Goal: Obtain resource: Obtain resource

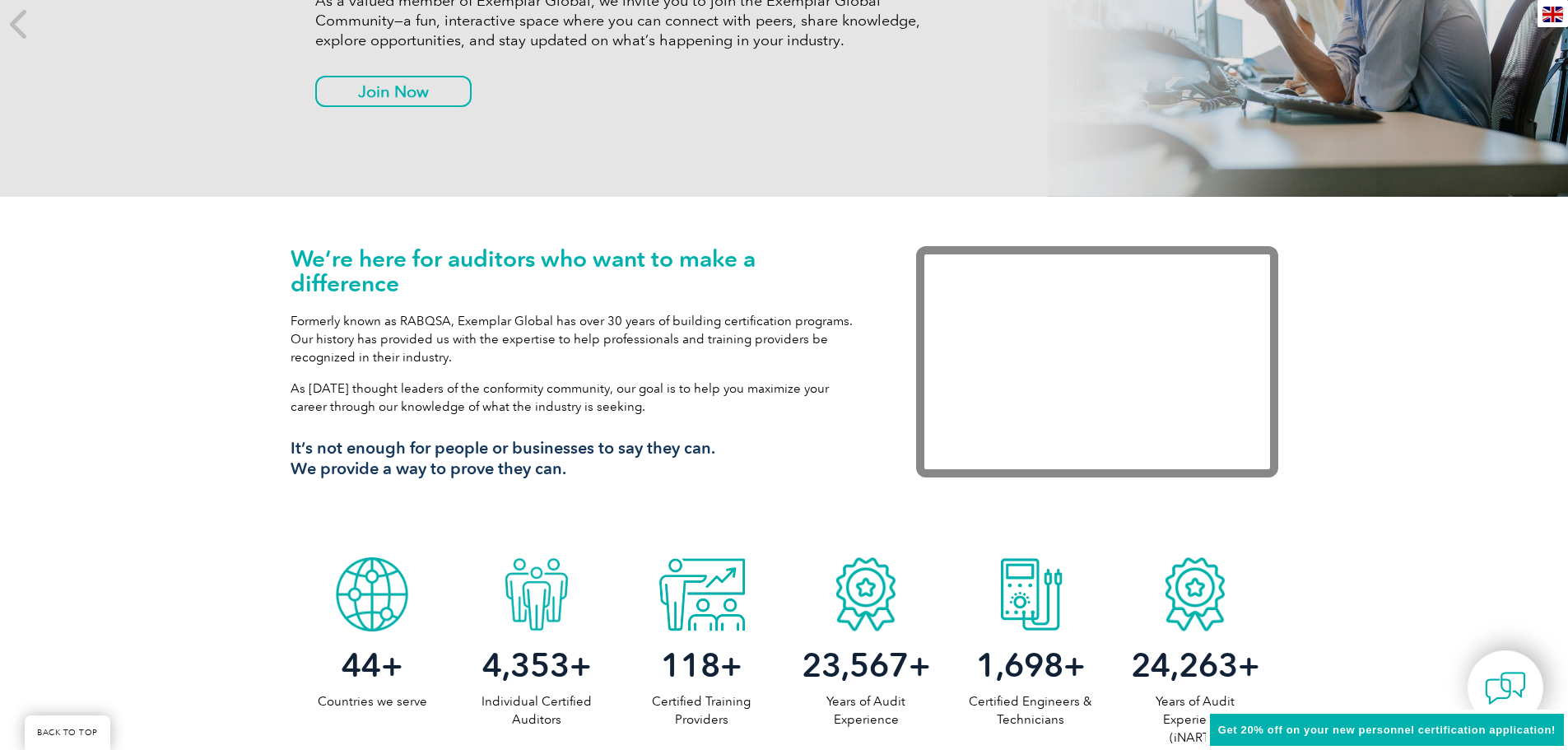
scroll to position [62, 0]
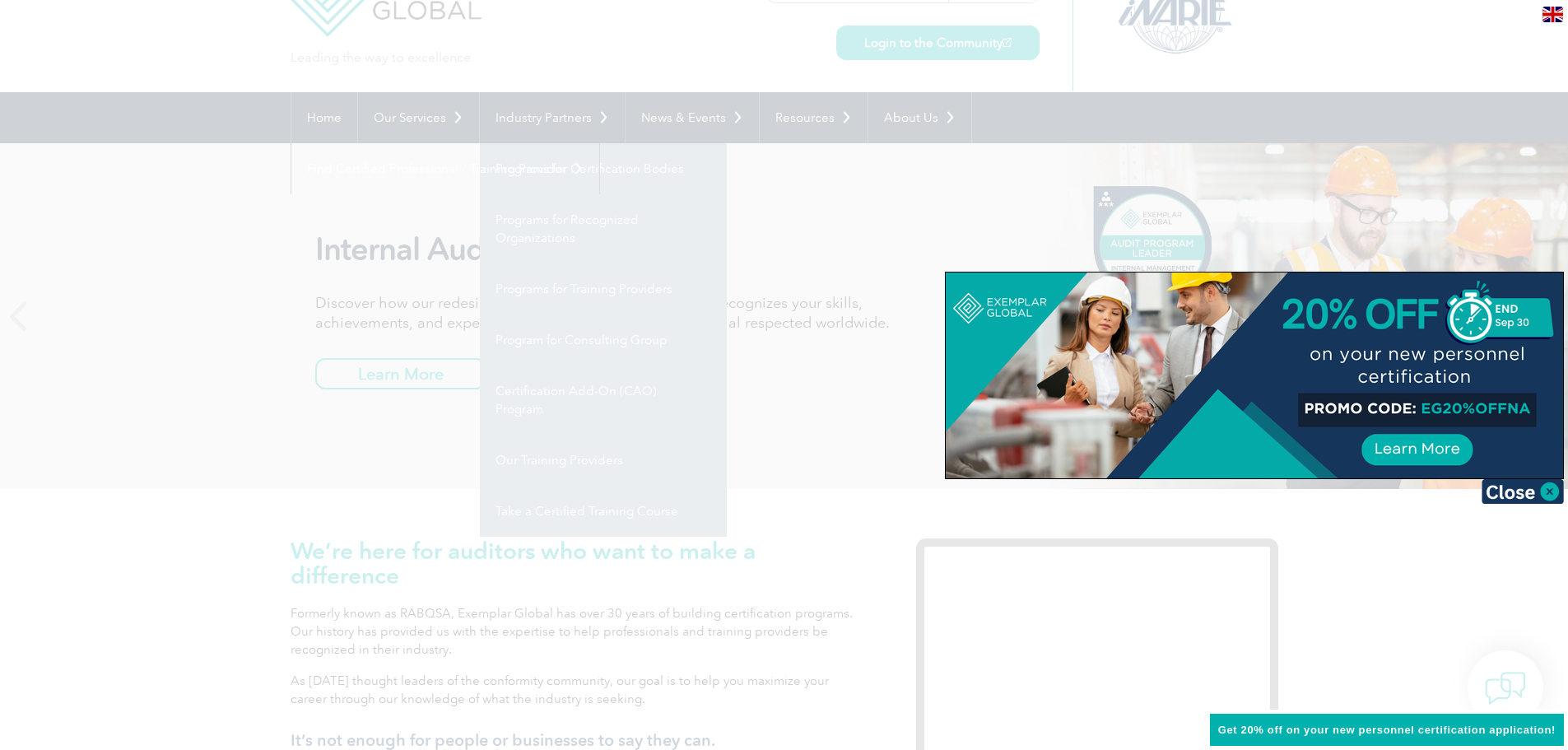
click at [1423, 399] on div at bounding box center [1254, 375] width 617 height 206
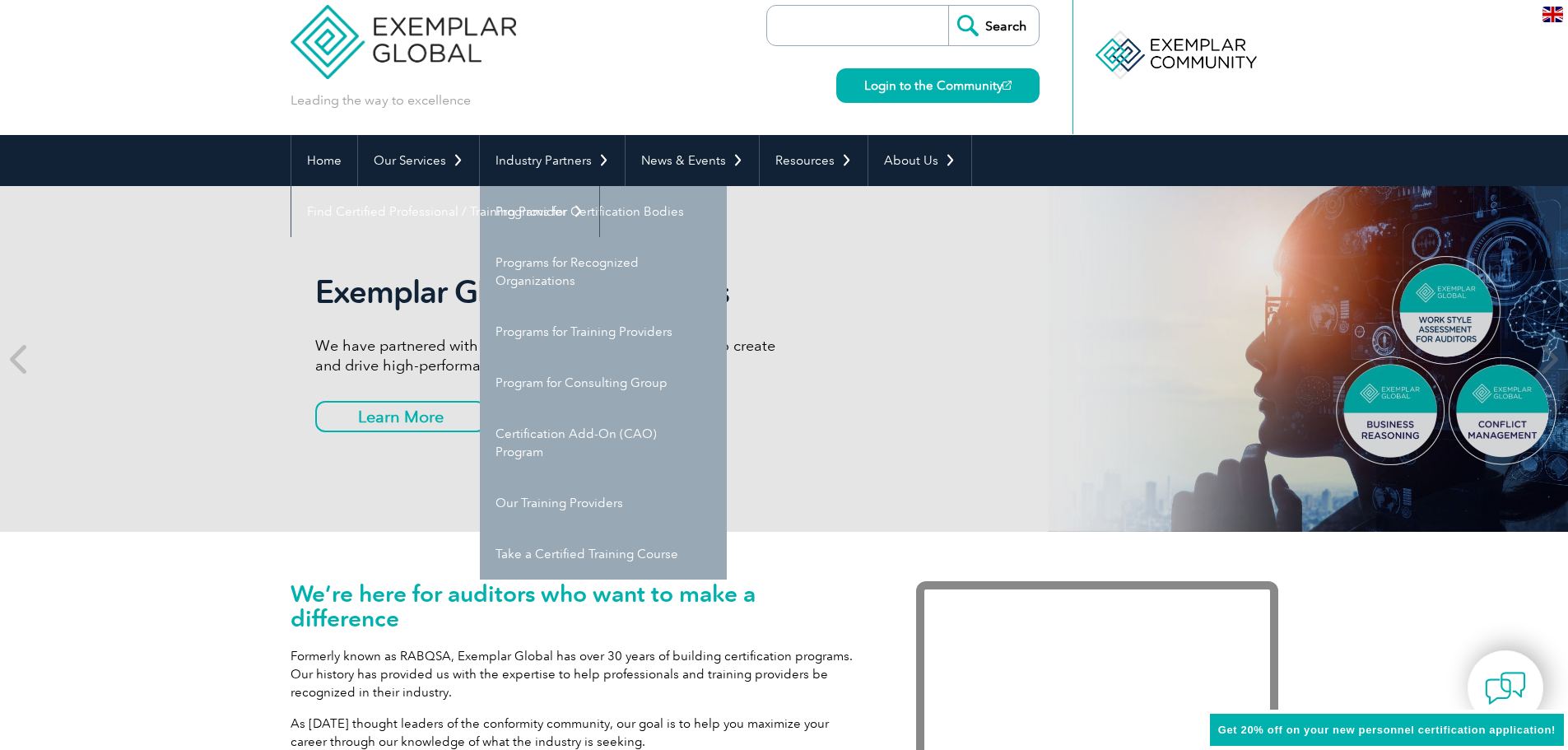
scroll to position [0, 0]
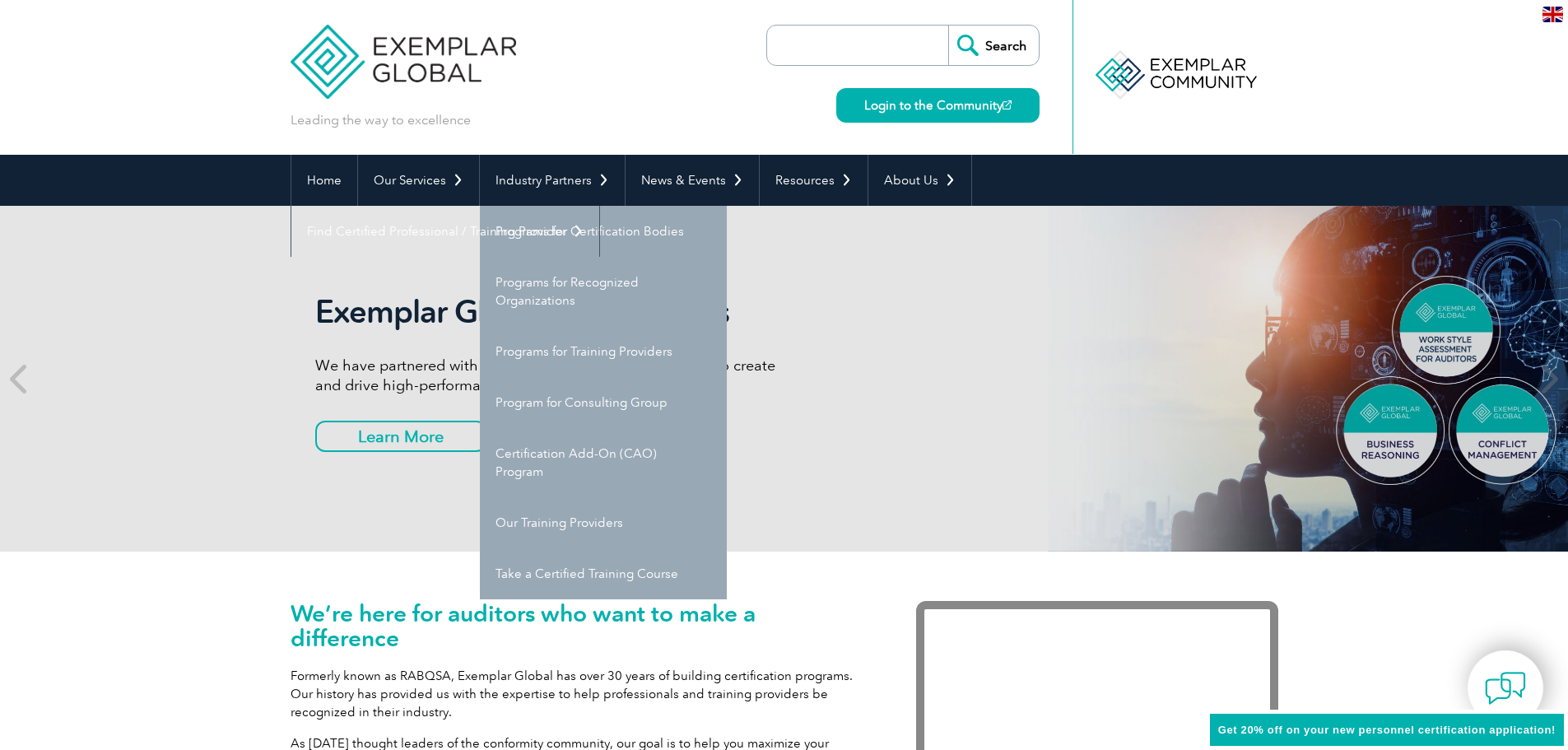
click at [1339, 58] on header "Leading the way to excellence Search Login to the Community ▼" at bounding box center [784, 77] width 1568 height 155
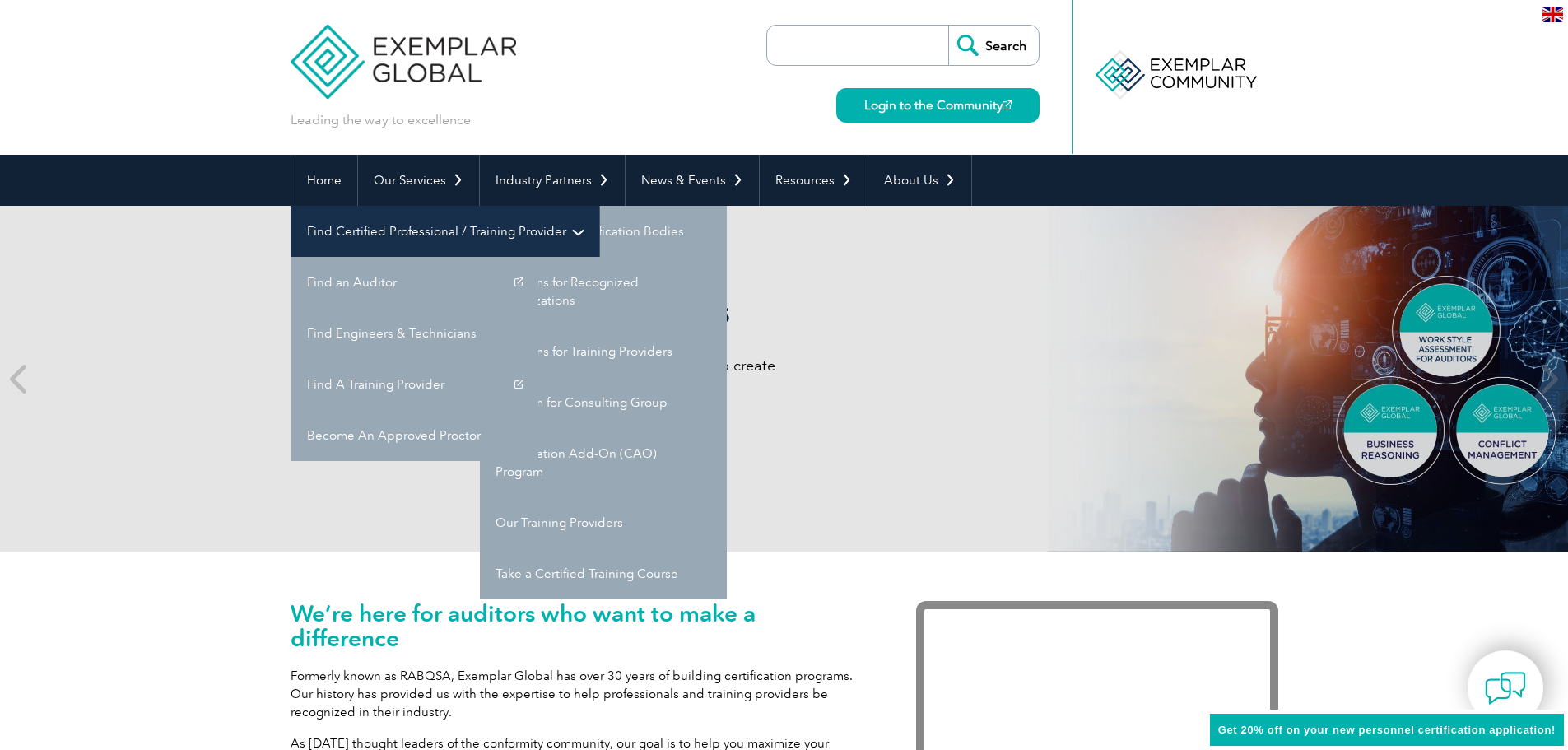
click at [599, 206] on link "Find Certified Professional / Training Provider" at bounding box center [445, 230] width 308 height 51
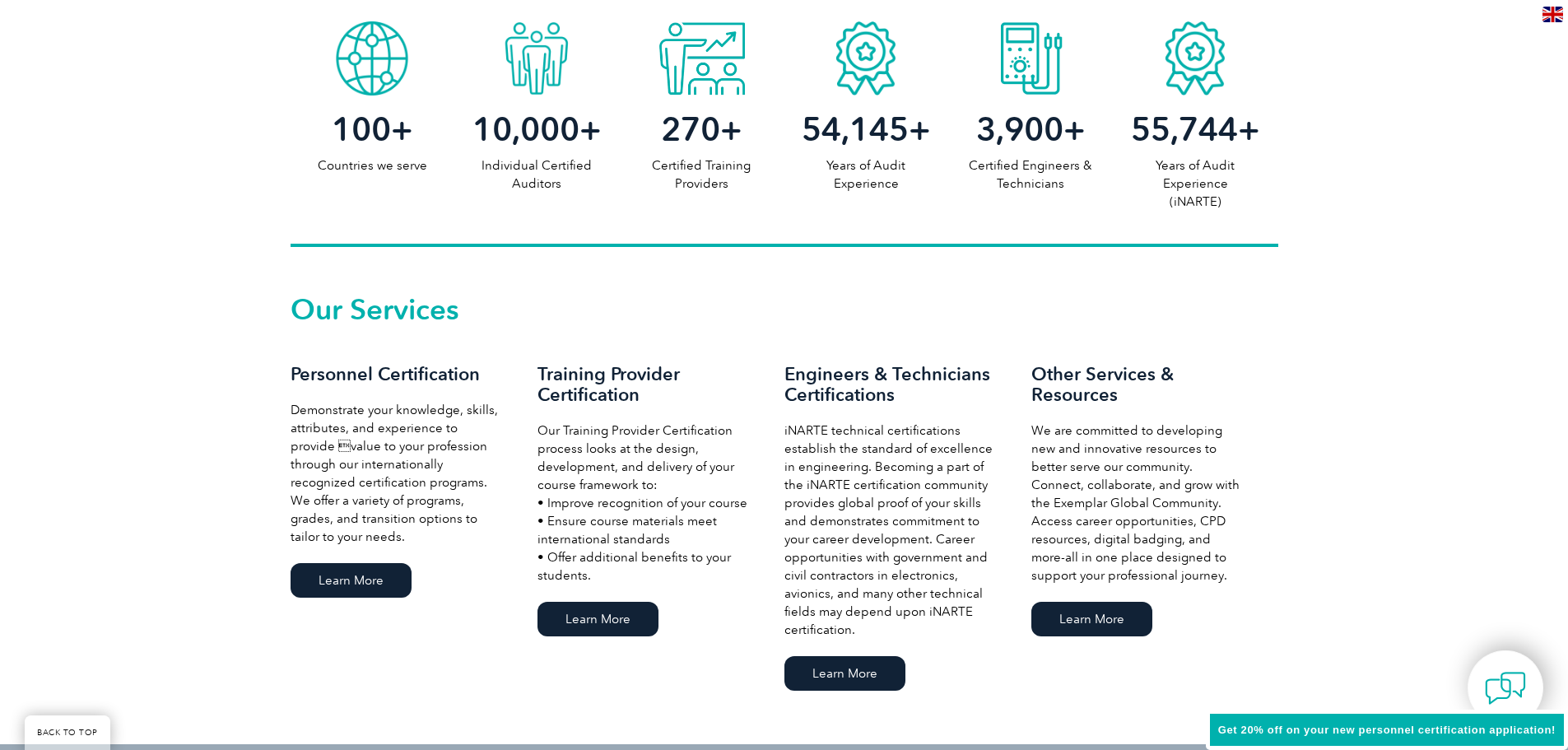
scroll to position [1070, 0]
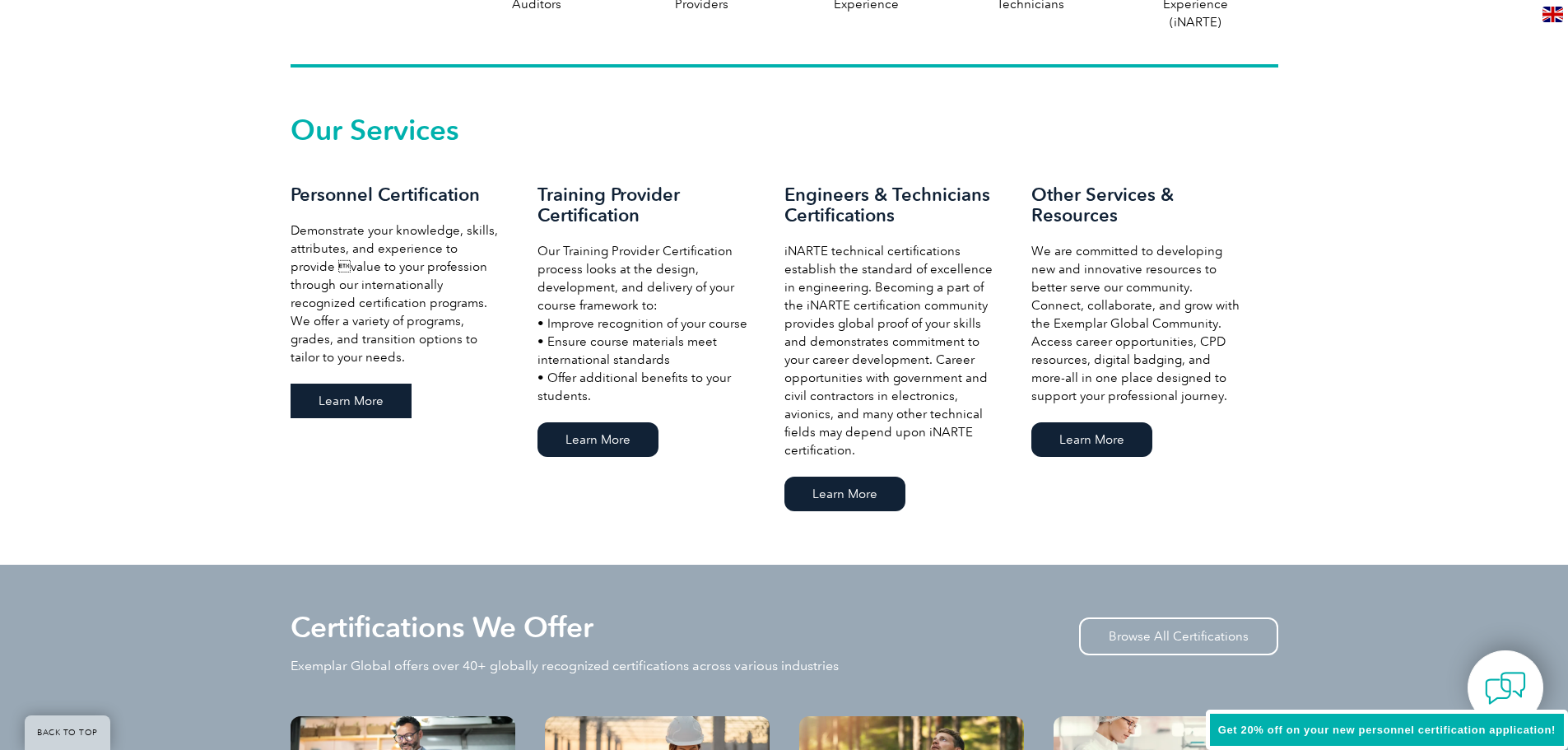
click at [385, 400] on link "Learn More" at bounding box center [351, 400] width 121 height 35
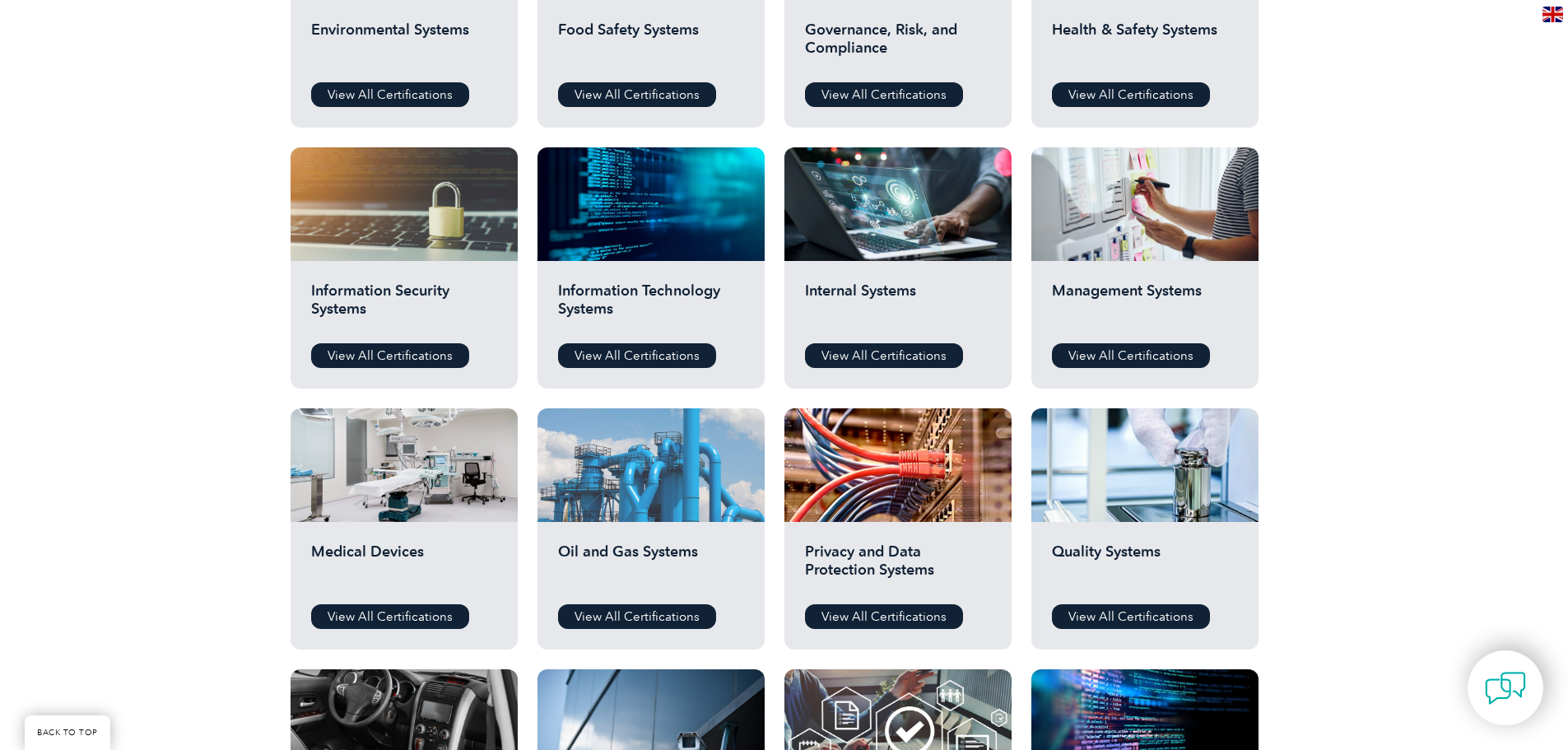
scroll to position [576, 0]
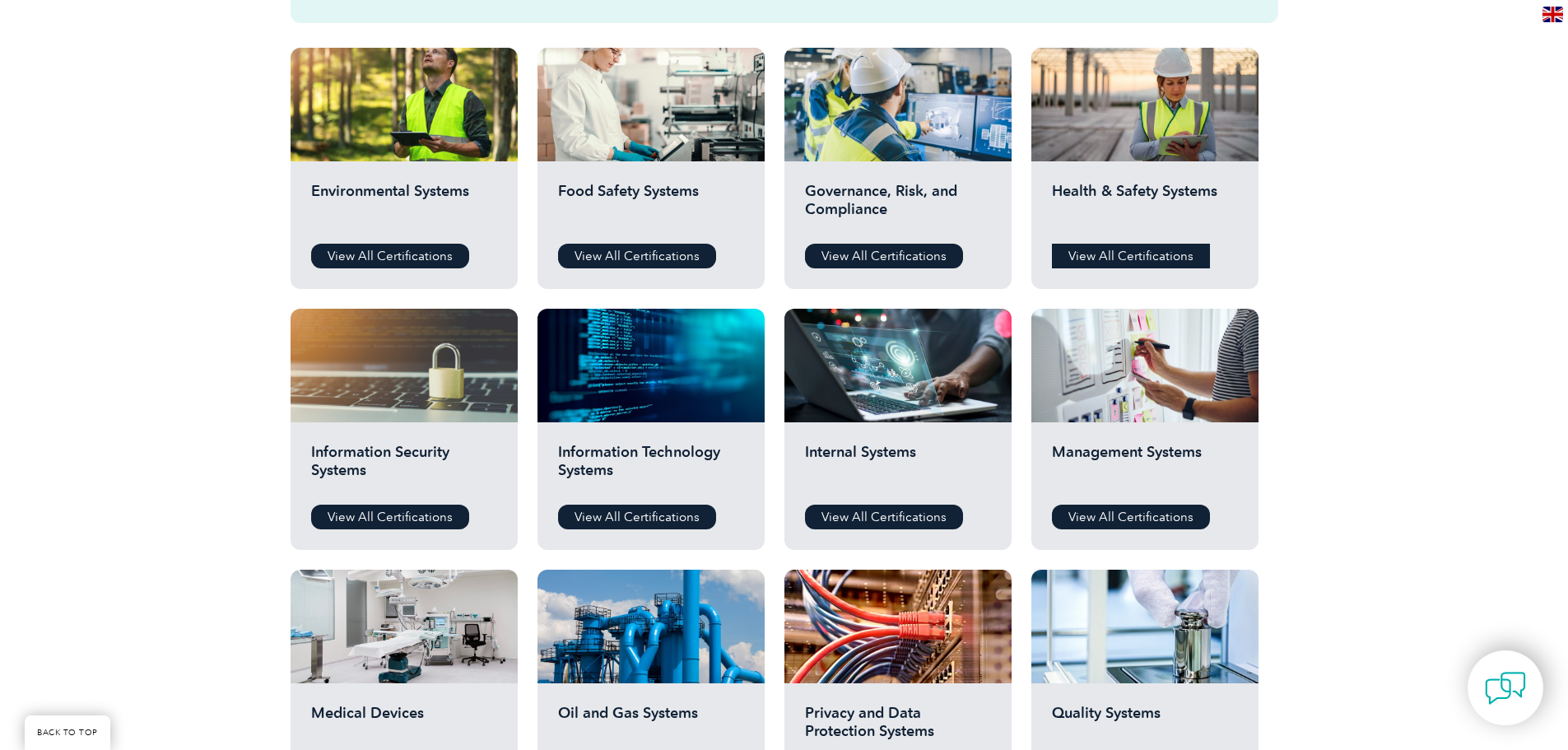
click at [1161, 252] on link "View All Certifications" at bounding box center [1130, 256] width 158 height 25
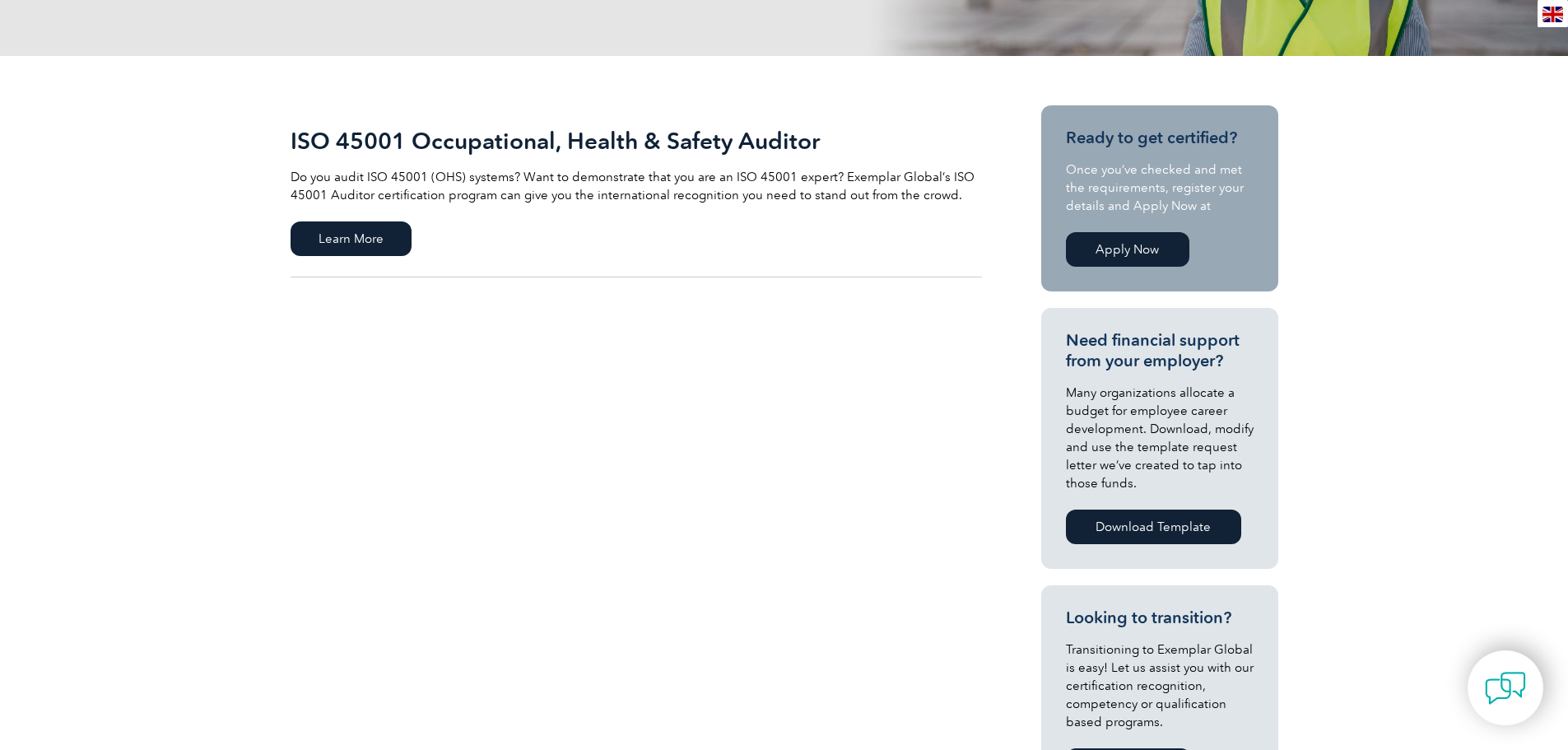
scroll to position [83, 0]
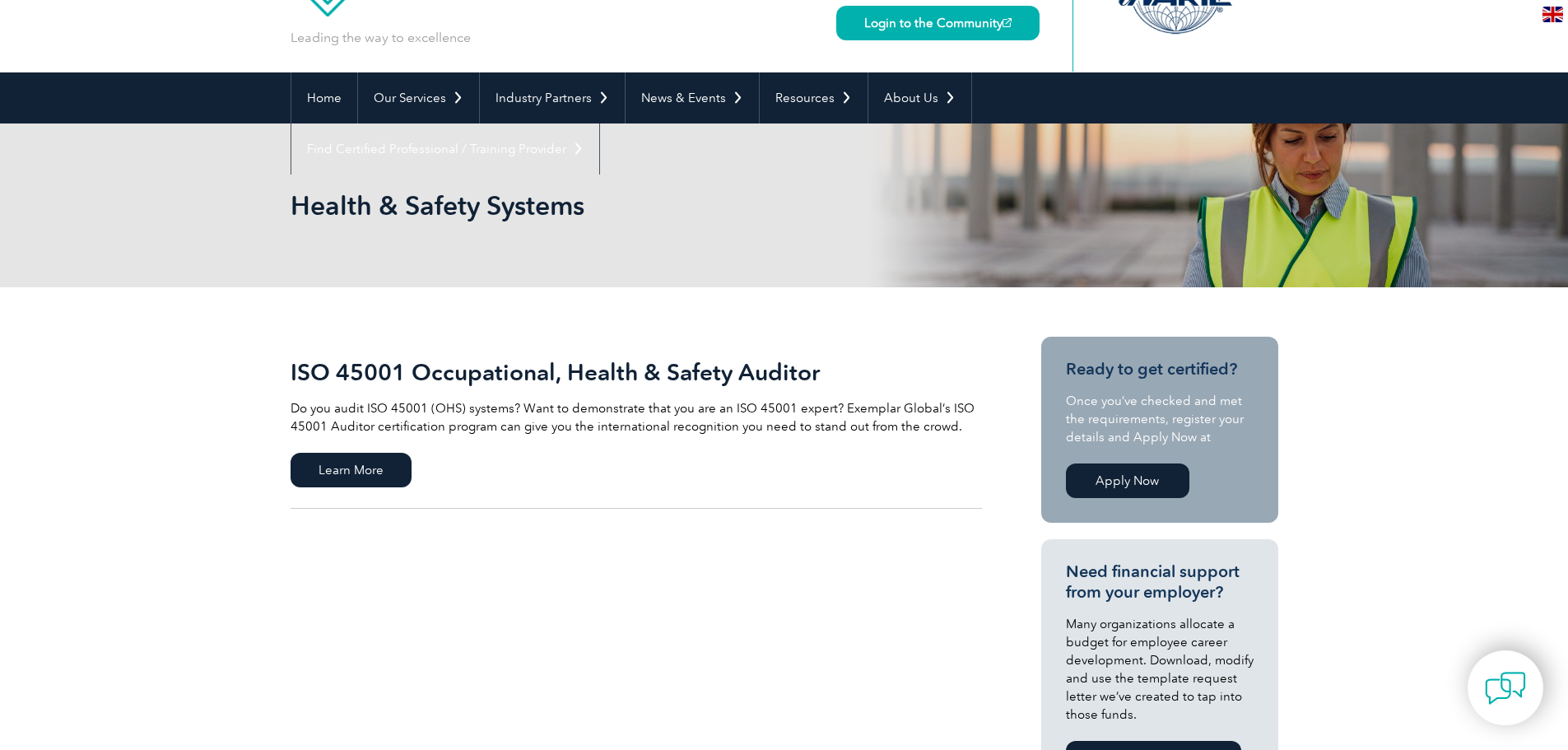
click at [1133, 482] on link "Apply Now" at bounding box center [1127, 481] width 124 height 35
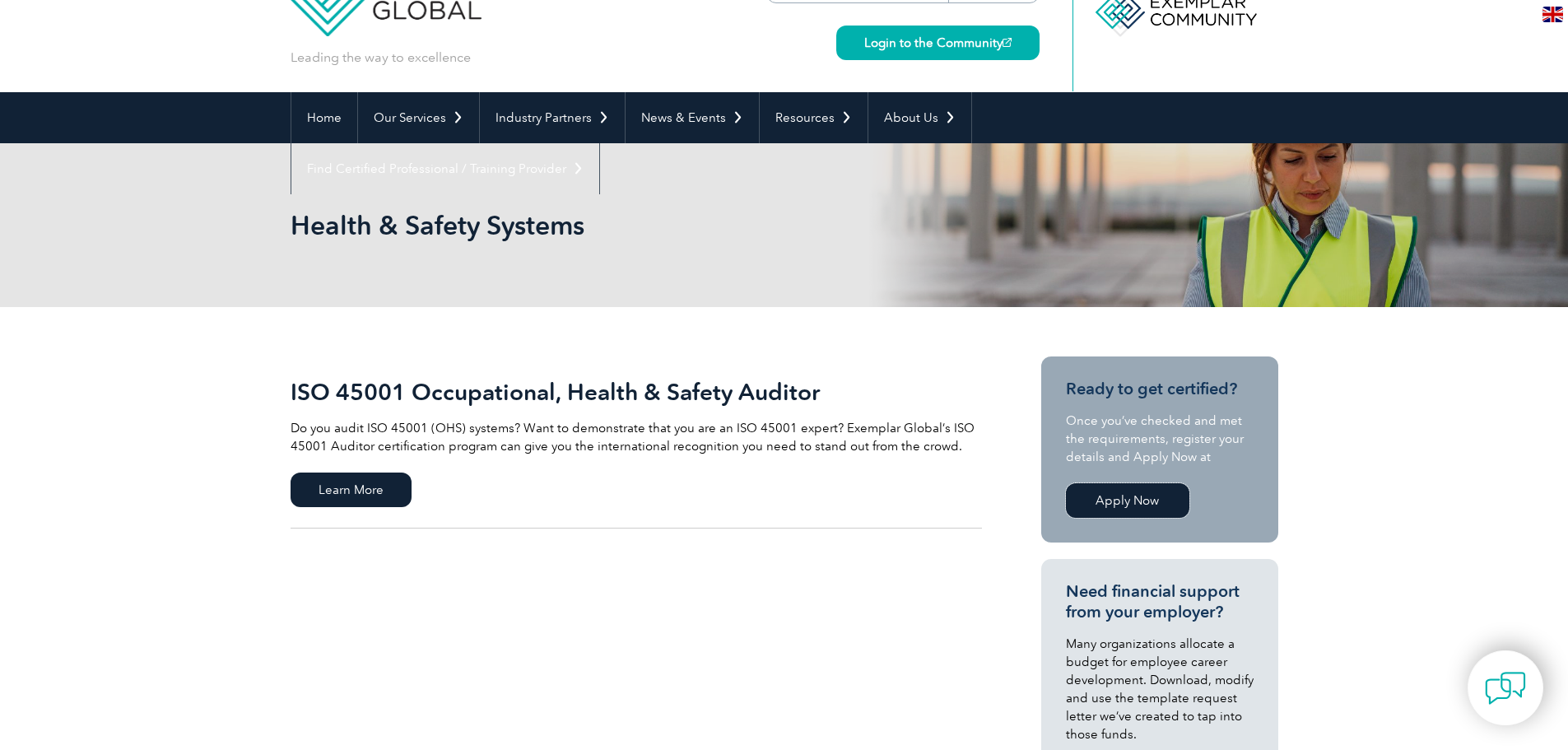
scroll to position [0, 0]
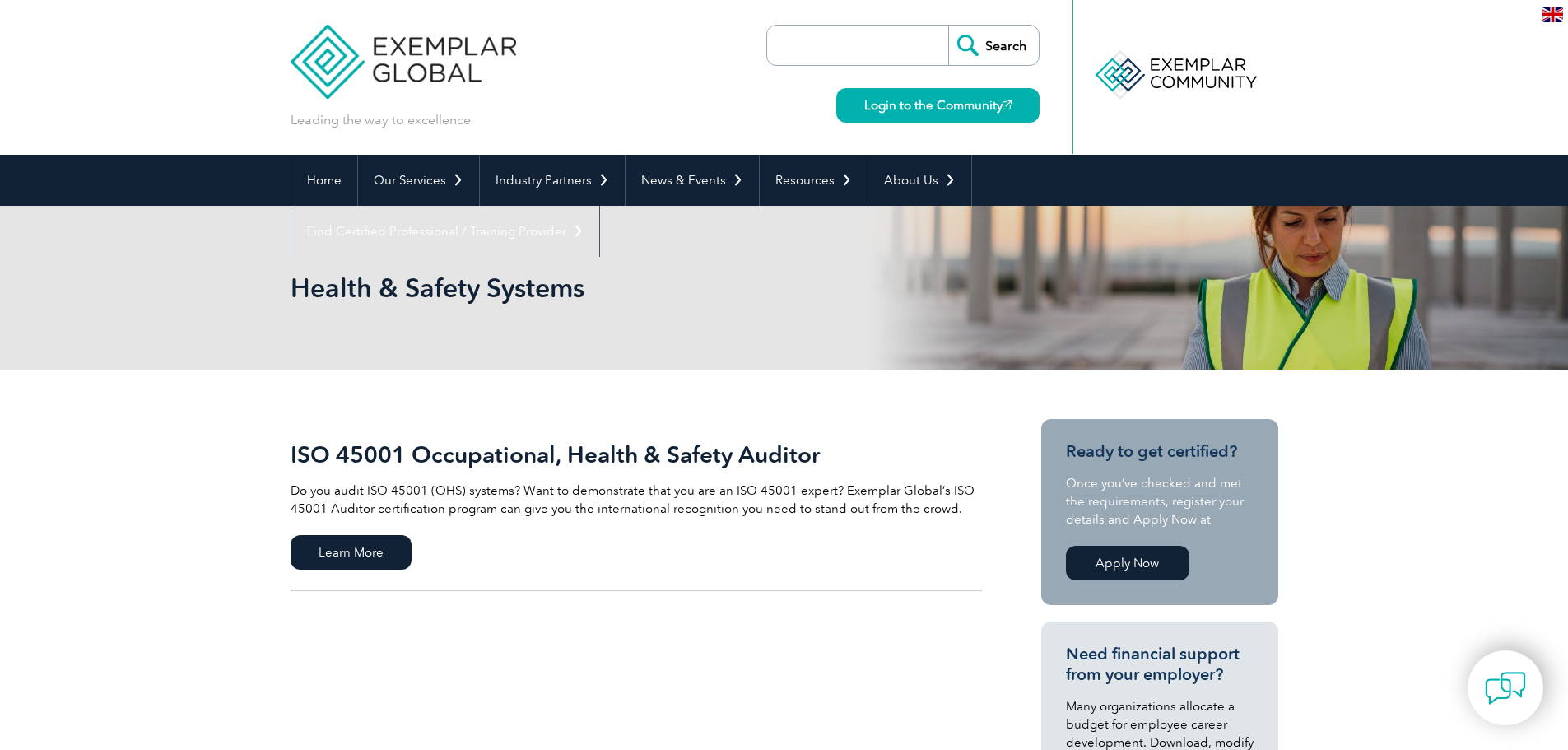
click at [442, 63] on img at bounding box center [404, 49] width 227 height 99
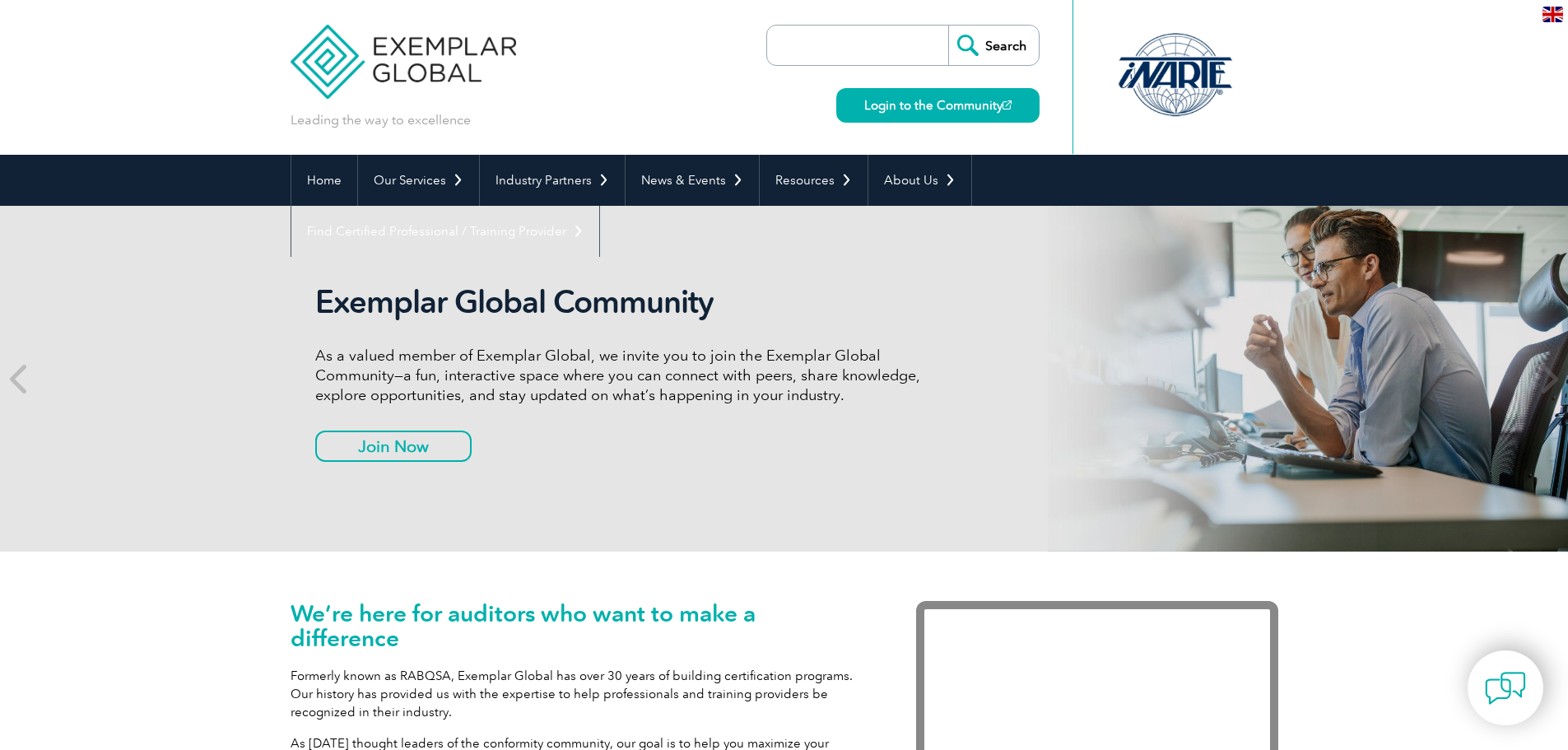
click at [1551, 16] on img at bounding box center [1552, 14] width 20 height 15
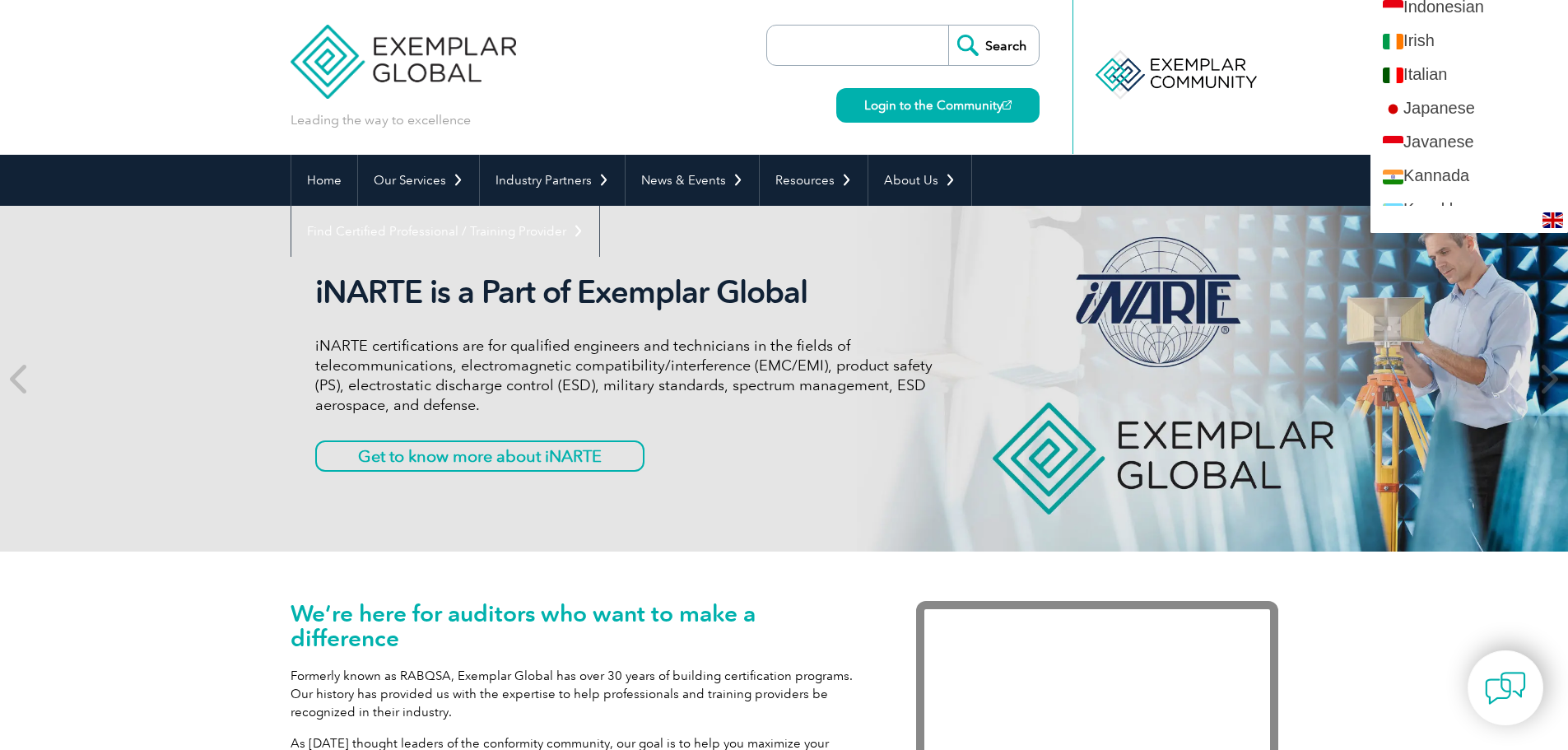
scroll to position [1399, 0]
click at [1316, 98] on header "Leading the way to excellence Search Login to the Community ▼" at bounding box center [784, 77] width 1568 height 155
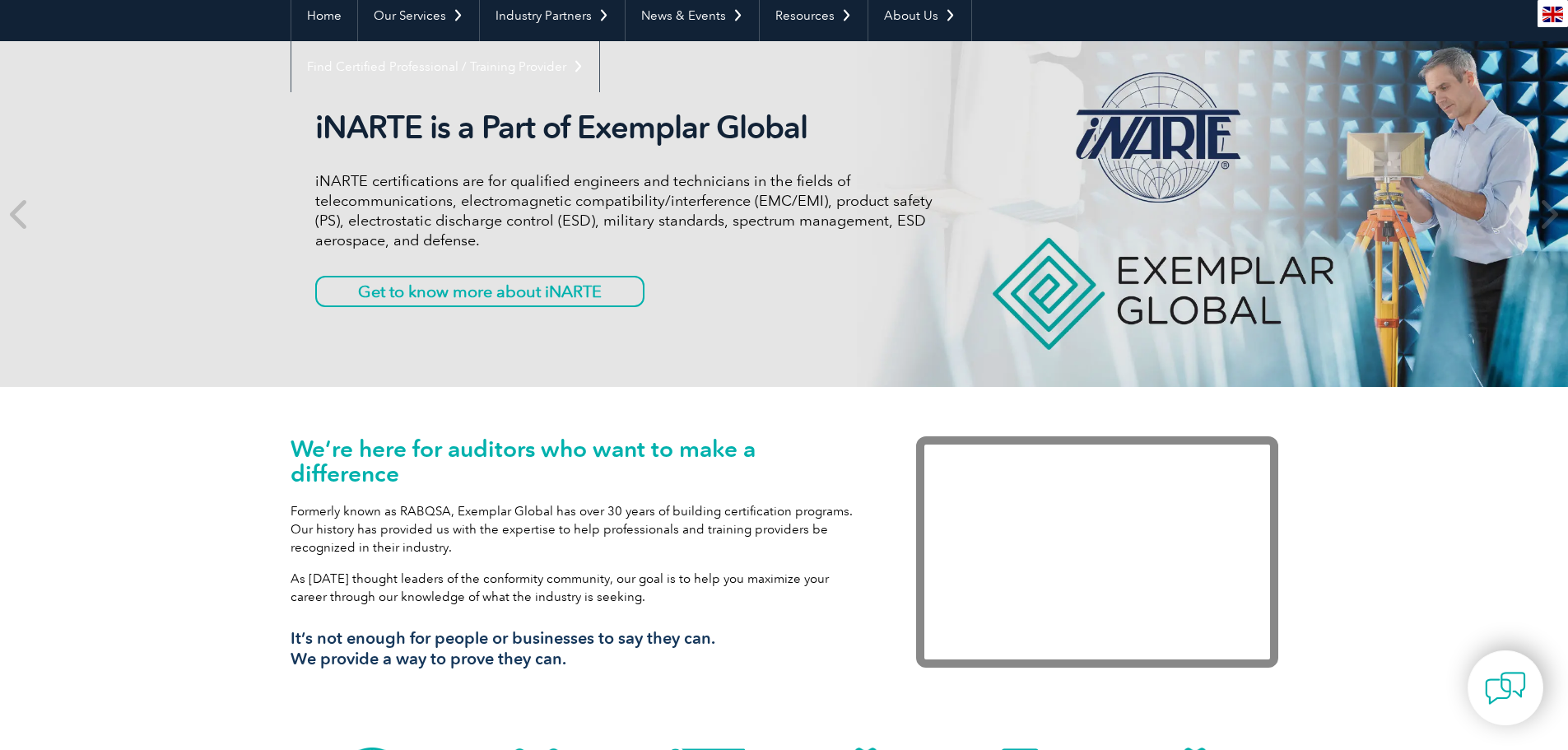
scroll to position [0, 0]
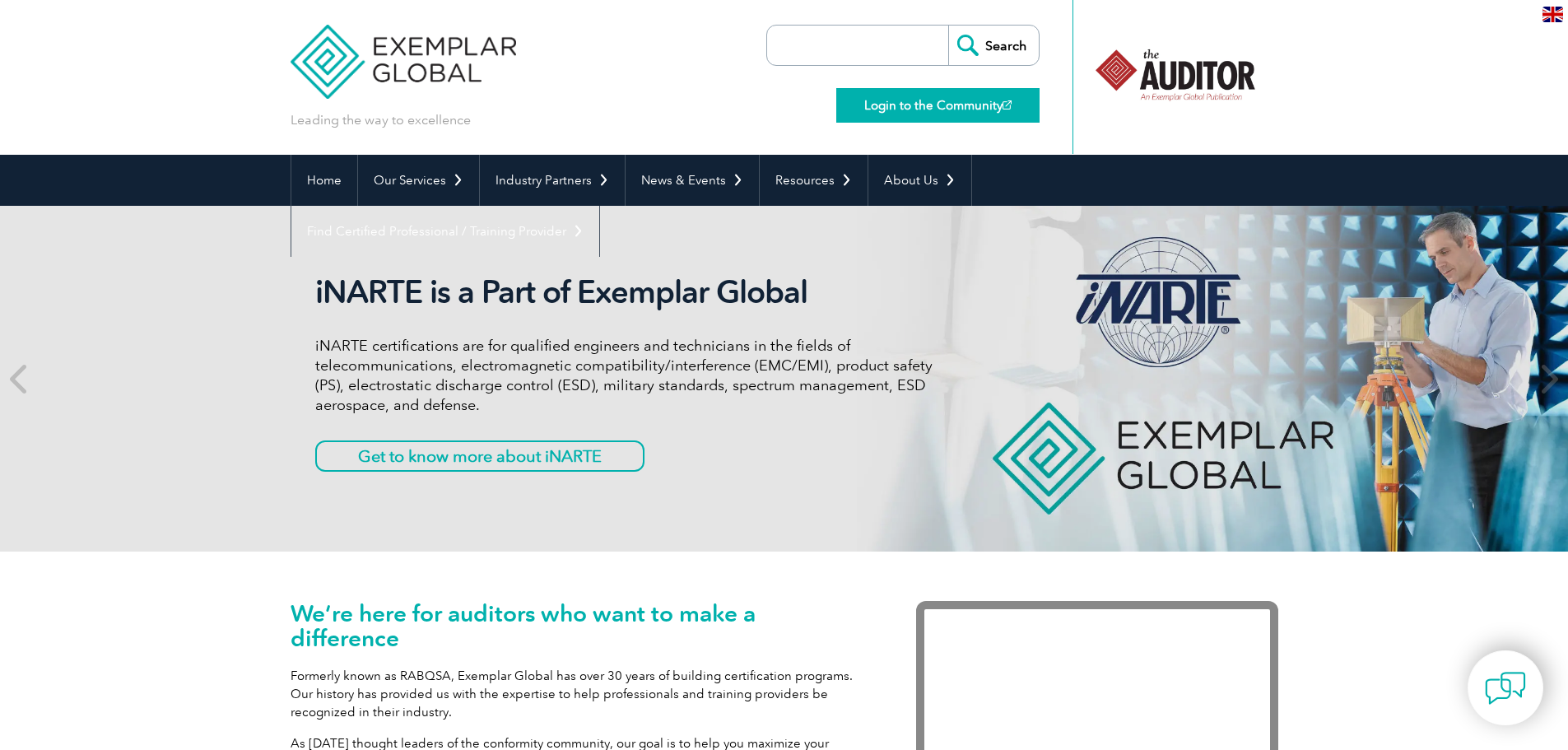
click at [924, 106] on link "Login to the Community" at bounding box center [938, 106] width 204 height 35
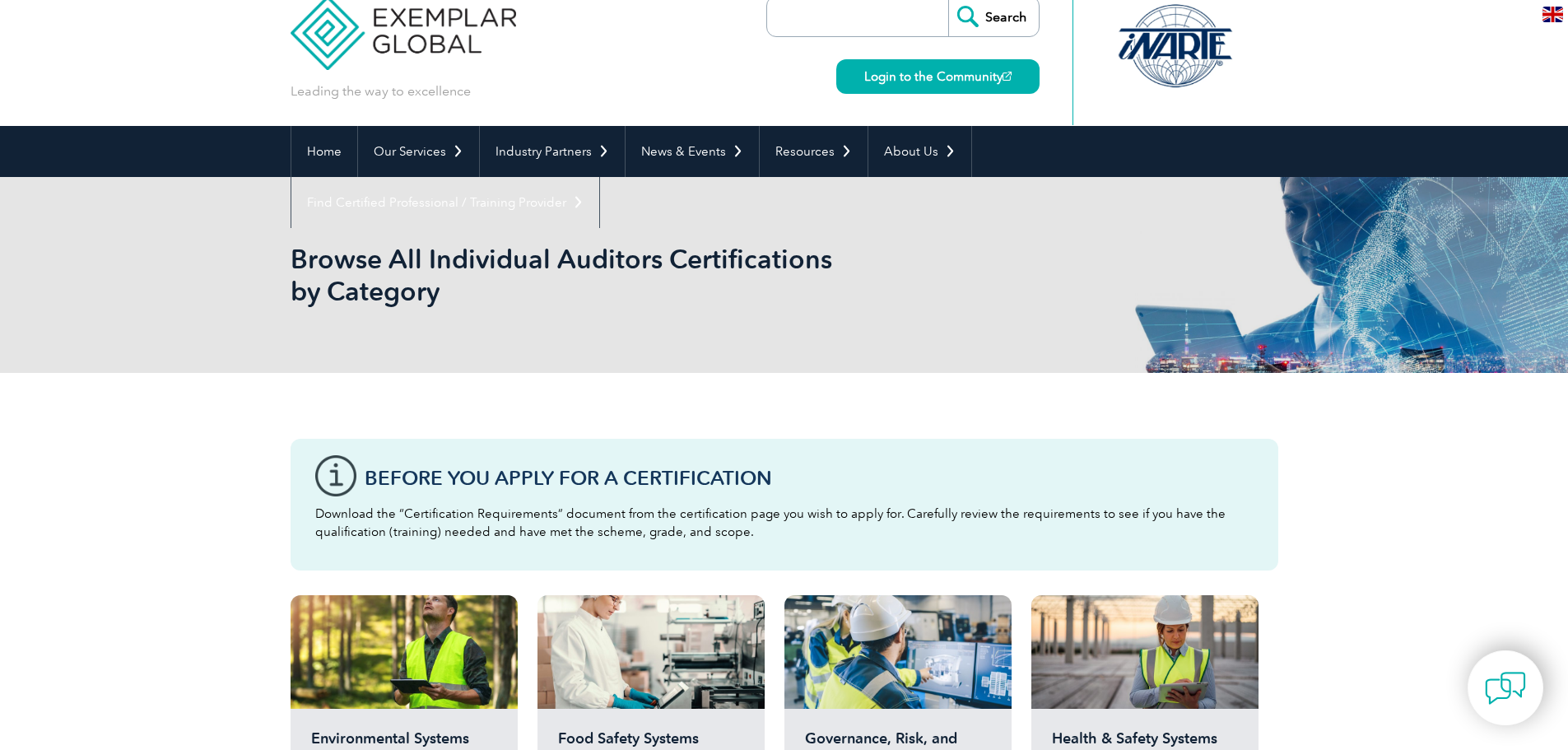
scroll to position [494, 0]
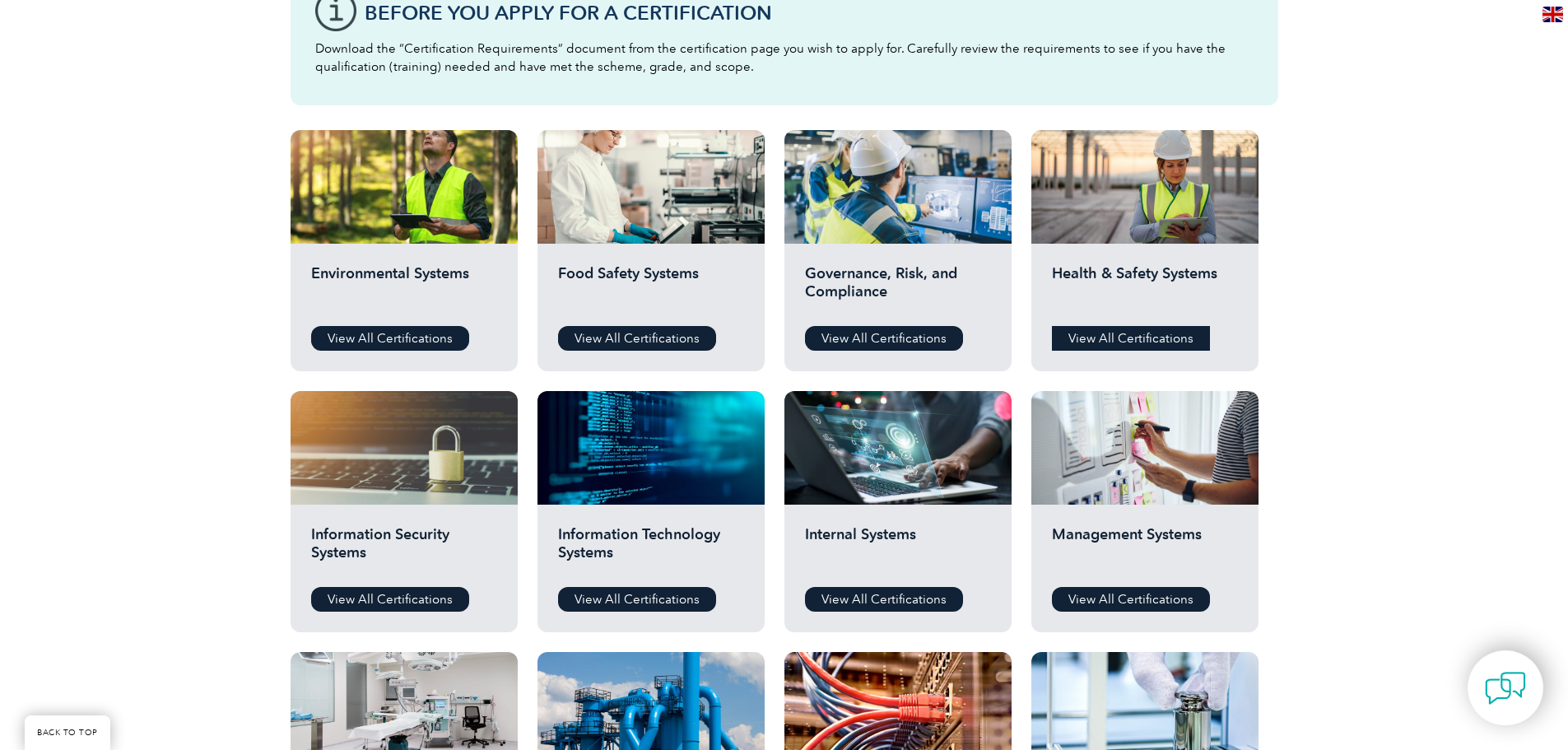
click at [1109, 328] on link "View All Certifications" at bounding box center [1130, 338] width 158 height 25
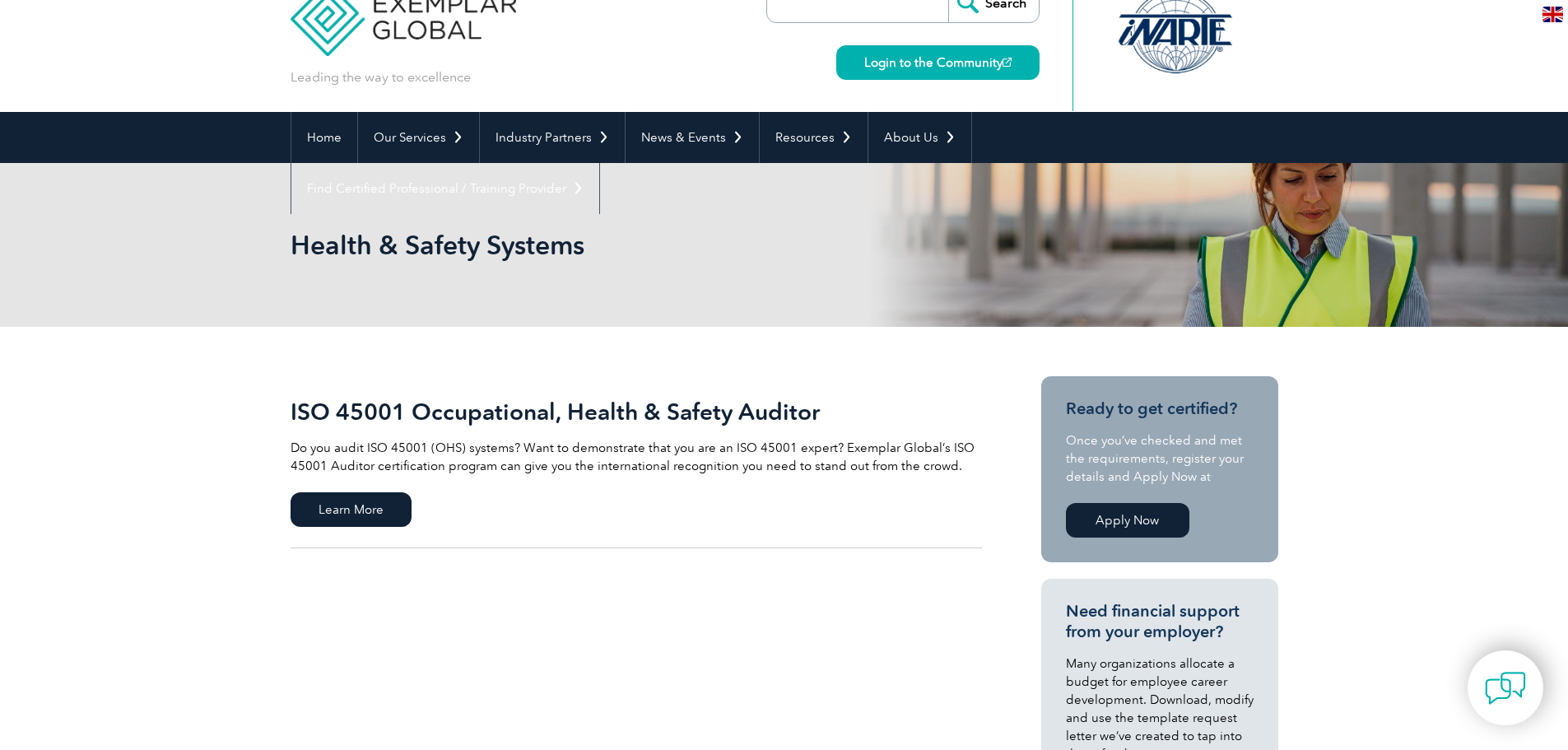
scroll to position [83, 0]
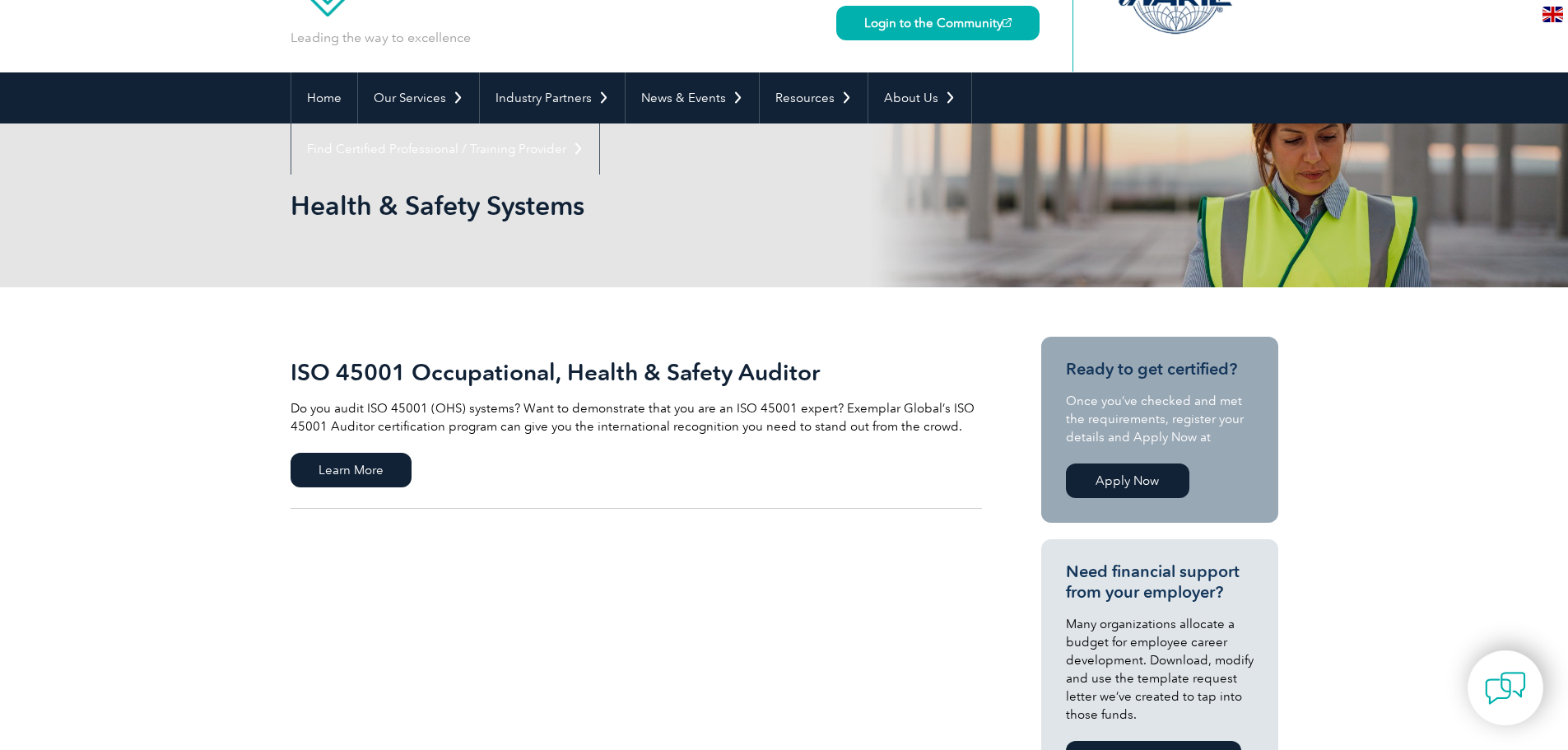
click at [1108, 482] on link "Apply Now" at bounding box center [1127, 481] width 124 height 35
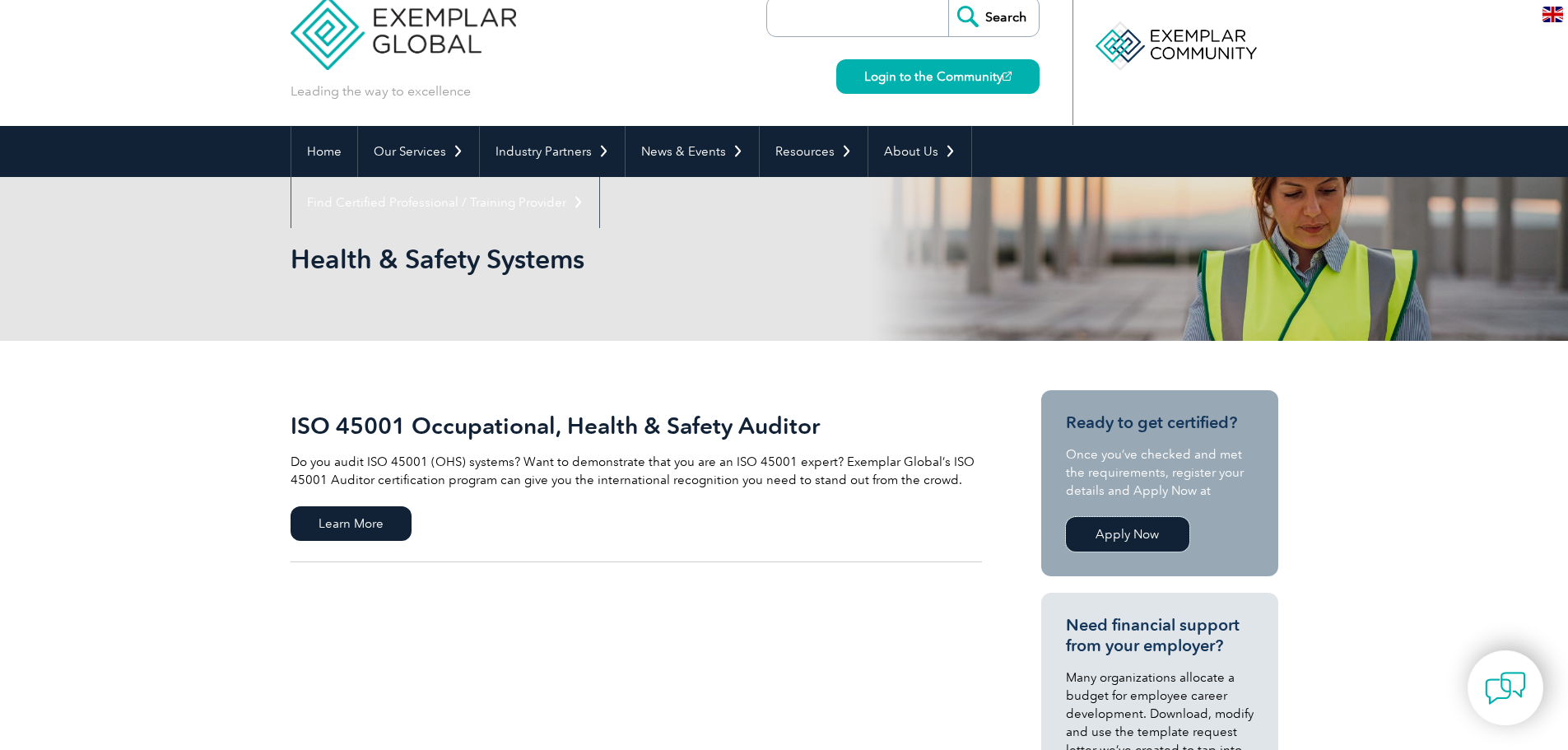
scroll to position [0, 0]
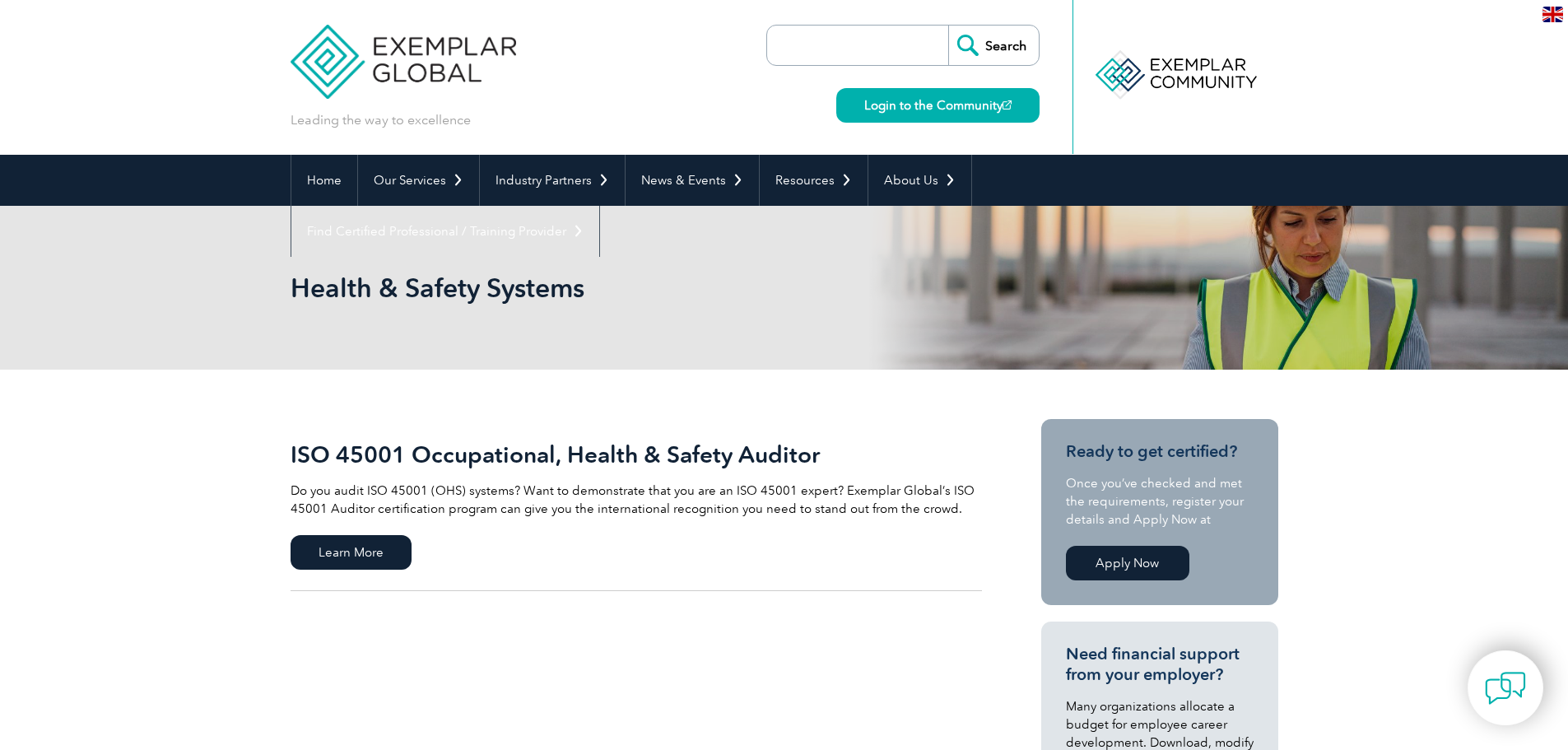
click at [473, 77] on img at bounding box center [404, 49] width 227 height 99
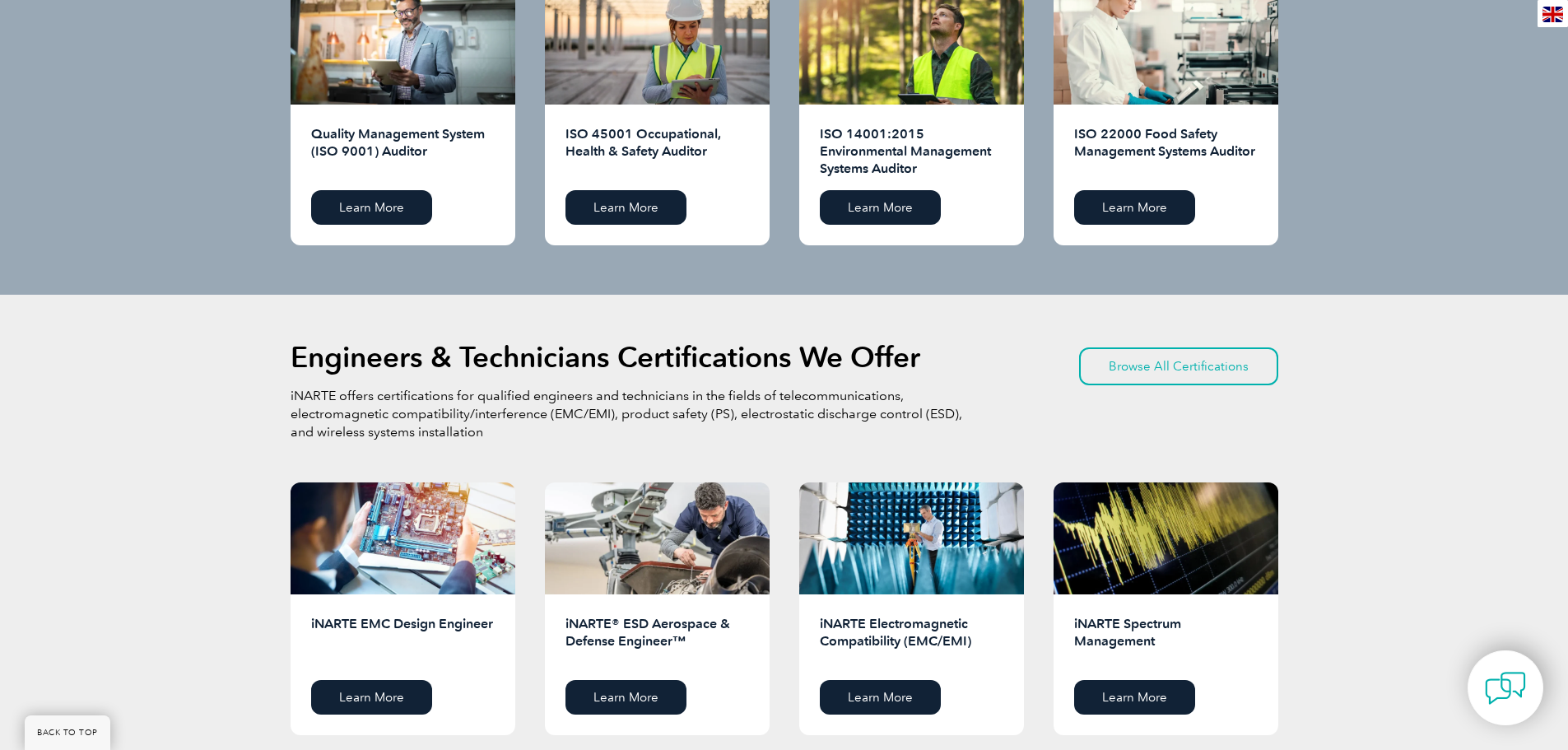
scroll to position [1627, 0]
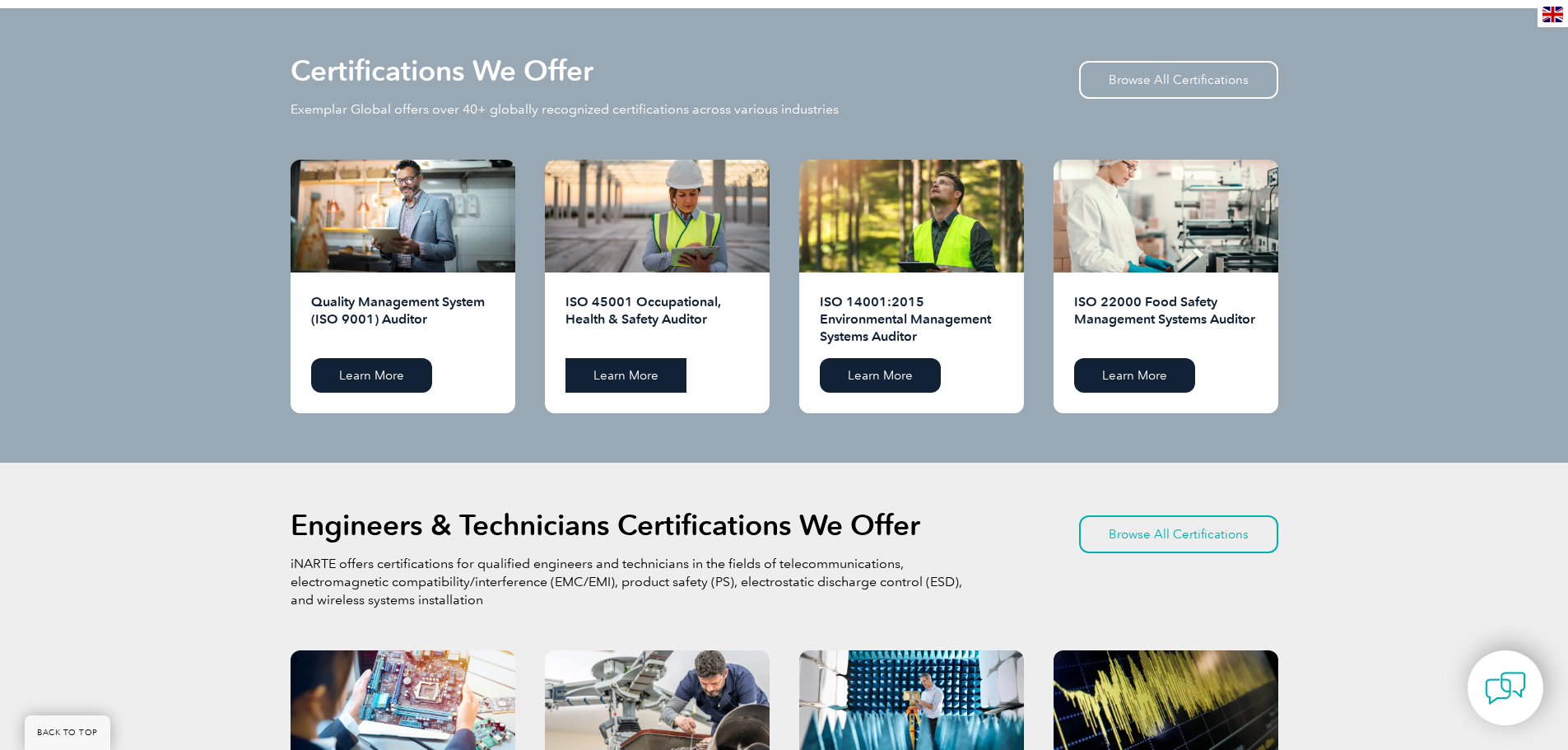
click at [641, 373] on link "Learn More" at bounding box center [626, 375] width 121 height 35
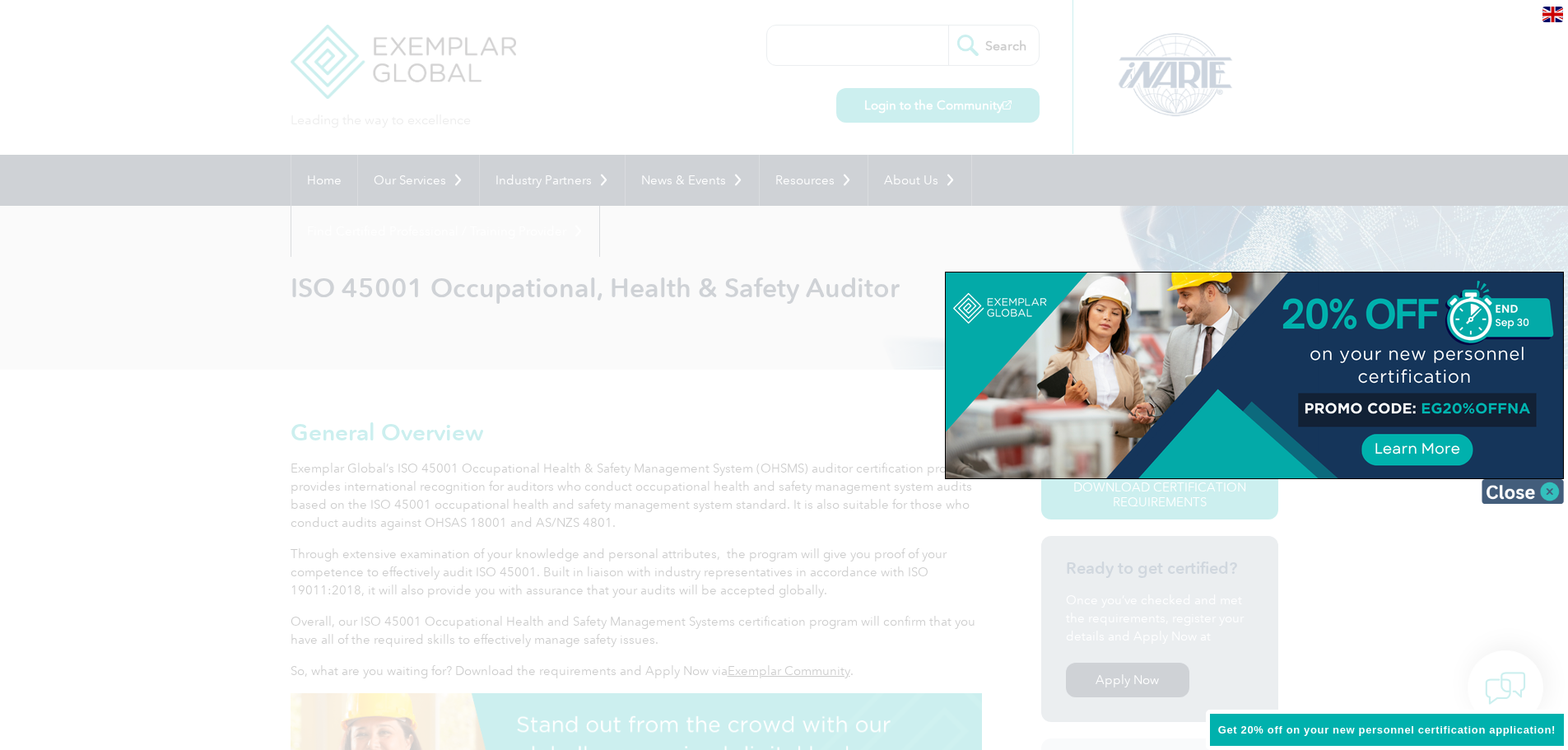
click at [1507, 493] on img at bounding box center [1523, 492] width 83 height 25
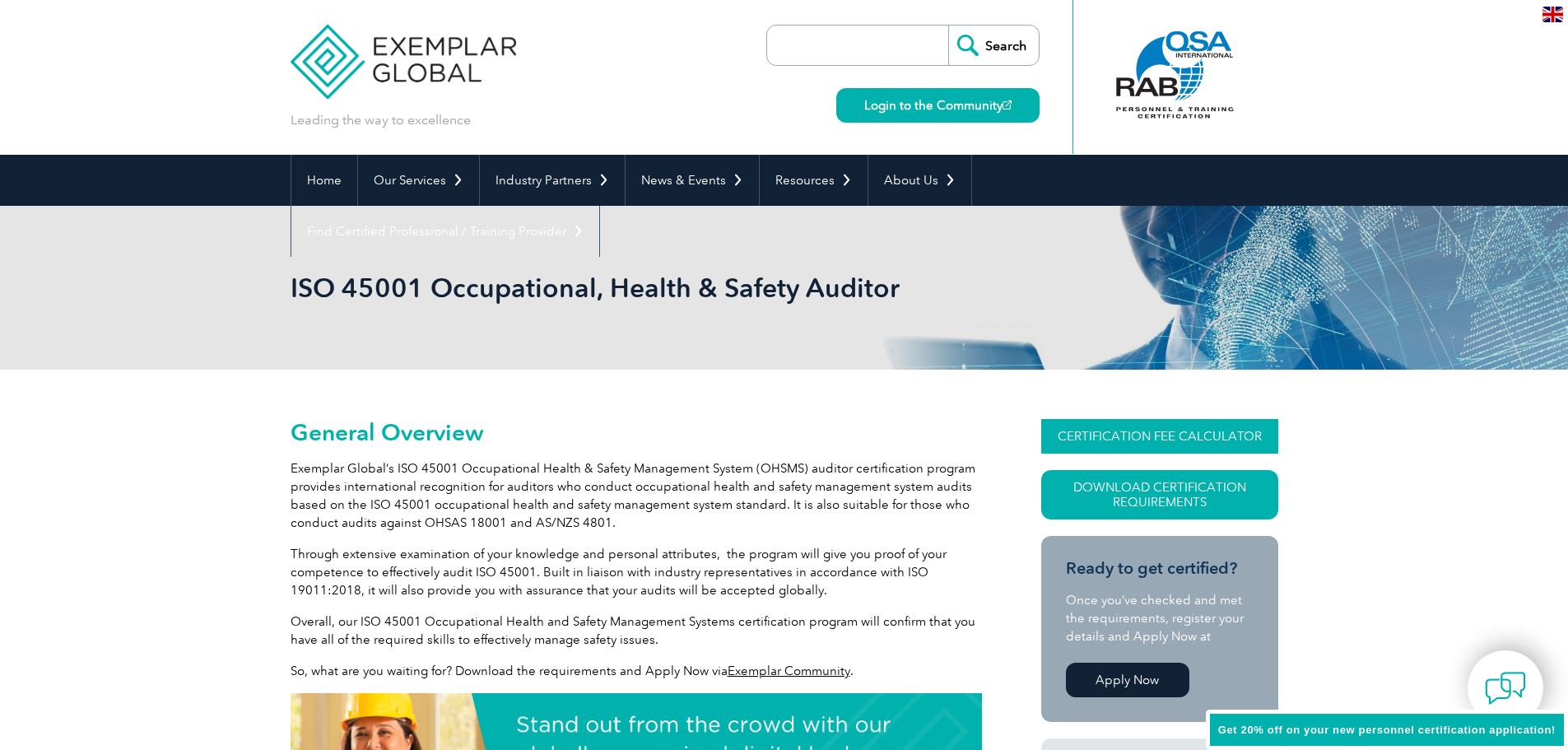
click at [1165, 423] on link "CERTIFICATION FEE CALCULATOR" at bounding box center [1159, 436] width 237 height 35
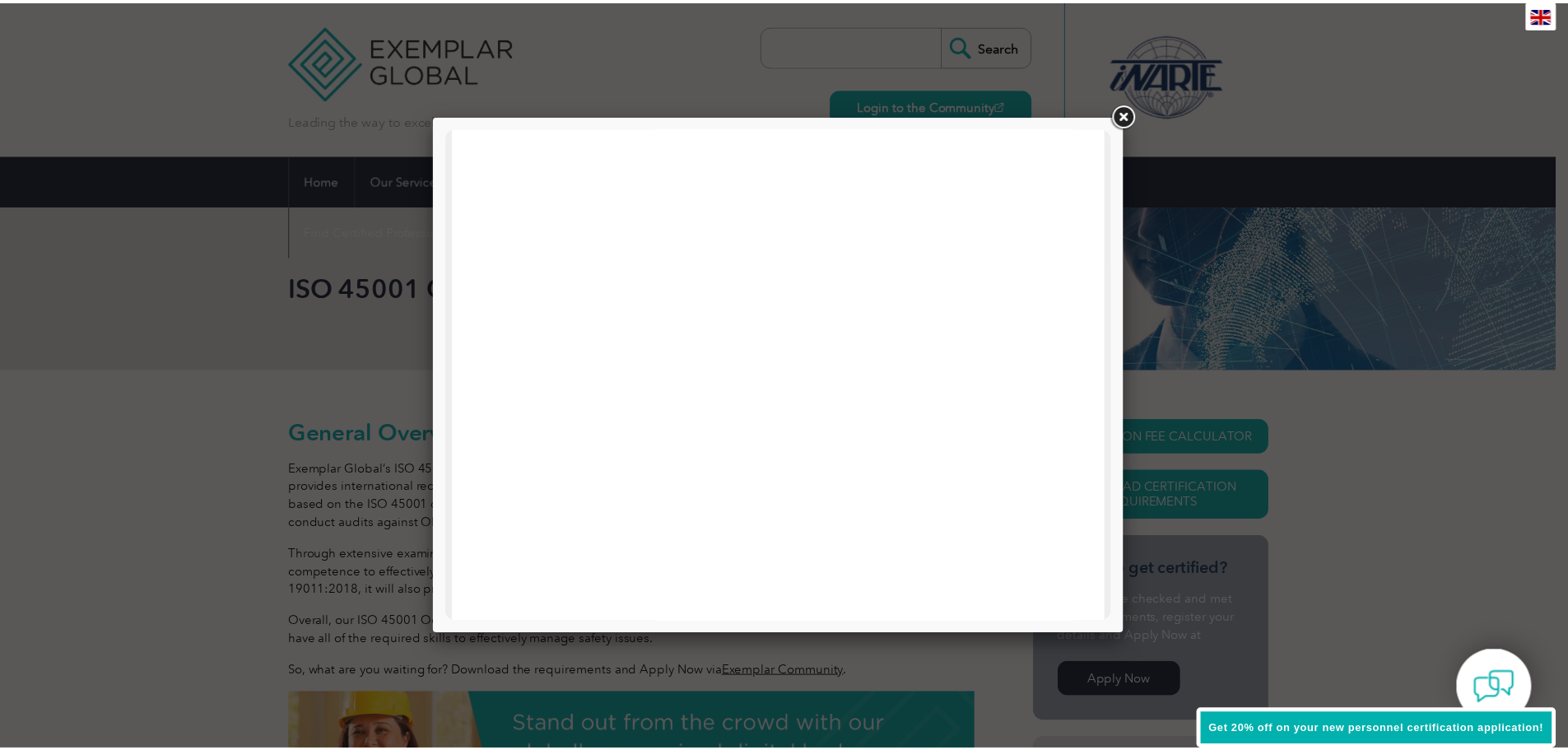
scroll to position [786, 0]
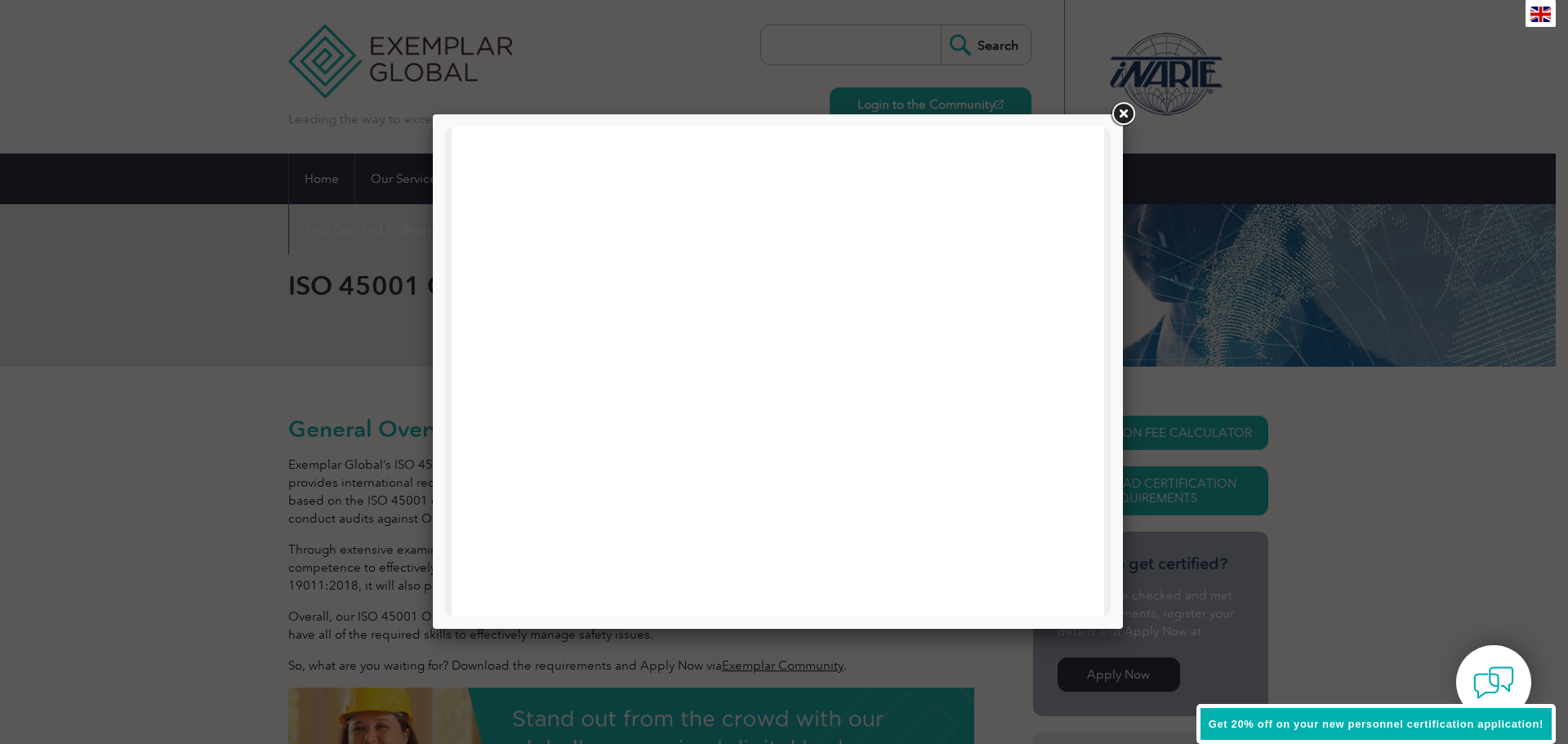
click at [1119, 108] on link at bounding box center [1122, 114] width 30 height 30
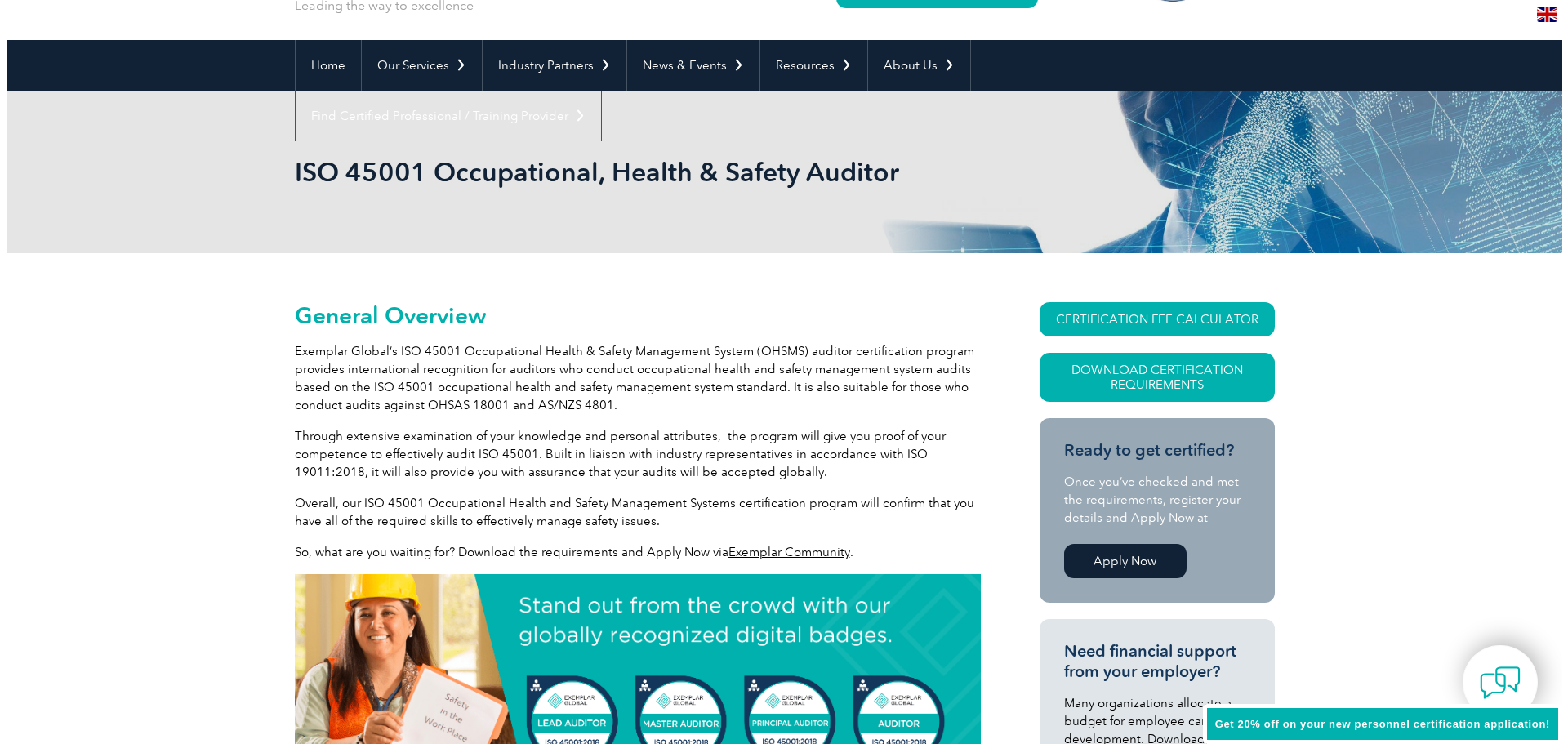
scroll to position [0, 0]
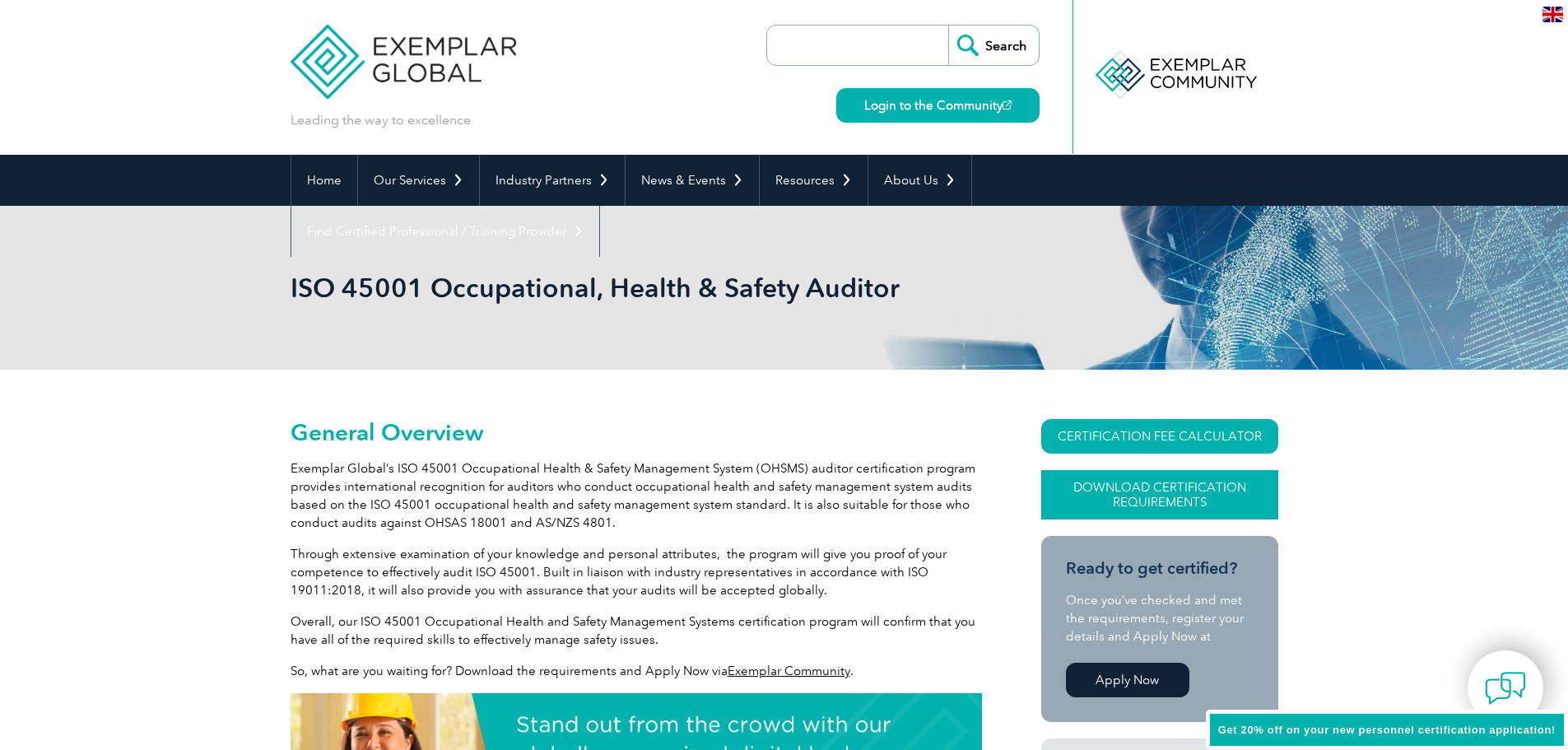
click at [1144, 487] on link "Download Certification Requirements" at bounding box center [1159, 494] width 237 height 49
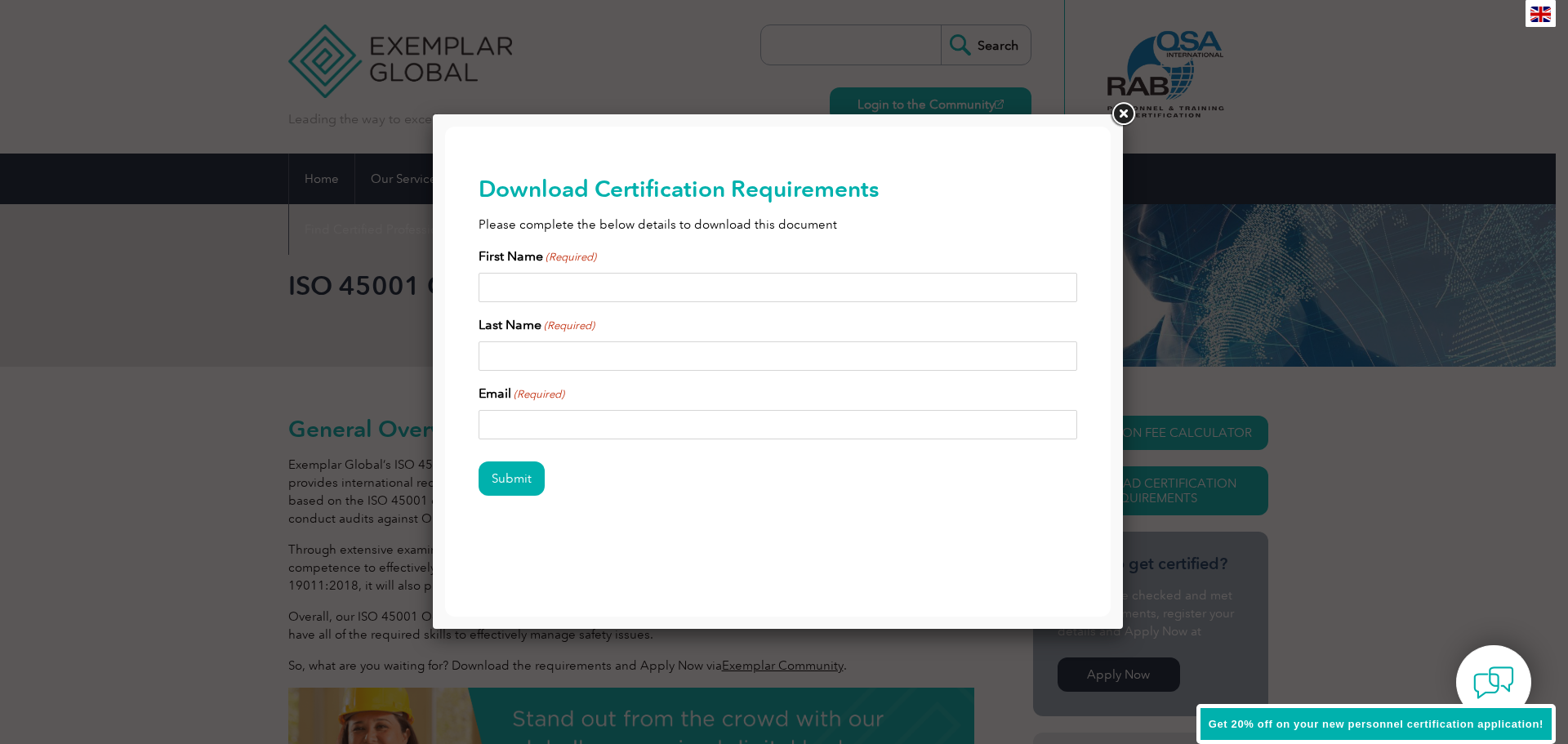
click at [549, 294] on input "First Name (Required)" at bounding box center [777, 287] width 599 height 30
type input "m"
type input "Mathew"
type input "Elkington"
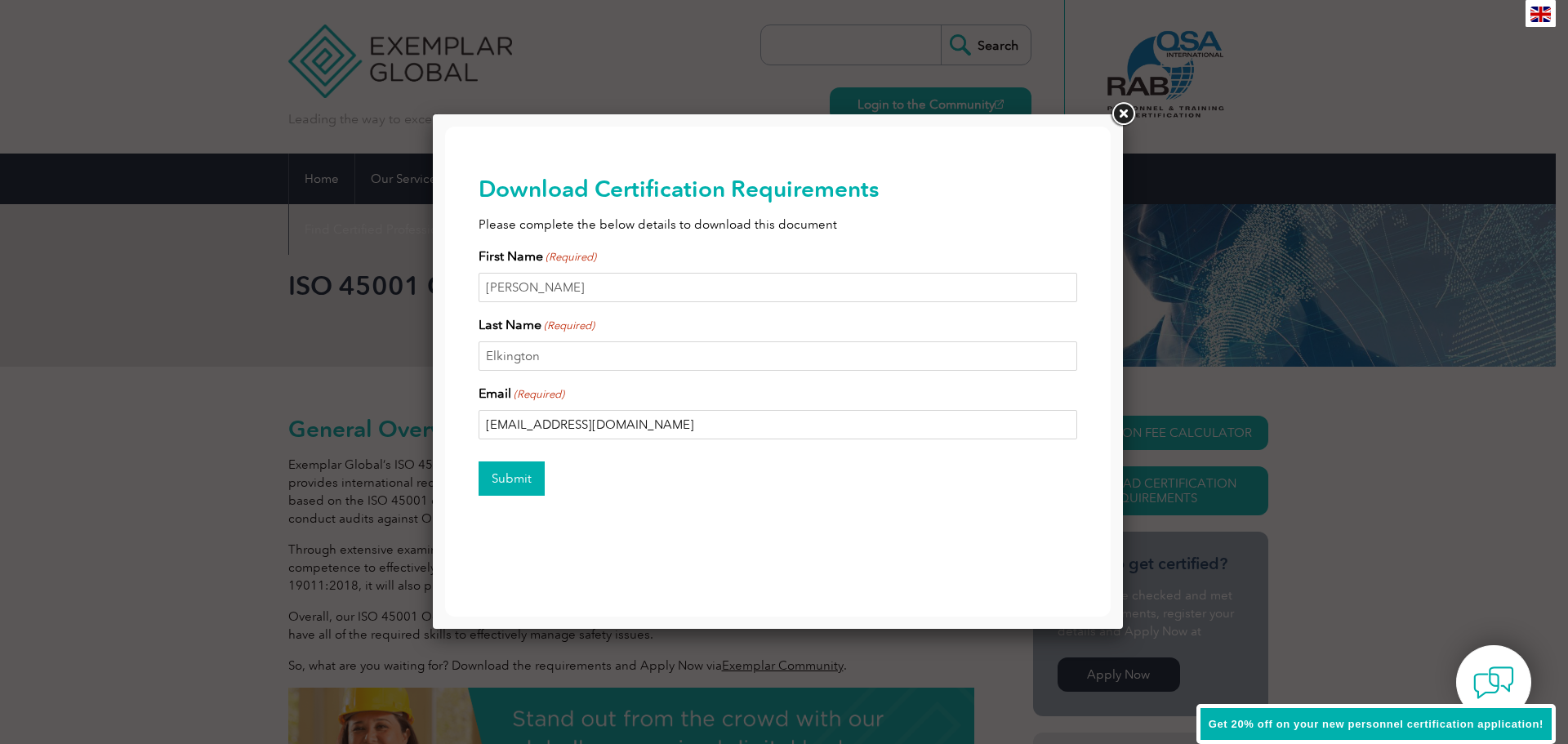
type input "mattelkington@outlook.com"
click at [511, 473] on input "Submit" at bounding box center [511, 478] width 66 height 34
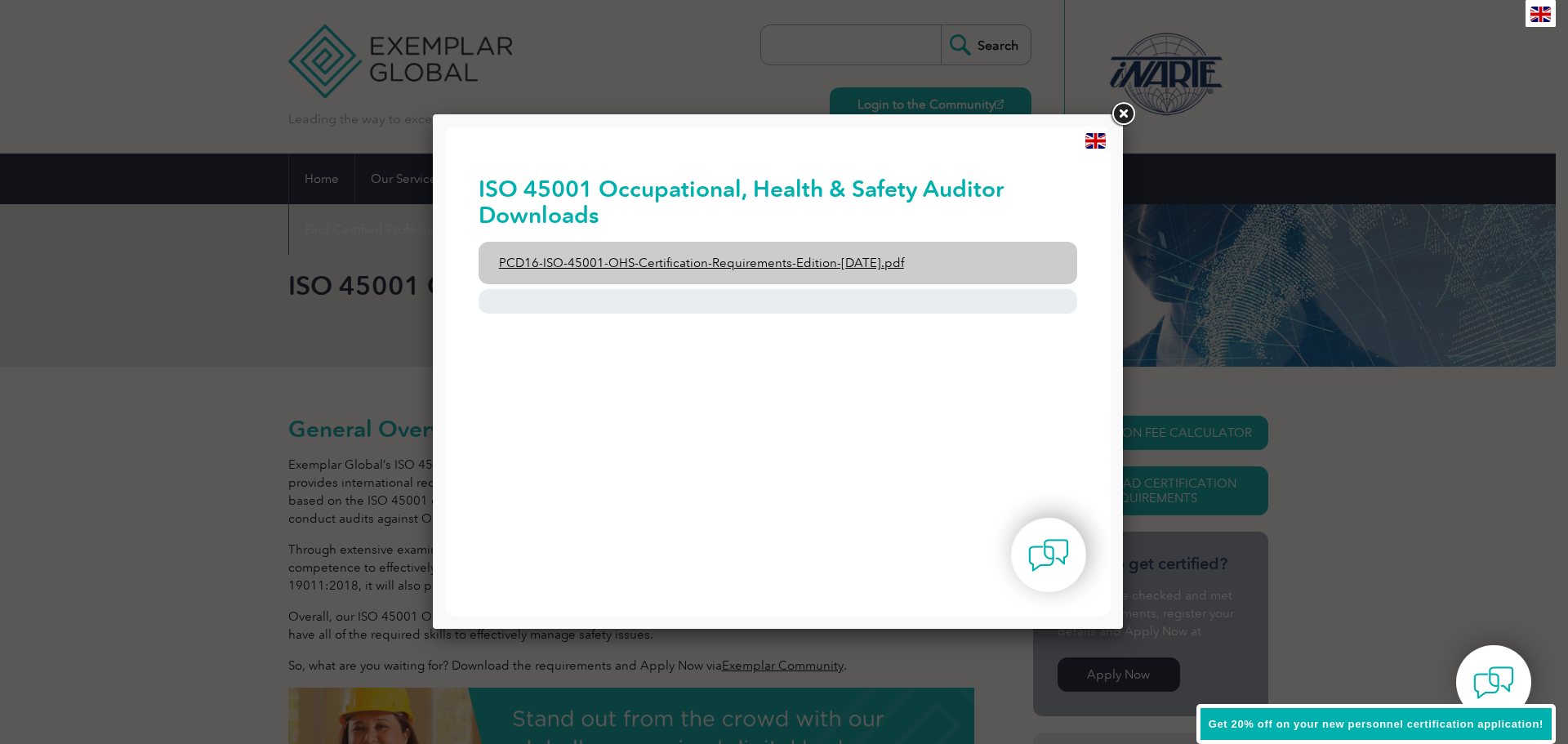
click at [742, 253] on link "PCD16-ISO-45001-OHS-Certification-Requirements-Edition-2-April-2022.pdf" at bounding box center [777, 263] width 599 height 43
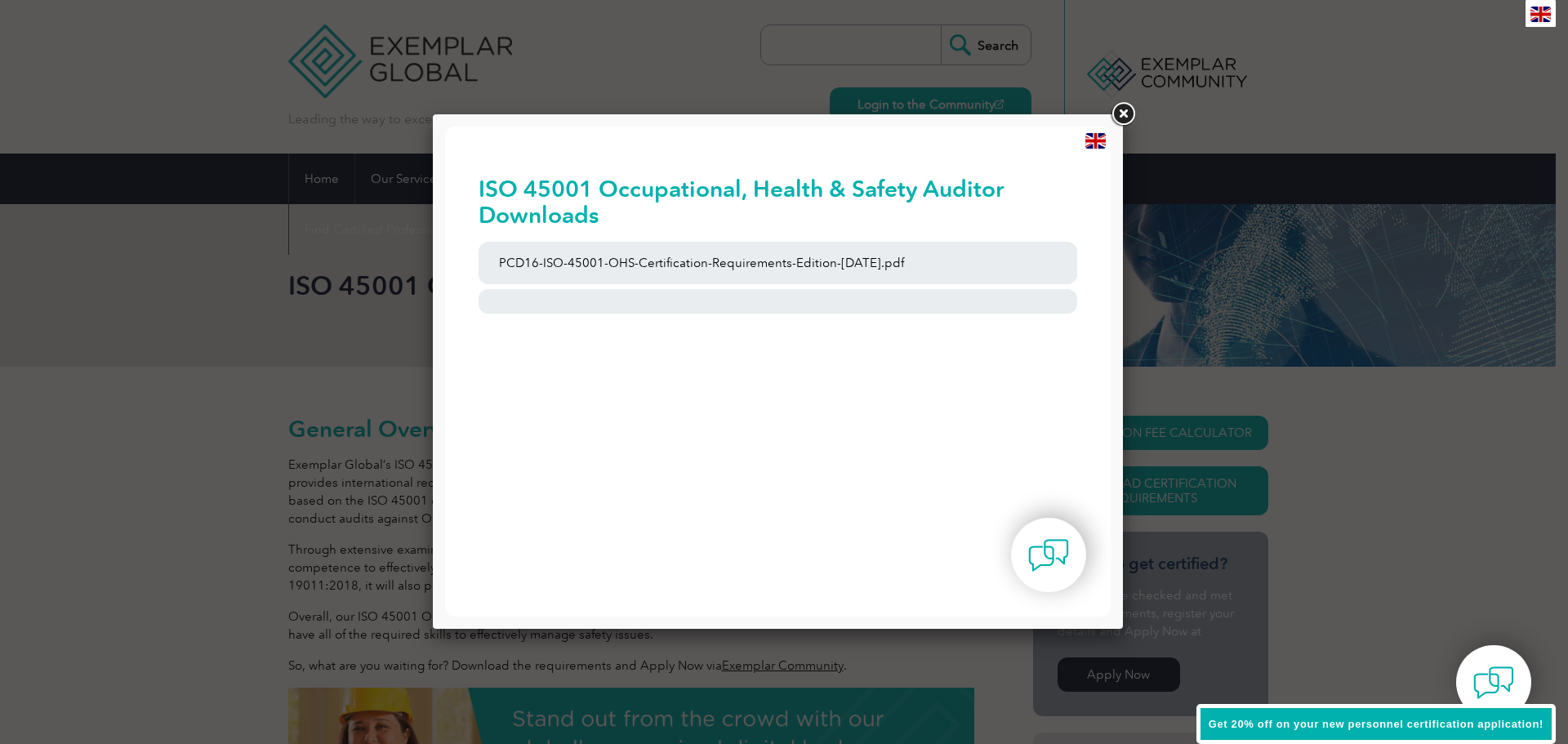
click at [1123, 117] on link at bounding box center [1122, 114] width 30 height 30
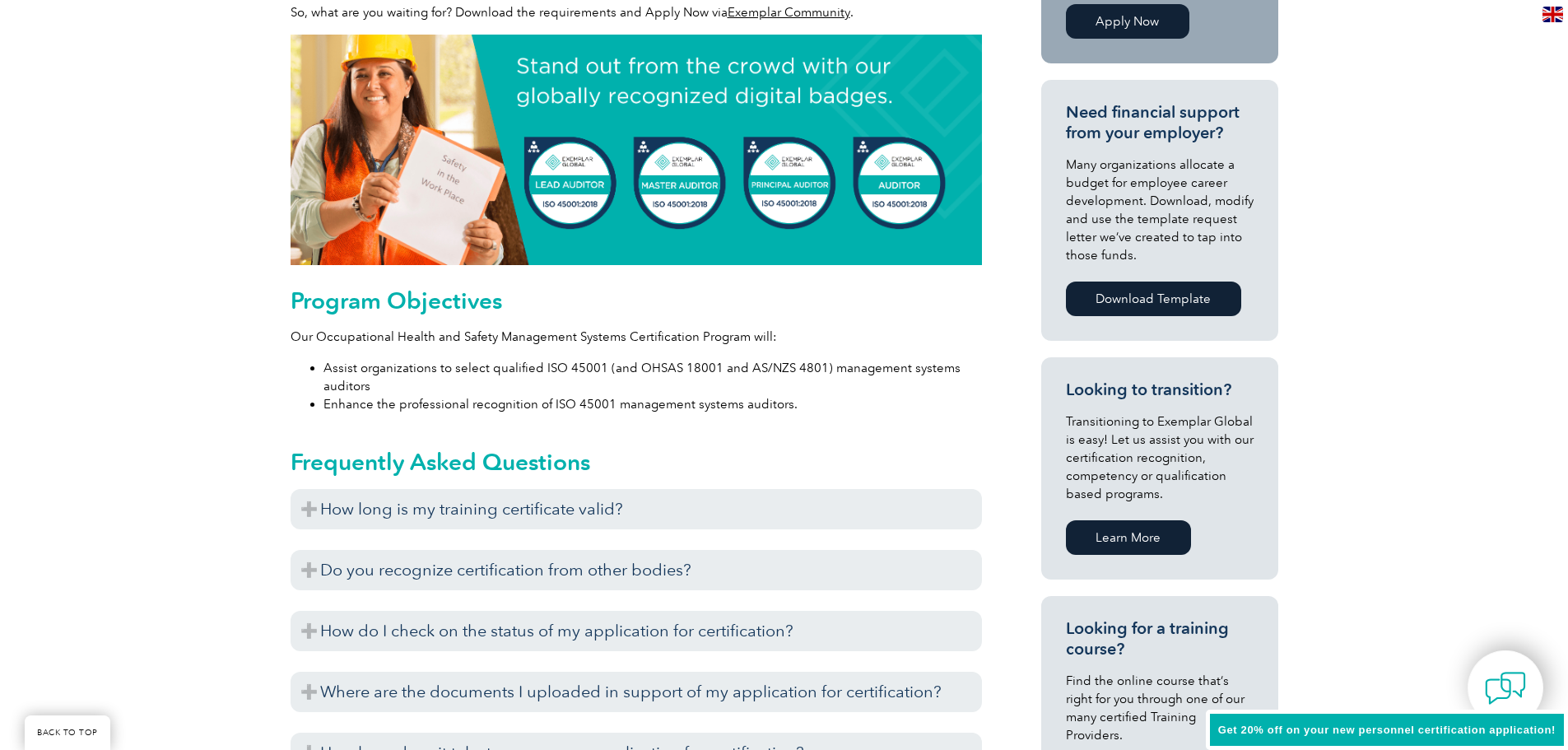
scroll to position [740, 0]
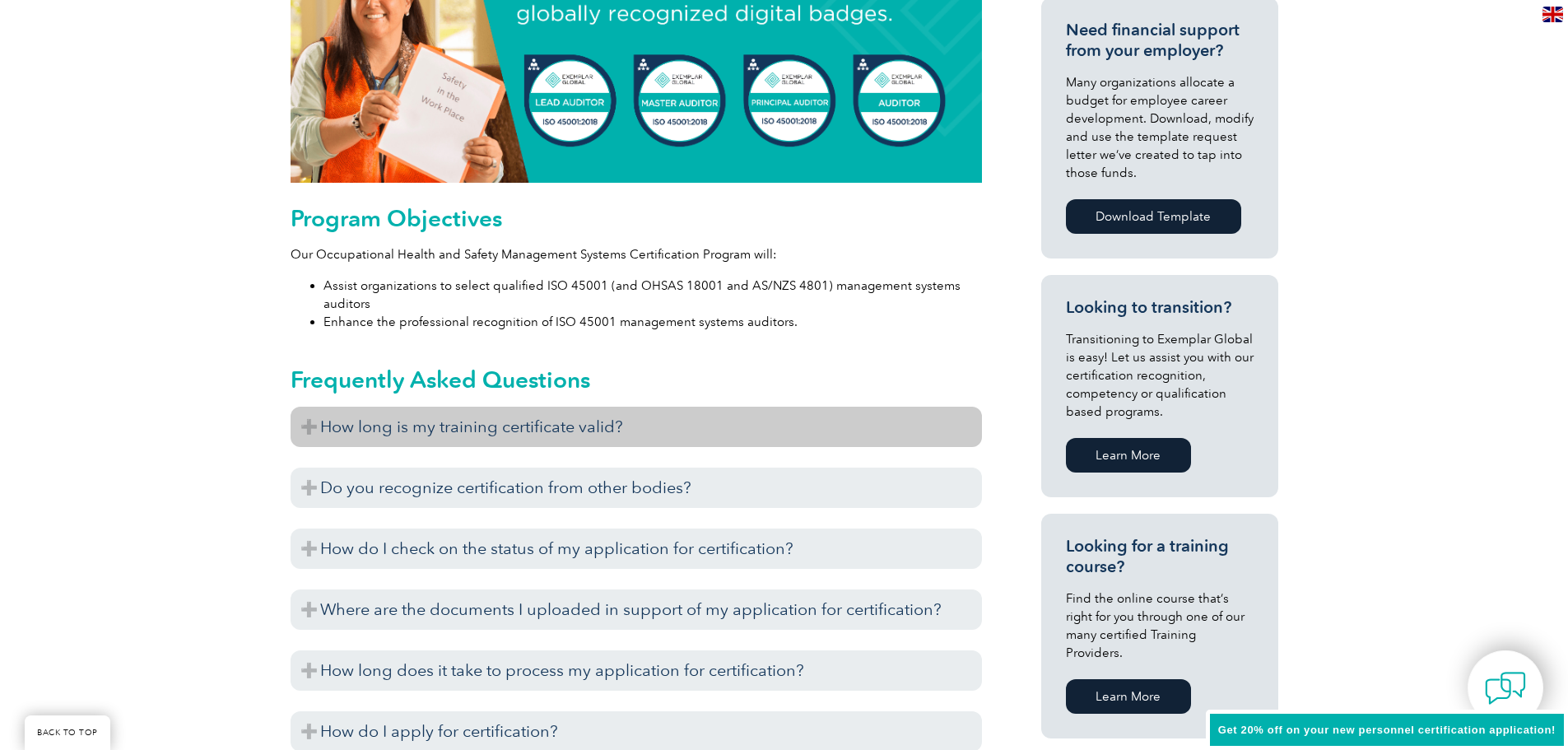
click at [364, 425] on h3 "How long is my training certificate valid?" at bounding box center [637, 426] width 691 height 40
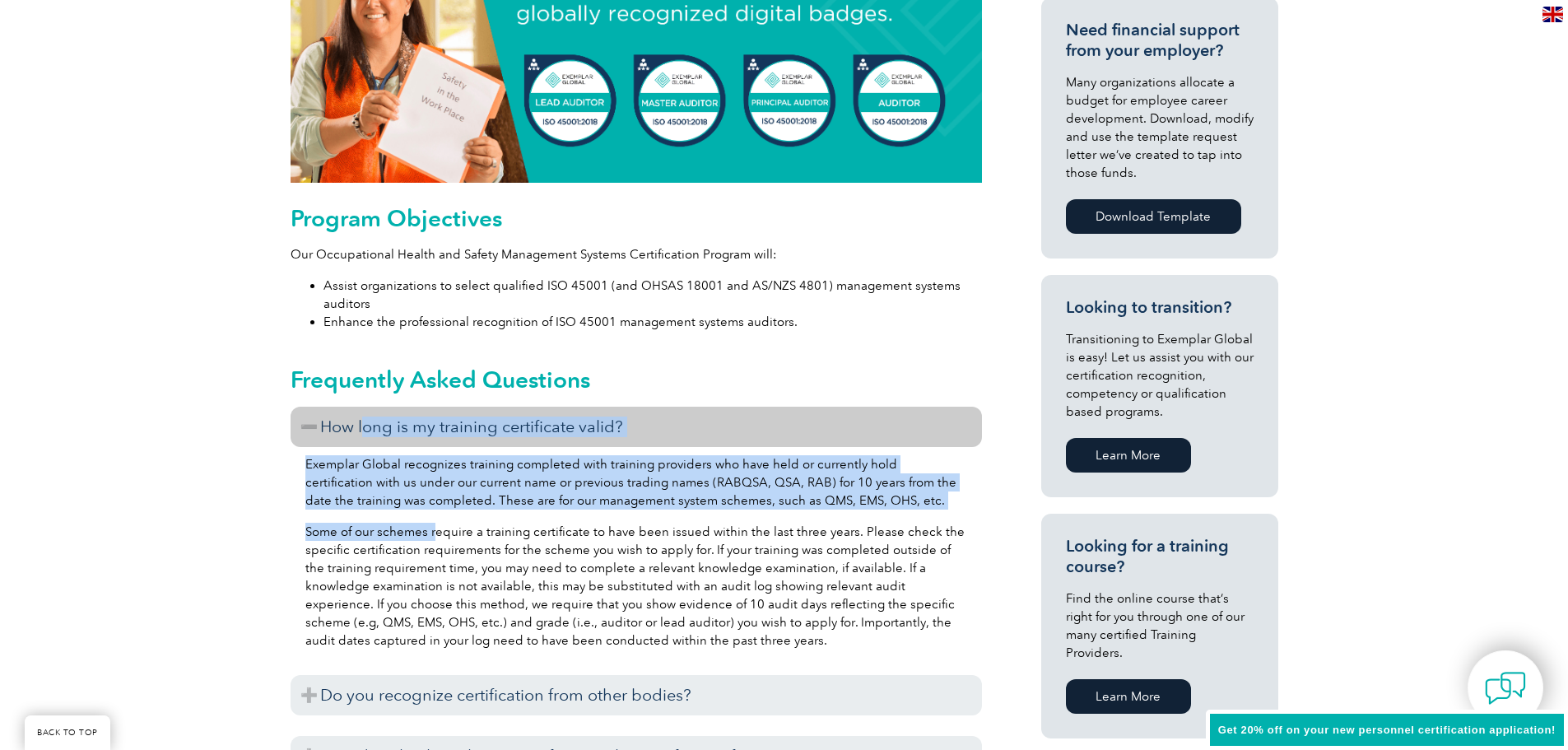
drag, startPoint x: 364, startPoint y: 425, endPoint x: 437, endPoint y: 511, distance: 112.8
click at [437, 511] on div "How long is my training certificate valid? Exemplar Global recognizes training …" at bounding box center [637, 687] width 691 height 561
click at [427, 505] on p "Exemplar Global recognizes training completed with training providers who have …" at bounding box center [636, 482] width 662 height 55
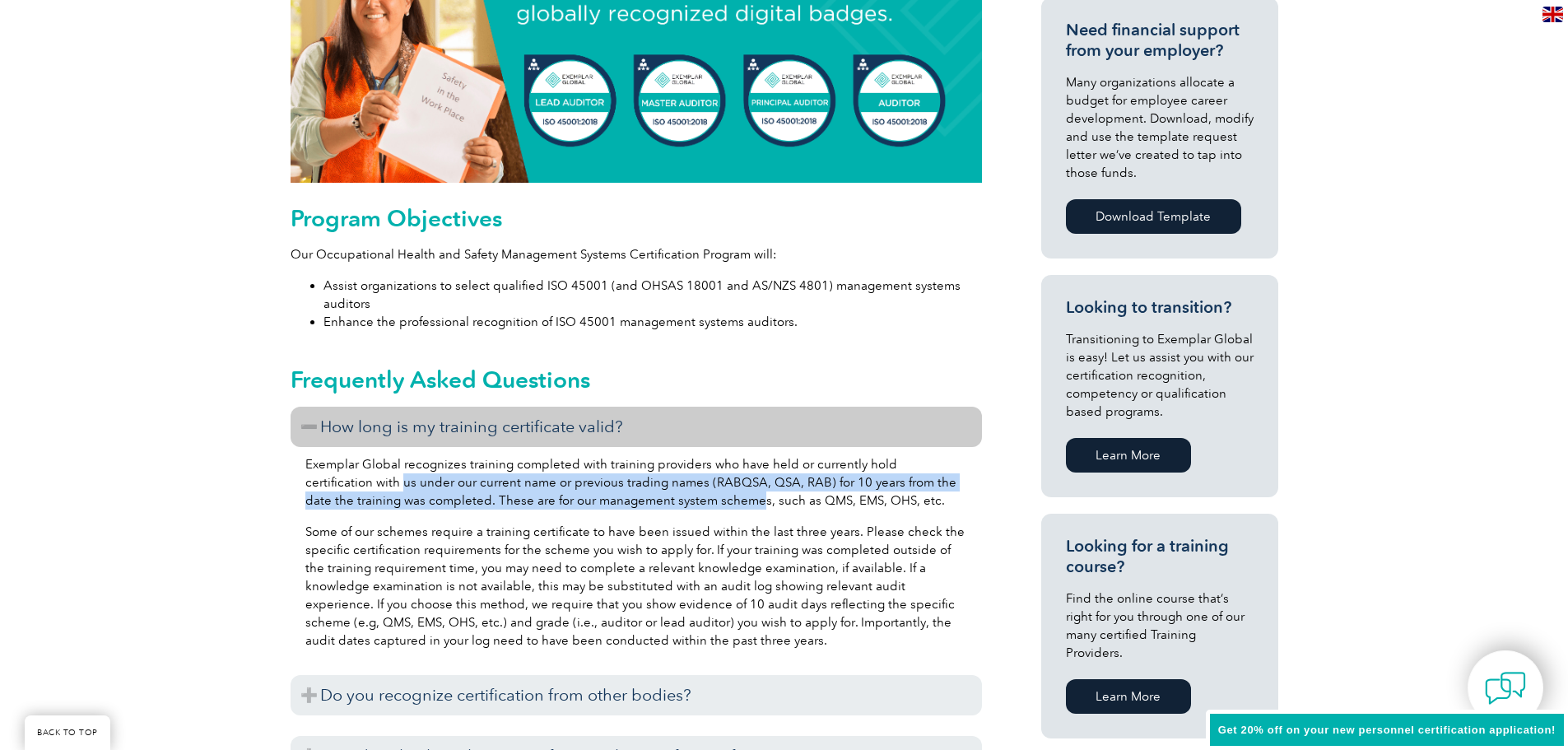
drag, startPoint x: 330, startPoint y: 485, endPoint x: 706, endPoint y: 501, distance: 376.3
click at [706, 501] on p "Exemplar Global recognizes training completed with training providers who have …" at bounding box center [636, 482] width 662 height 55
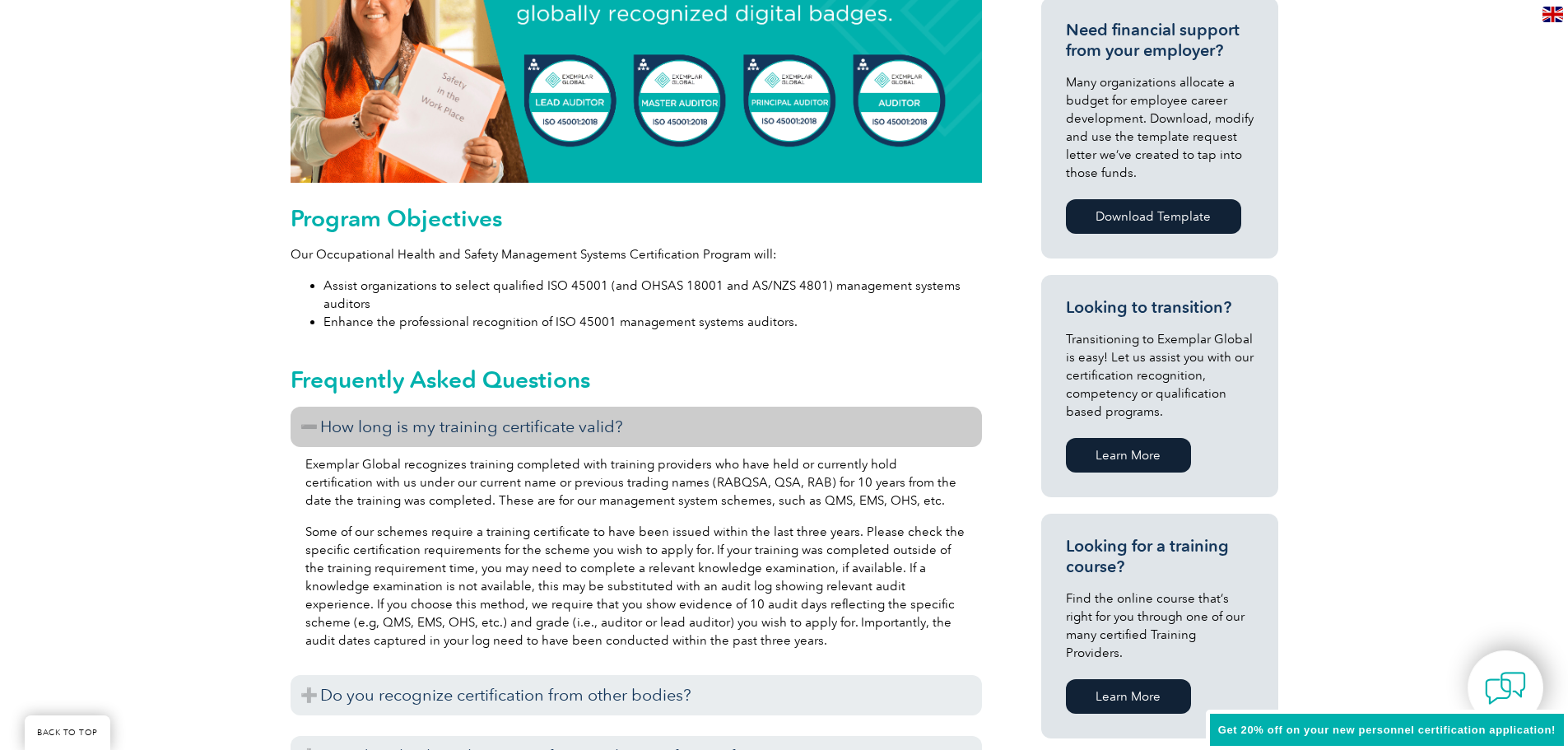
click at [650, 533] on p "Some of our schemes require a training certificate to have been issued within t…" at bounding box center [636, 586] width 662 height 127
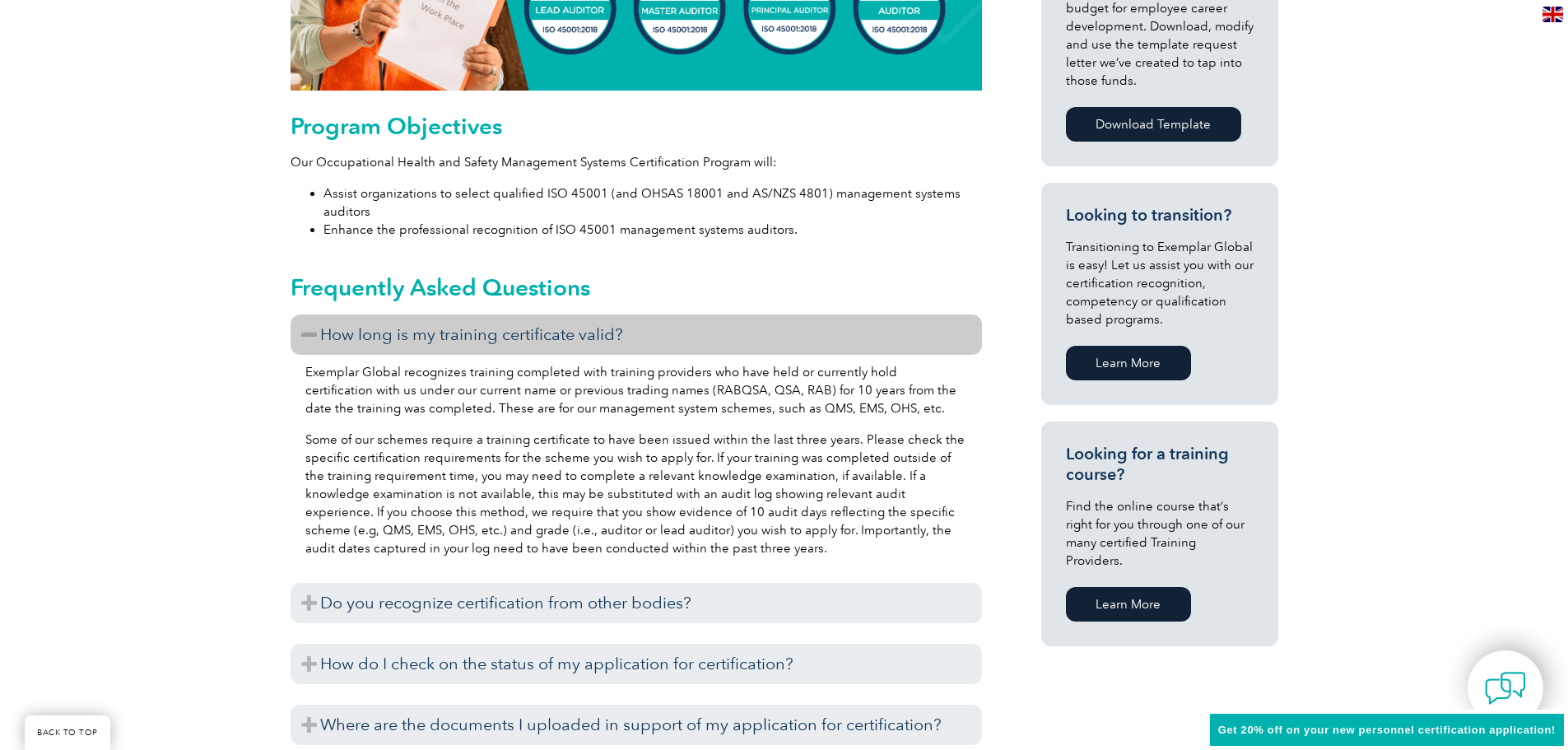
scroll to position [1070, 0]
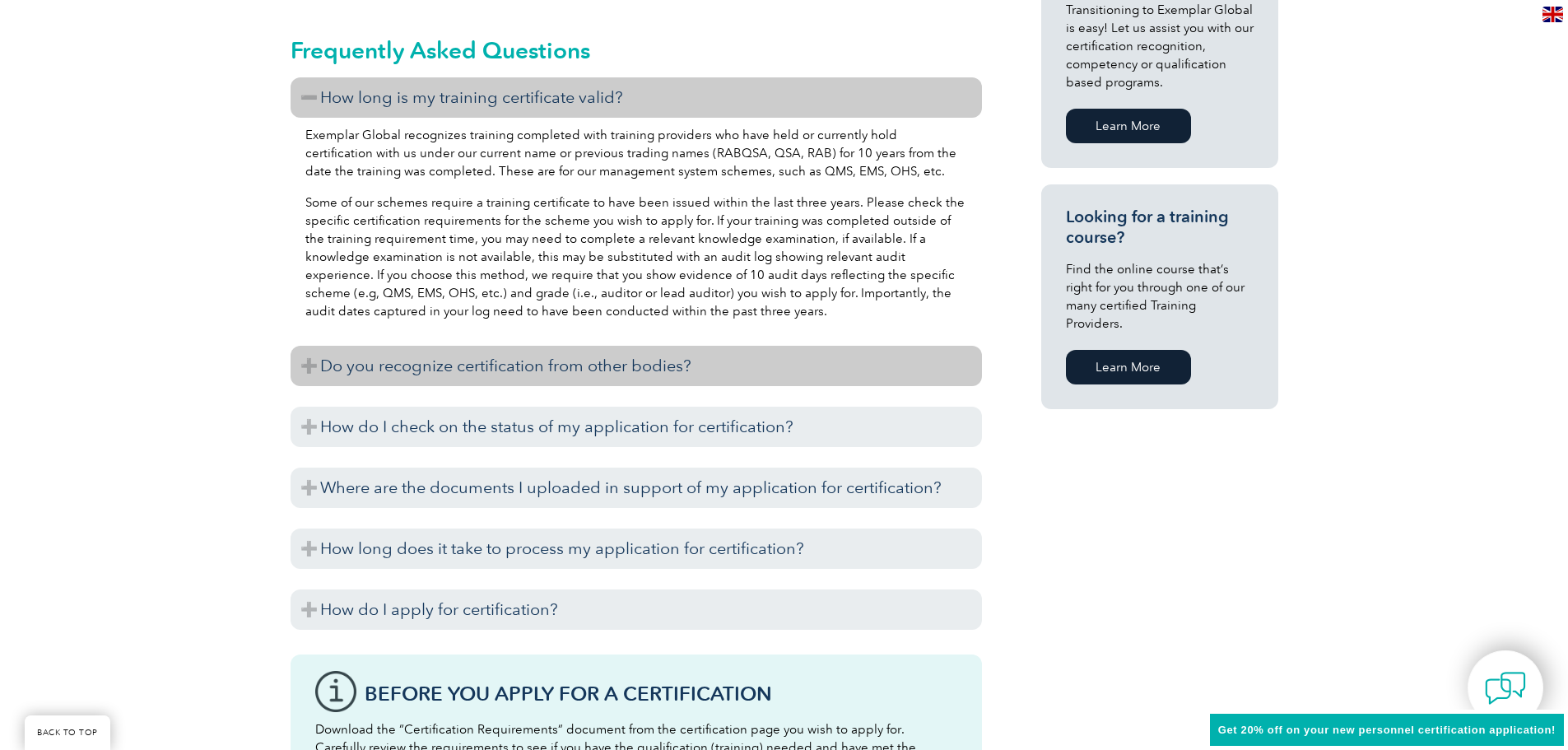
click at [372, 374] on h3 "Do you recognize certification from other bodies?" at bounding box center [637, 366] width 691 height 40
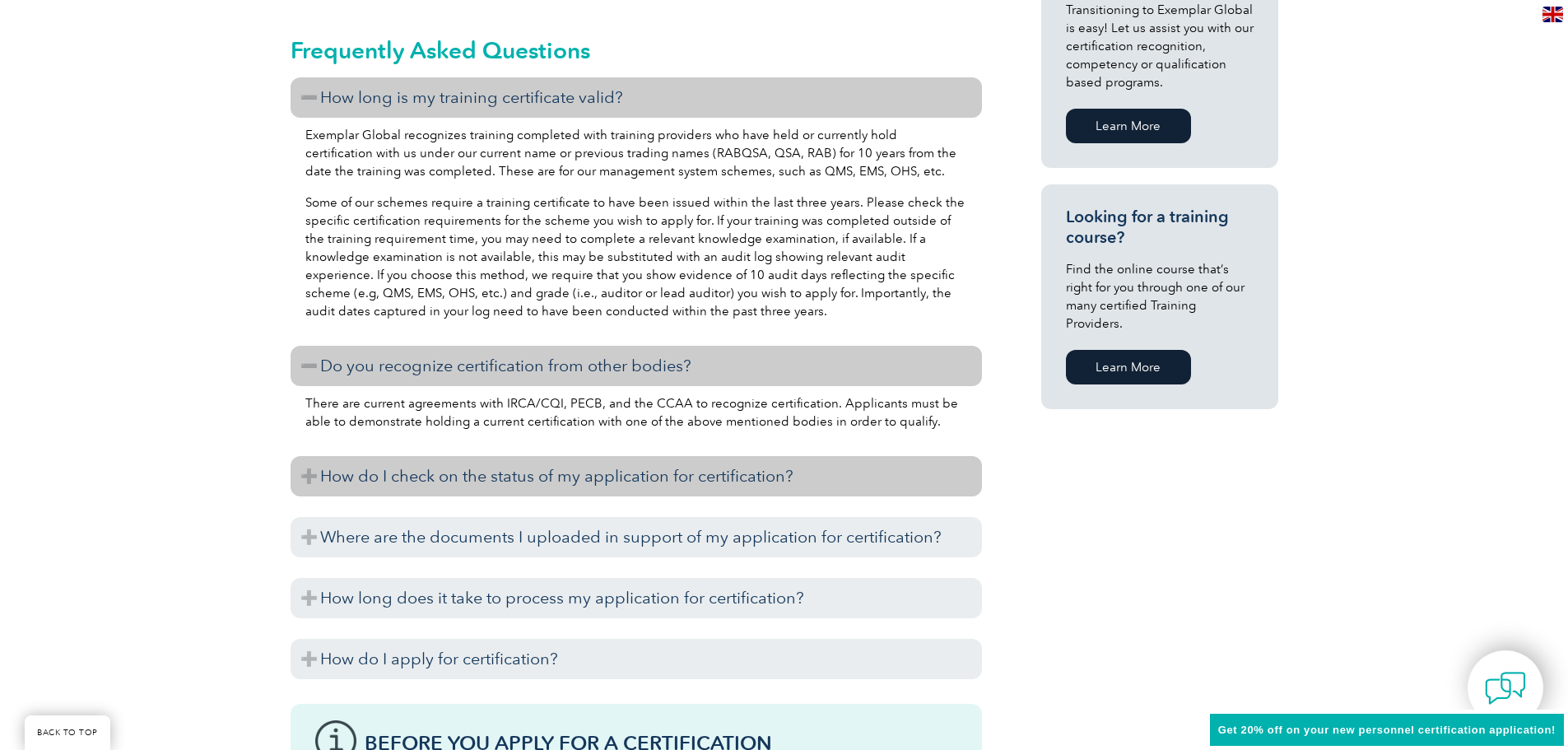
click at [383, 471] on h3 "How do I check on the status of my application for certification?" at bounding box center [637, 476] width 691 height 40
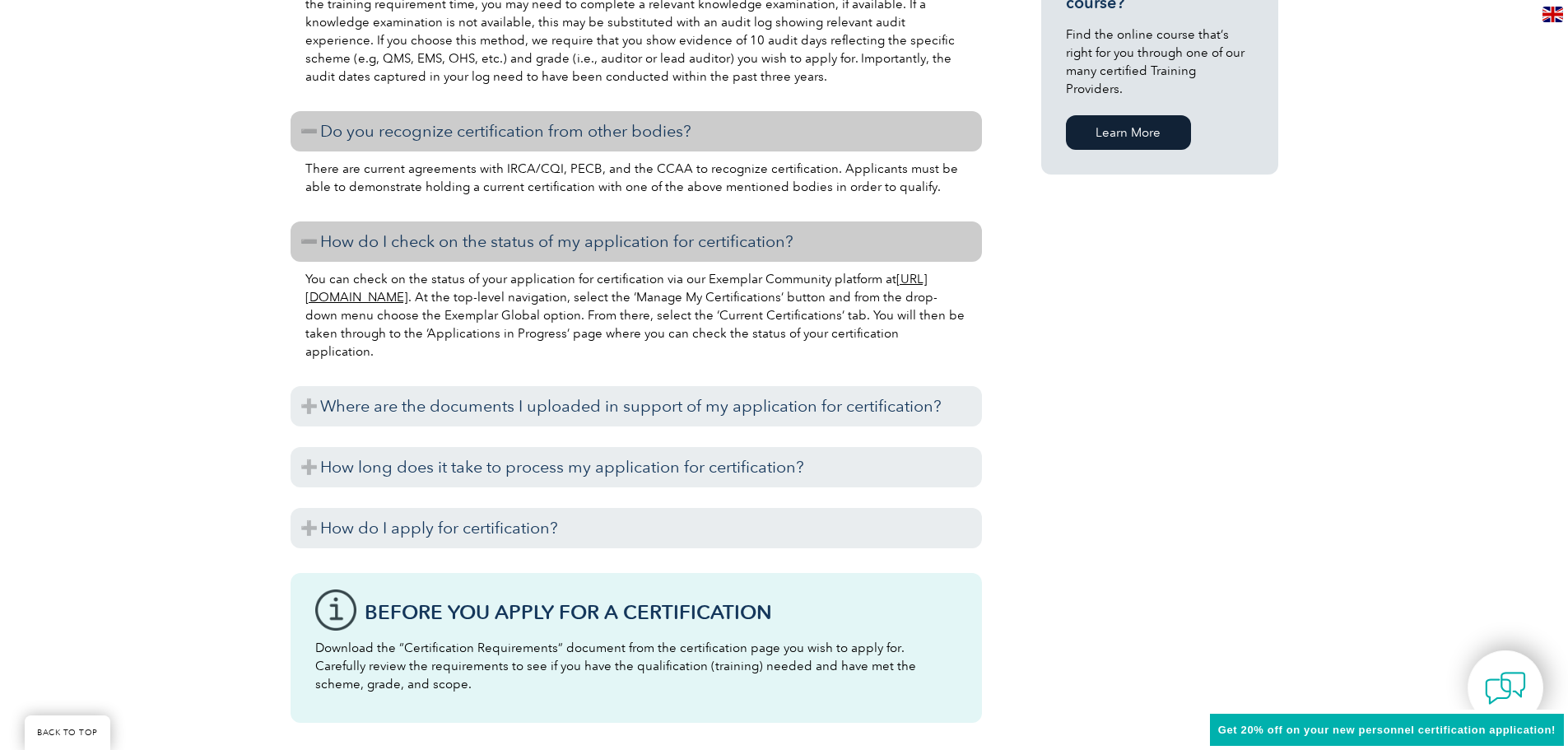
scroll to position [1317, 0]
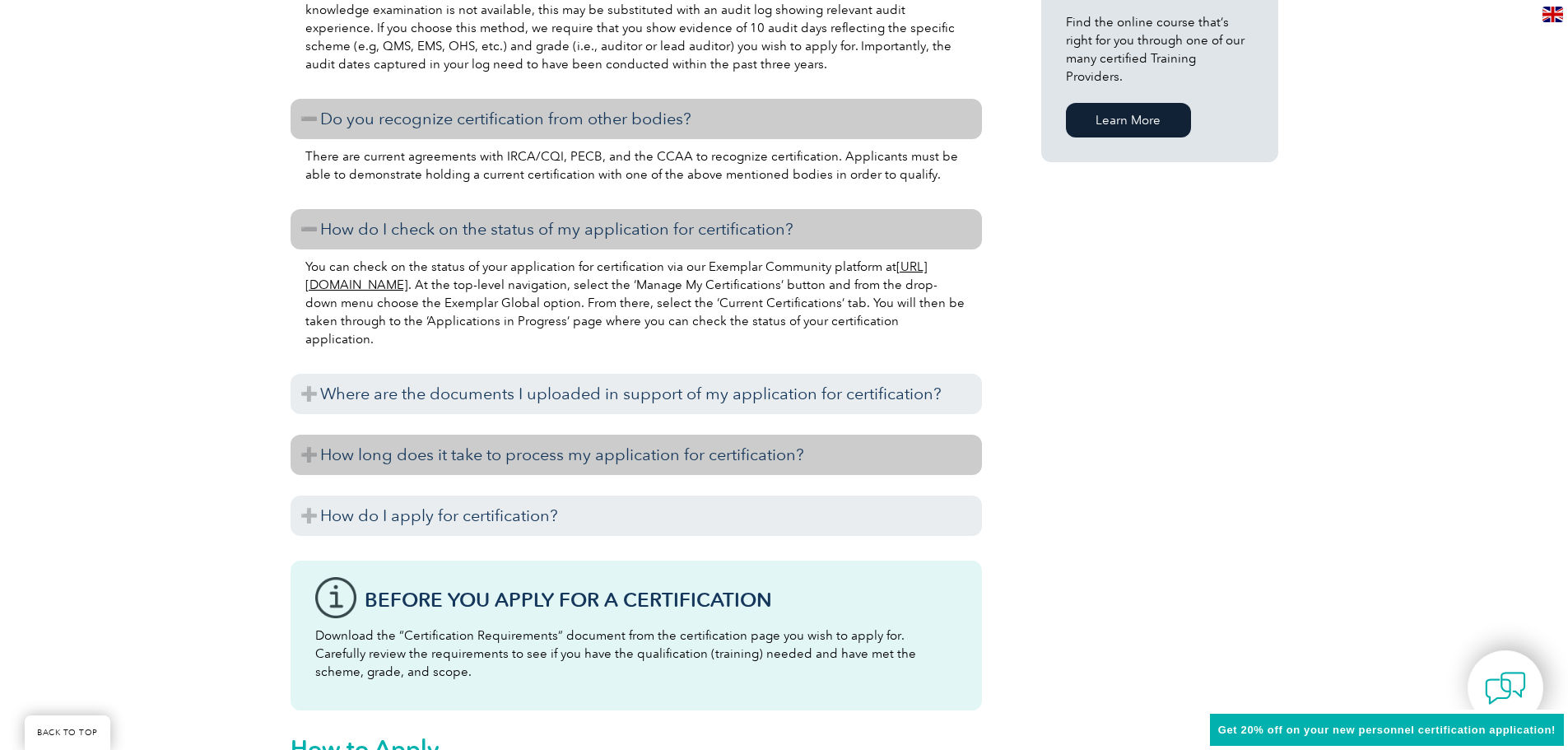
click at [381, 464] on h3 "How long does it take to process my application for certification?" at bounding box center [637, 455] width 691 height 40
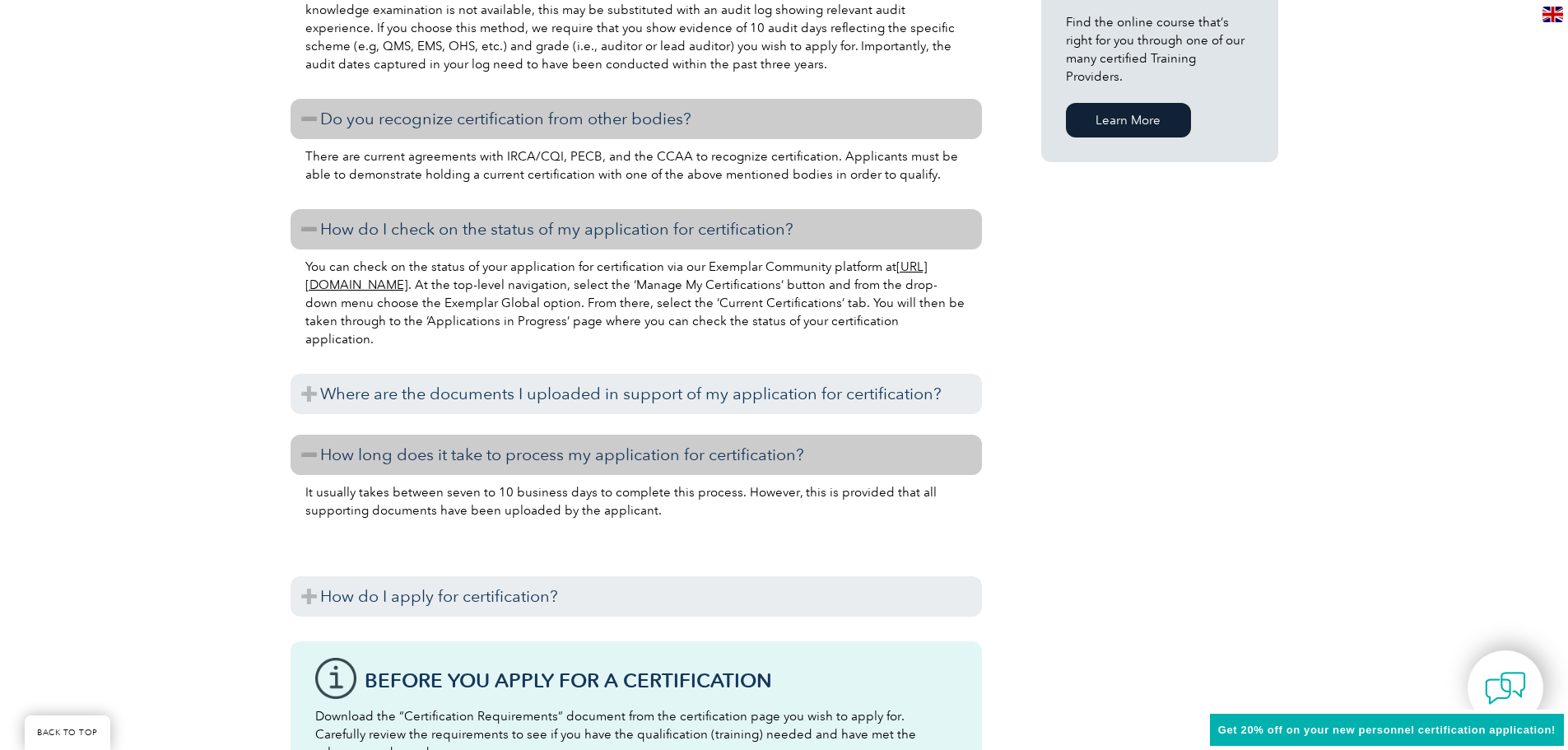
click at [381, 464] on h3 "How long does it take to process my application for certification?" at bounding box center [637, 455] width 691 height 40
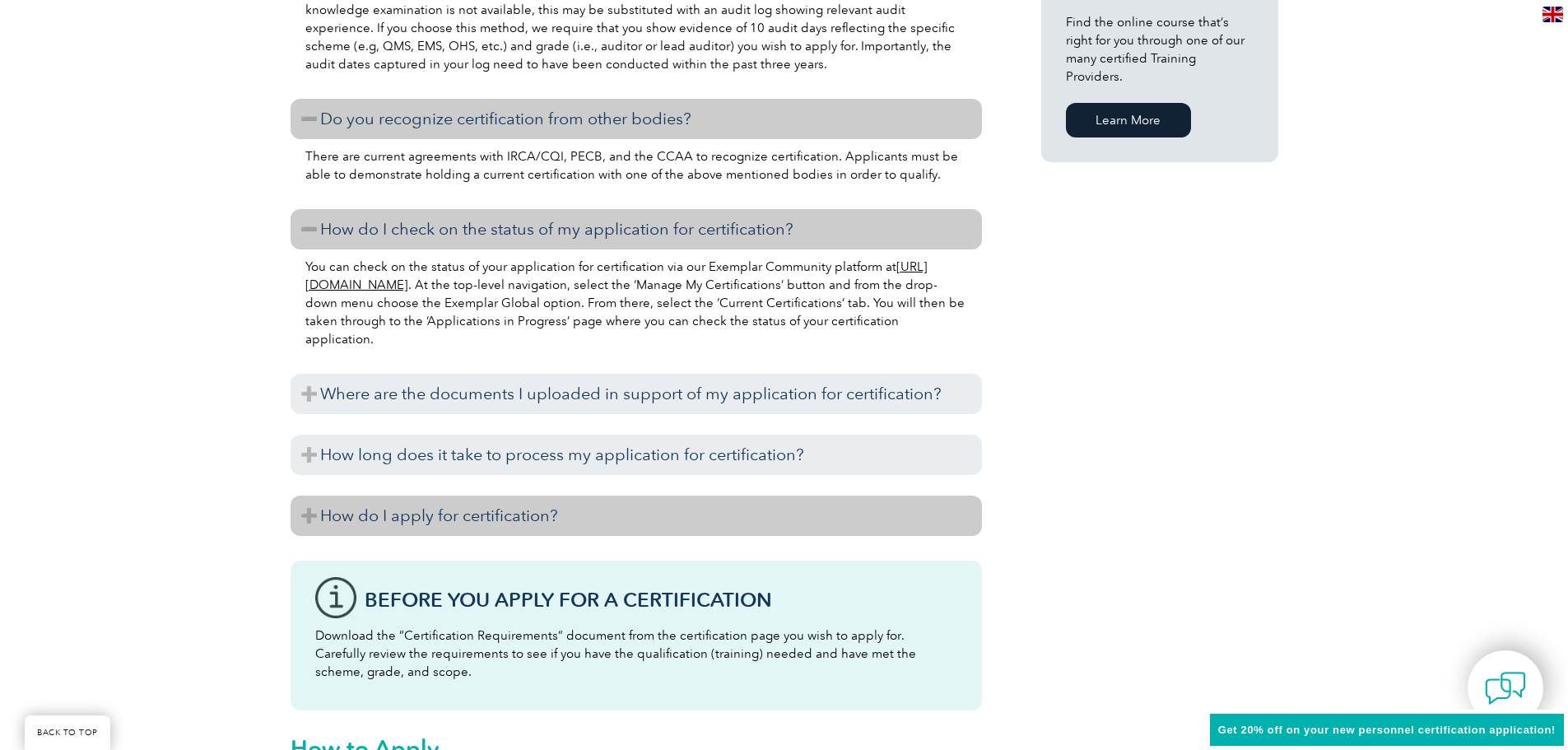
click at [407, 504] on h3 "How do I apply for certification?" at bounding box center [637, 516] width 691 height 40
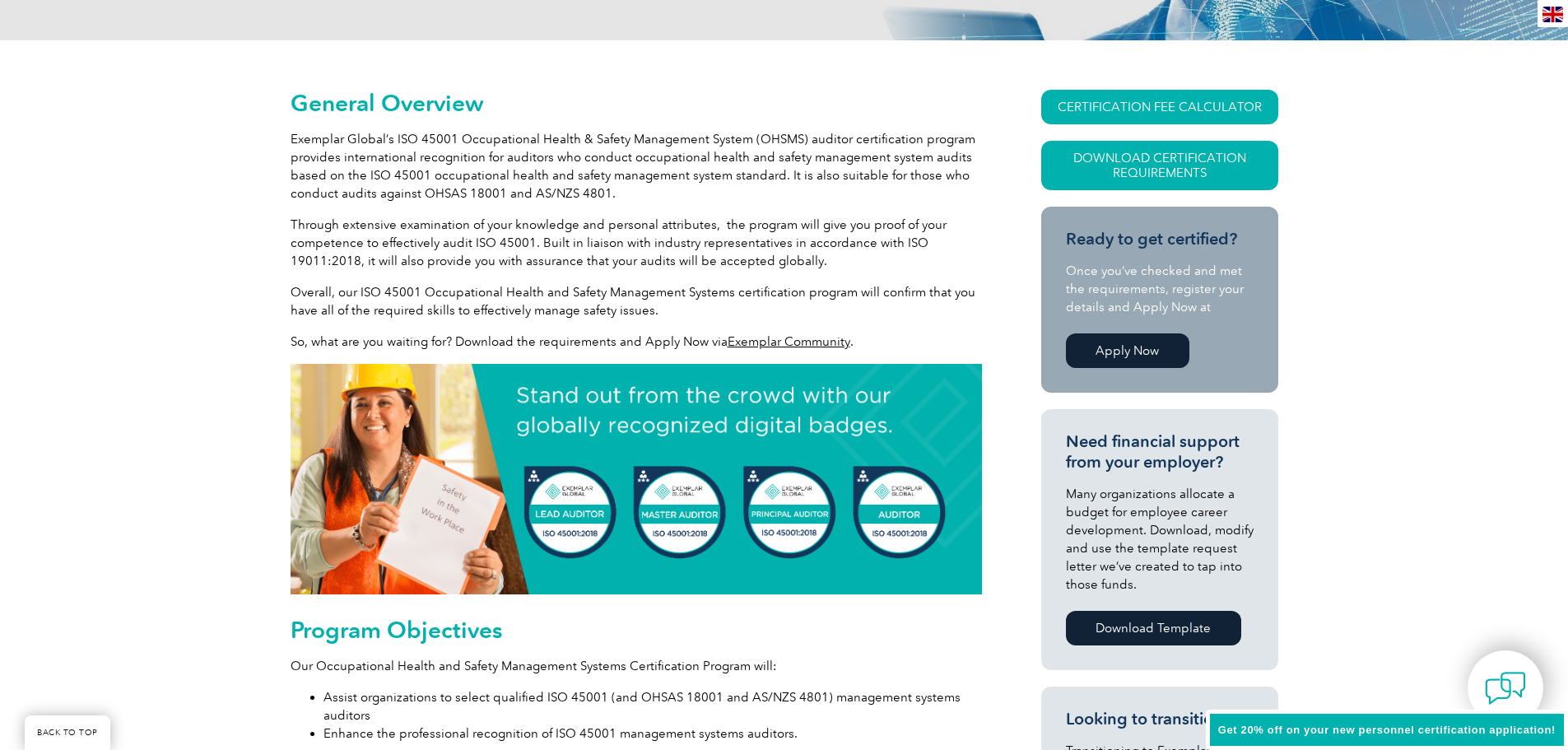
scroll to position [0, 0]
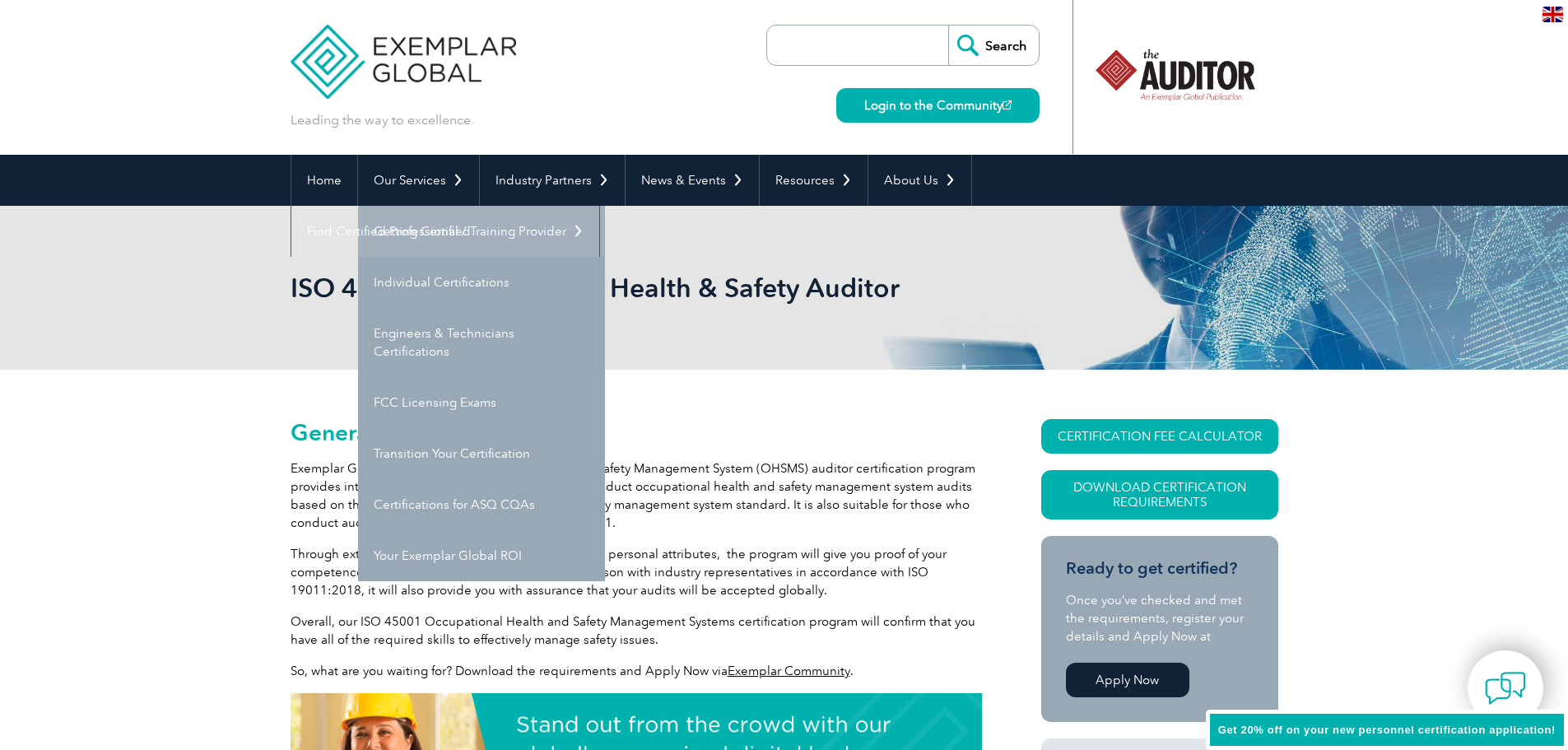
click at [442, 231] on link "Getting Certified" at bounding box center [481, 230] width 247 height 51
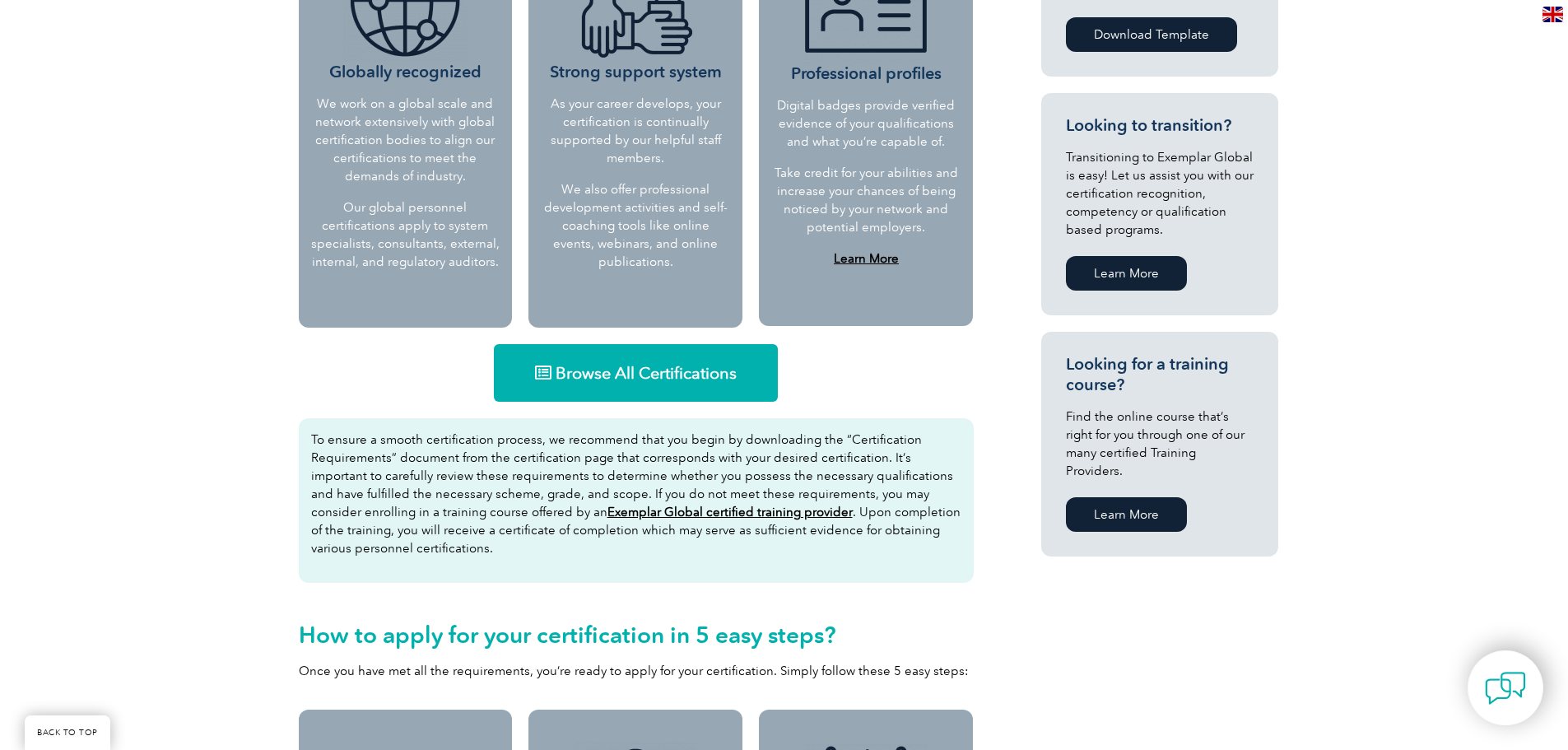
scroll to position [805, 0]
click at [639, 393] on link "Browse All Certifications" at bounding box center [636, 374] width 284 height 58
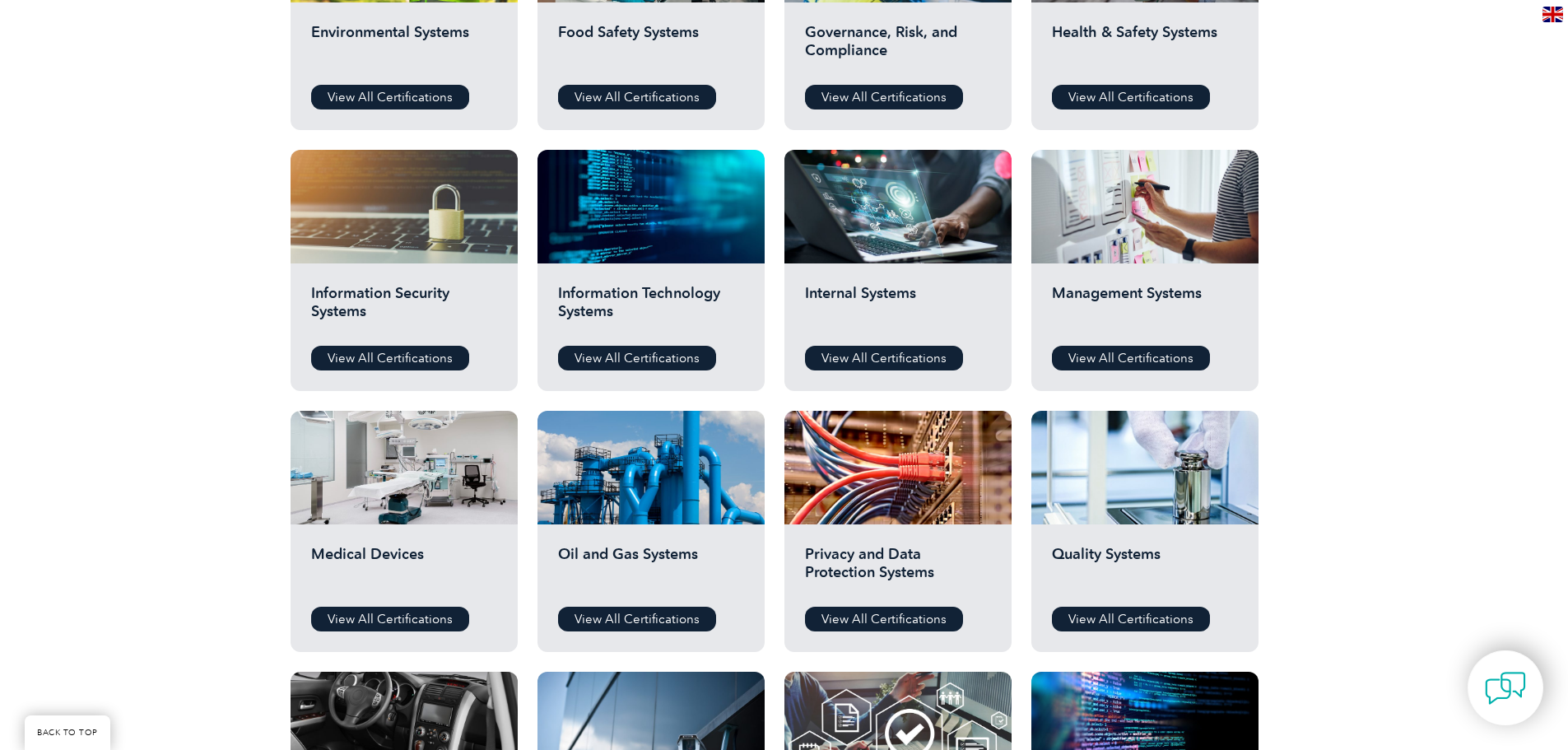
scroll to position [740, 0]
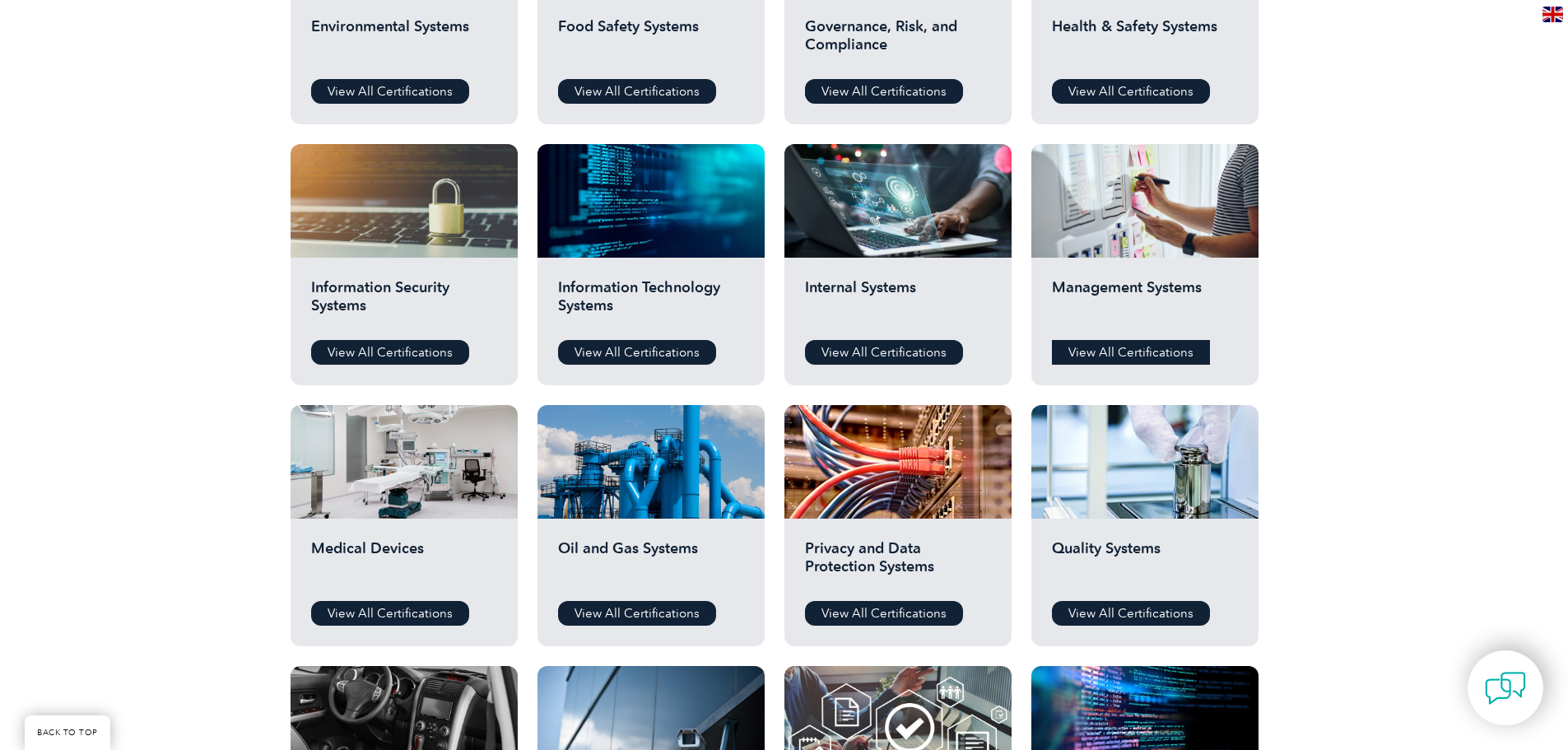
click at [1132, 349] on link "View All Certifications" at bounding box center [1130, 352] width 158 height 25
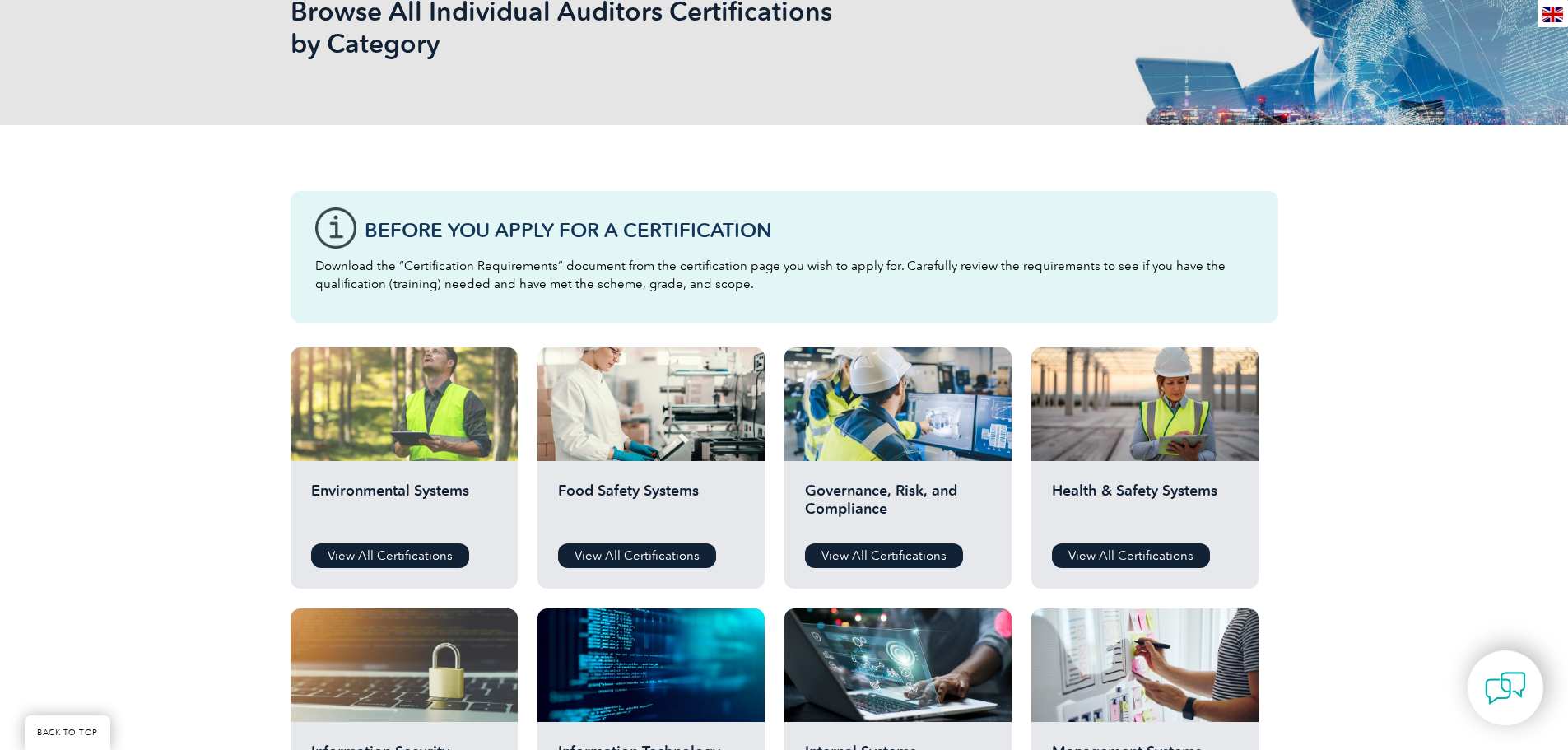
scroll to position [247, 0]
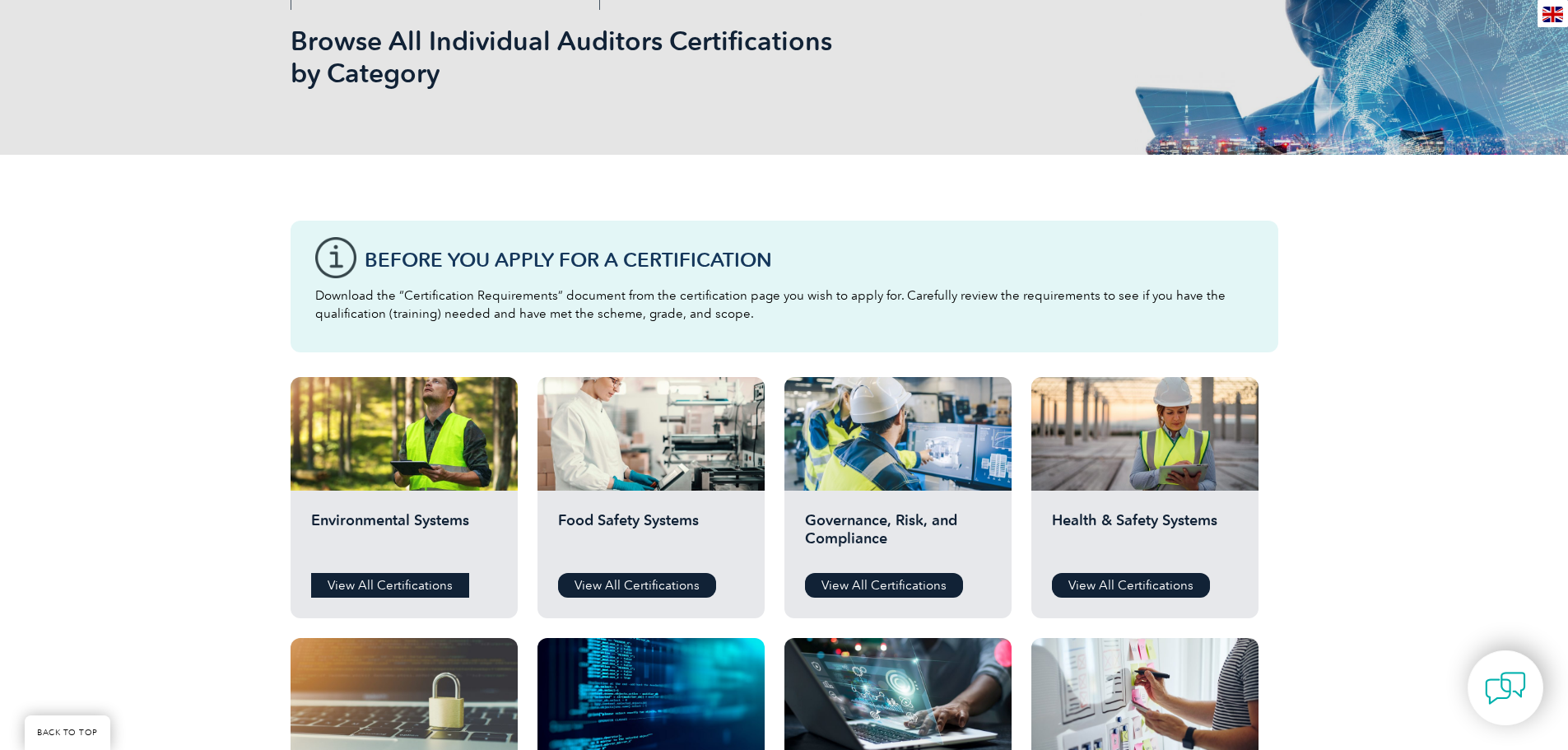
click at [377, 581] on link "View All Certifications" at bounding box center [390, 586] width 158 height 25
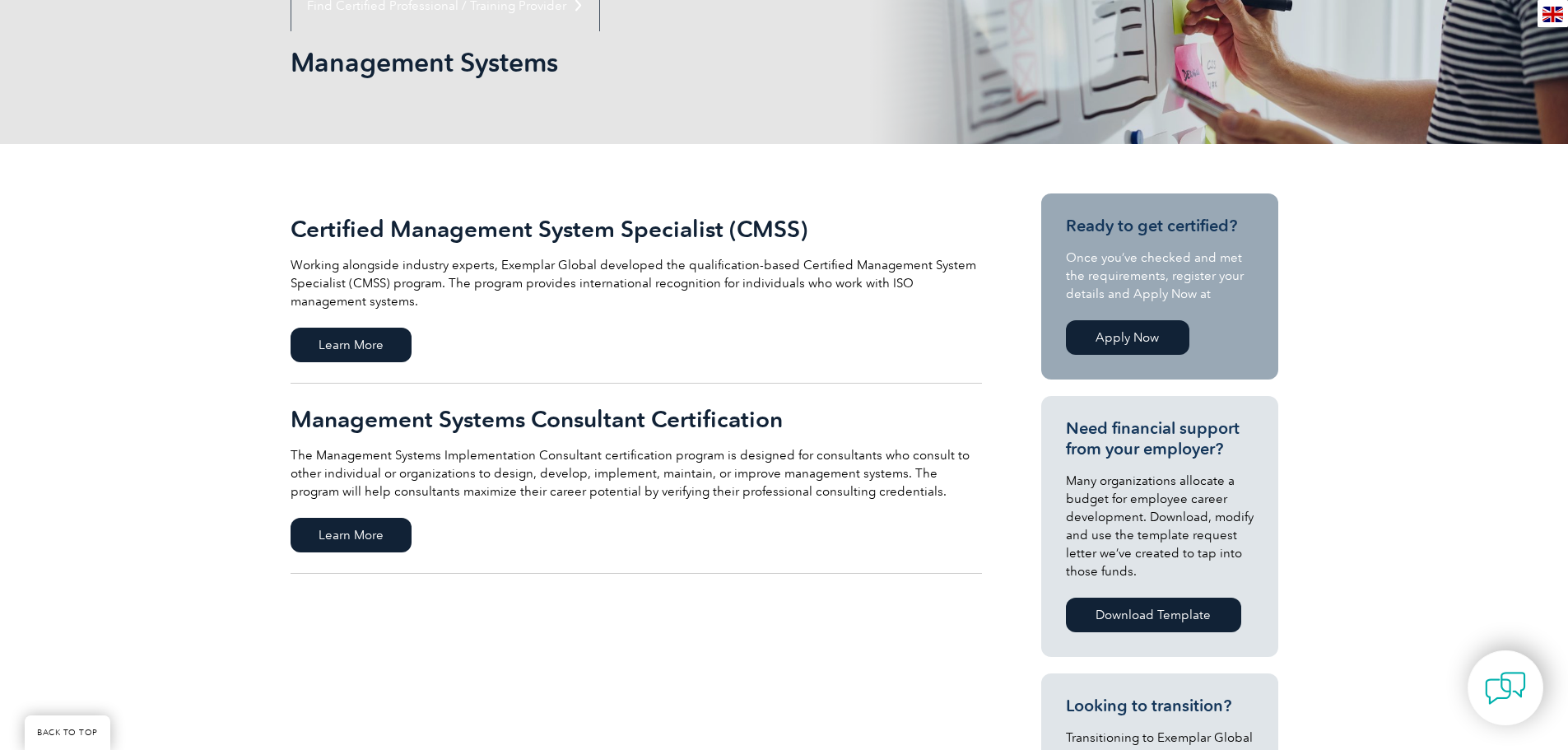
scroll to position [247, 0]
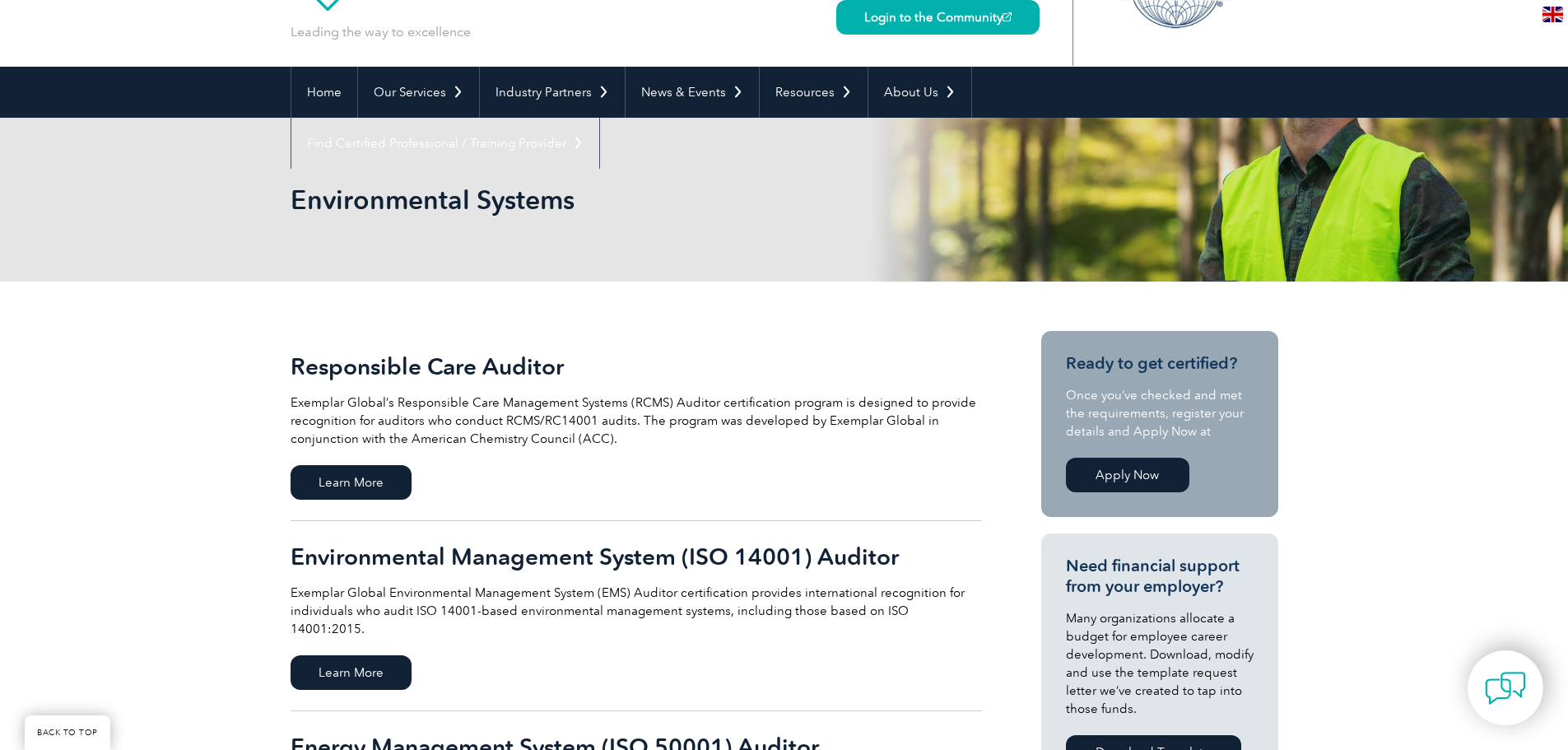
scroll to position [329, 0]
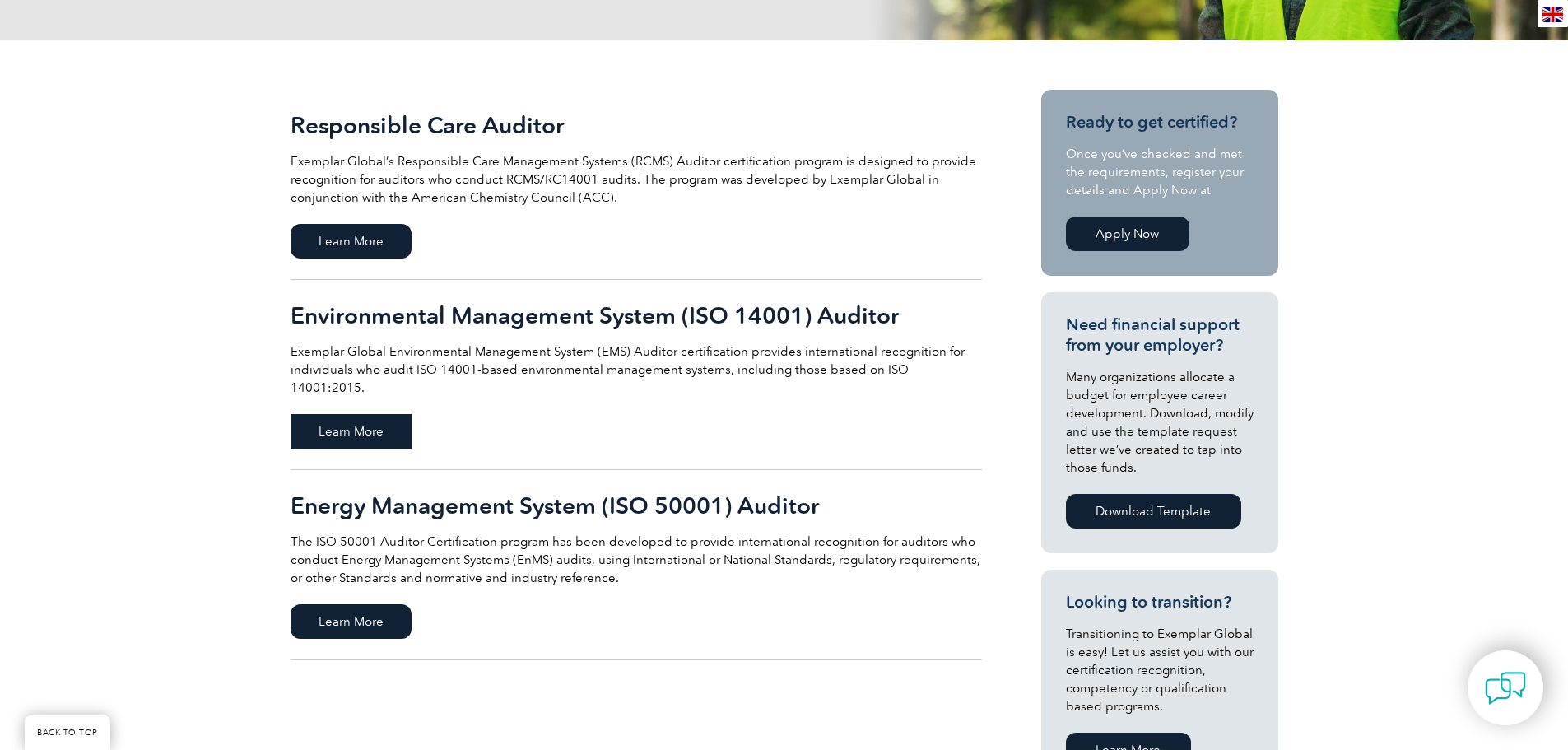
click at [389, 414] on span "Learn More" at bounding box center [351, 431] width 121 height 35
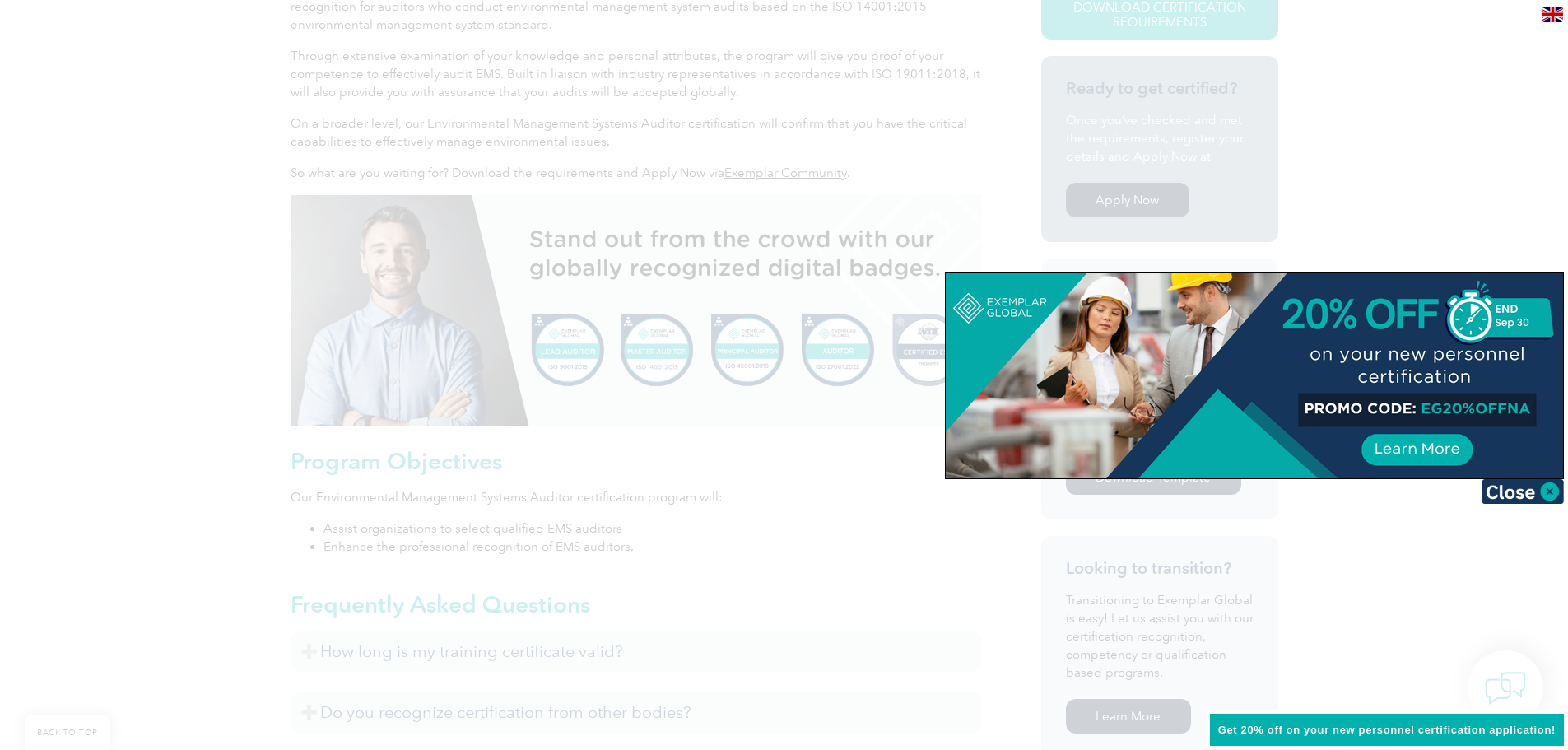
scroll to position [471, 0]
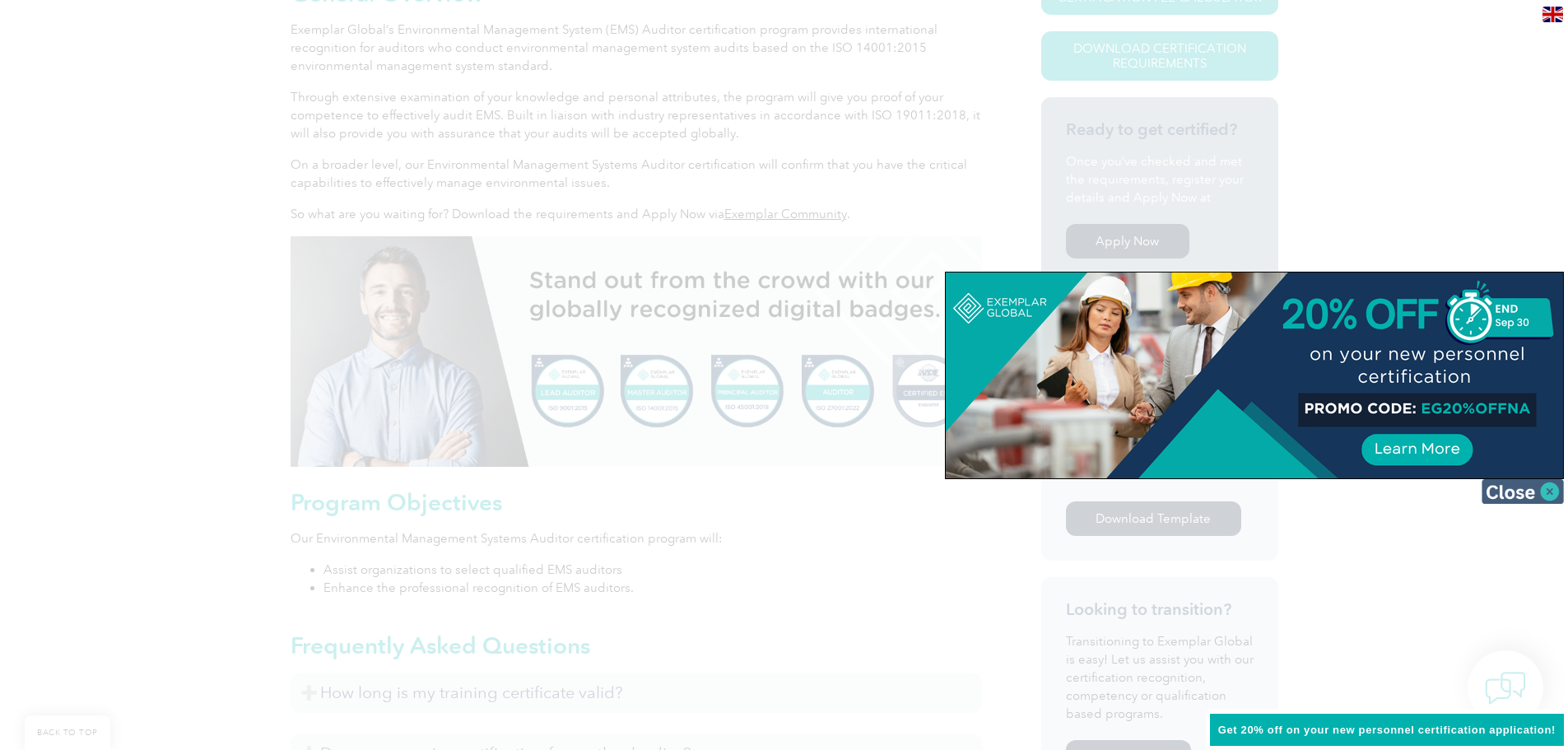
click at [1507, 491] on img at bounding box center [1523, 492] width 83 height 25
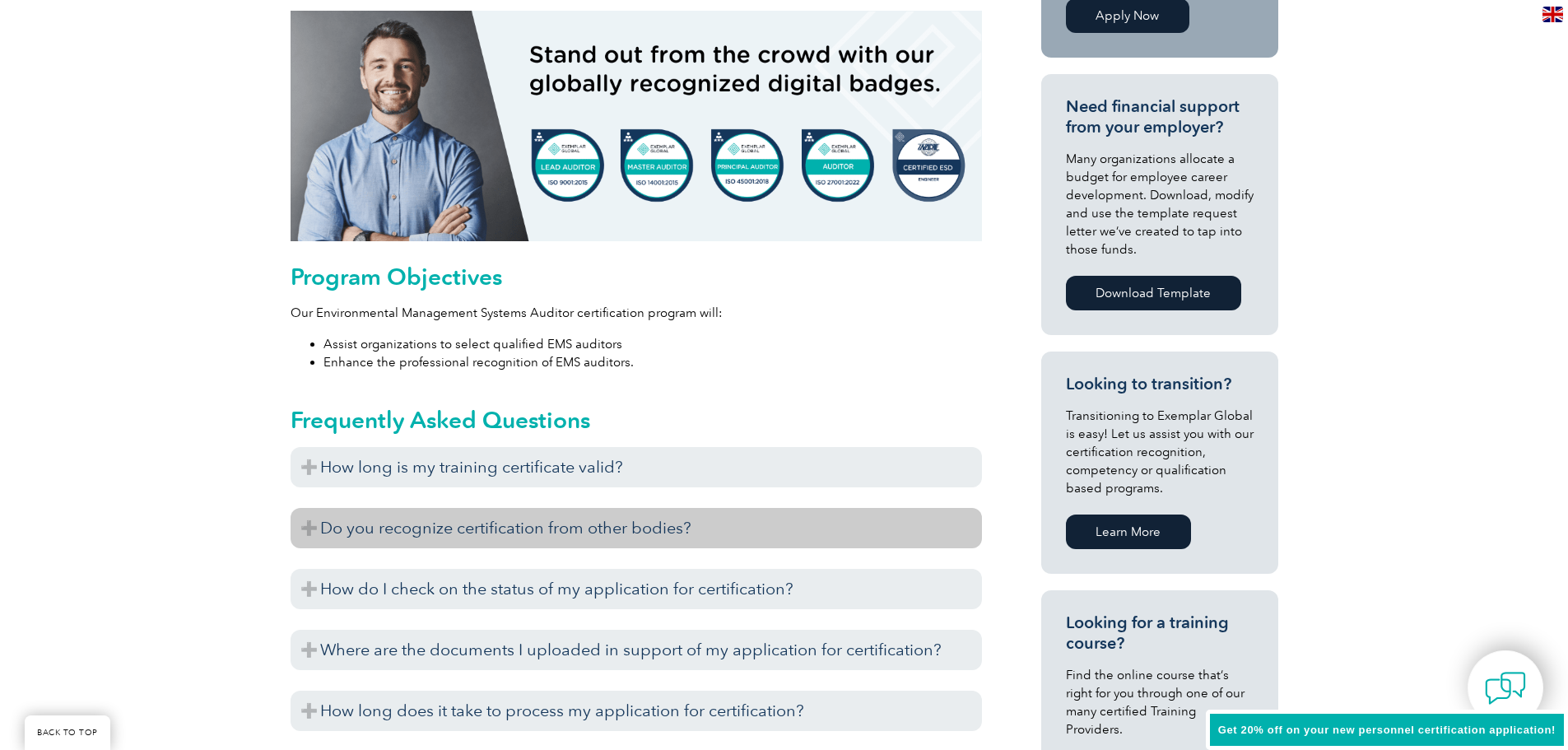
scroll to position [717, 0]
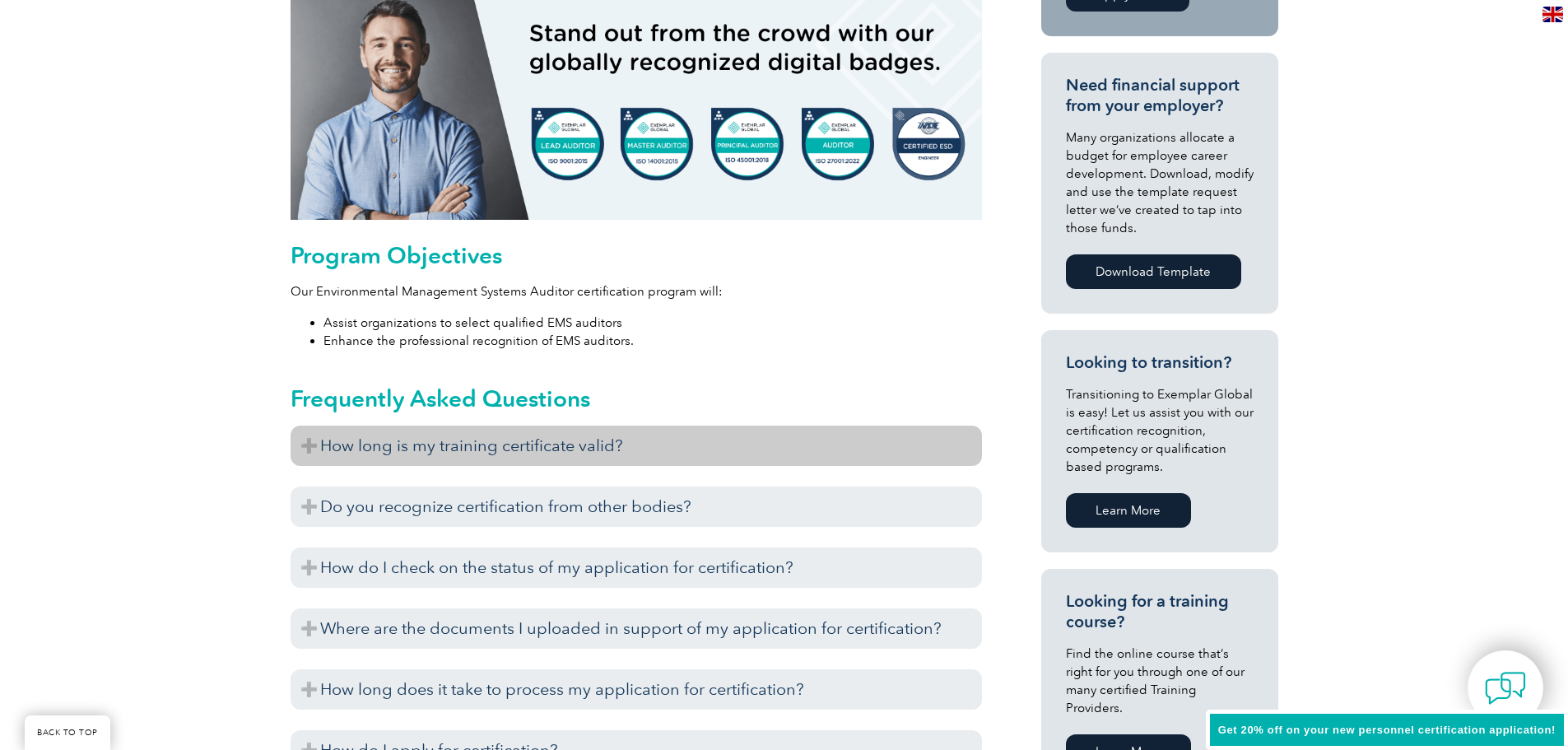
click at [498, 452] on h3 "How long is my training certificate valid?" at bounding box center [637, 446] width 691 height 40
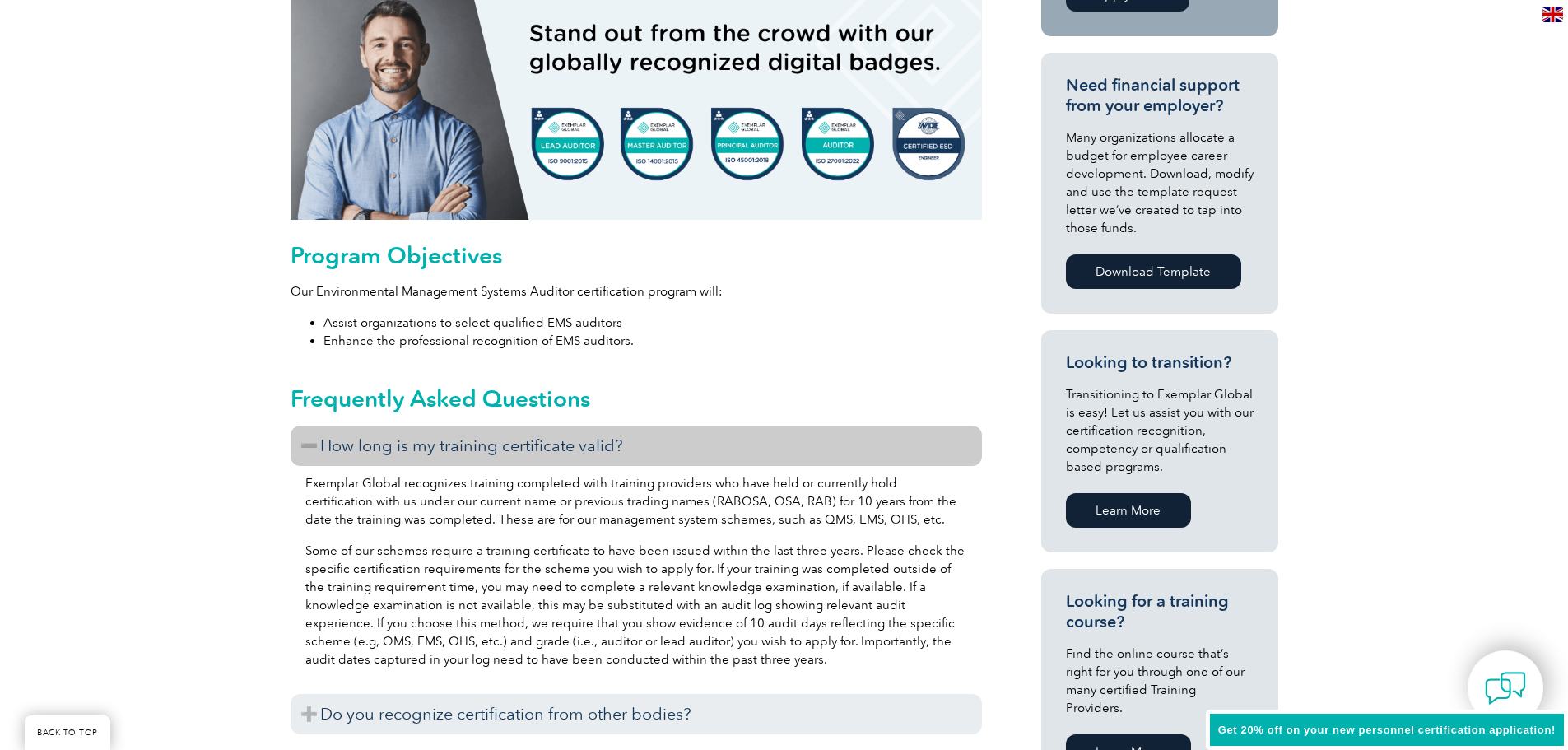
click at [498, 452] on h3 "How long is my training certificate valid?" at bounding box center [637, 446] width 691 height 40
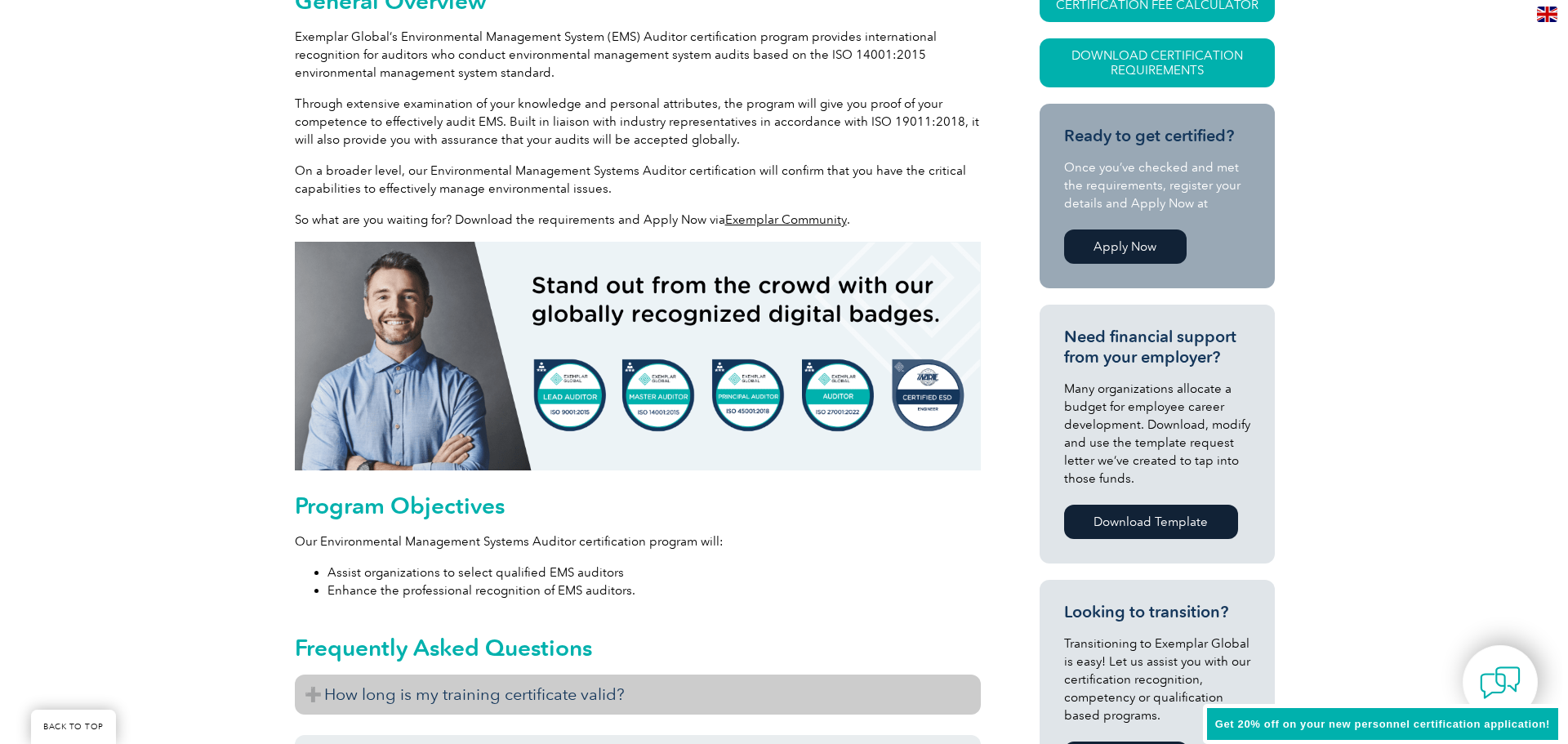
scroll to position [222, 0]
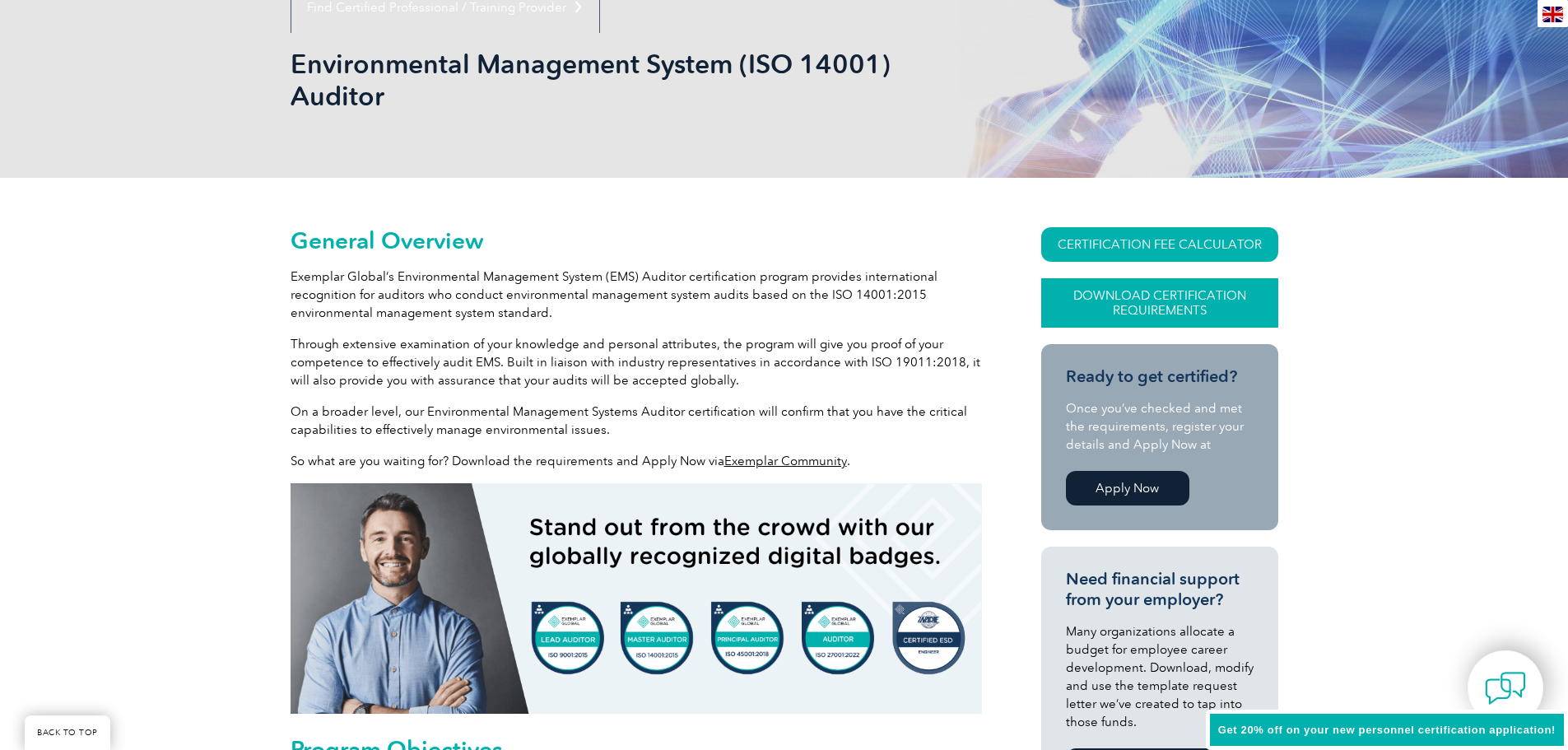
click at [1148, 306] on link "Download Certification Requirements" at bounding box center [1159, 302] width 237 height 49
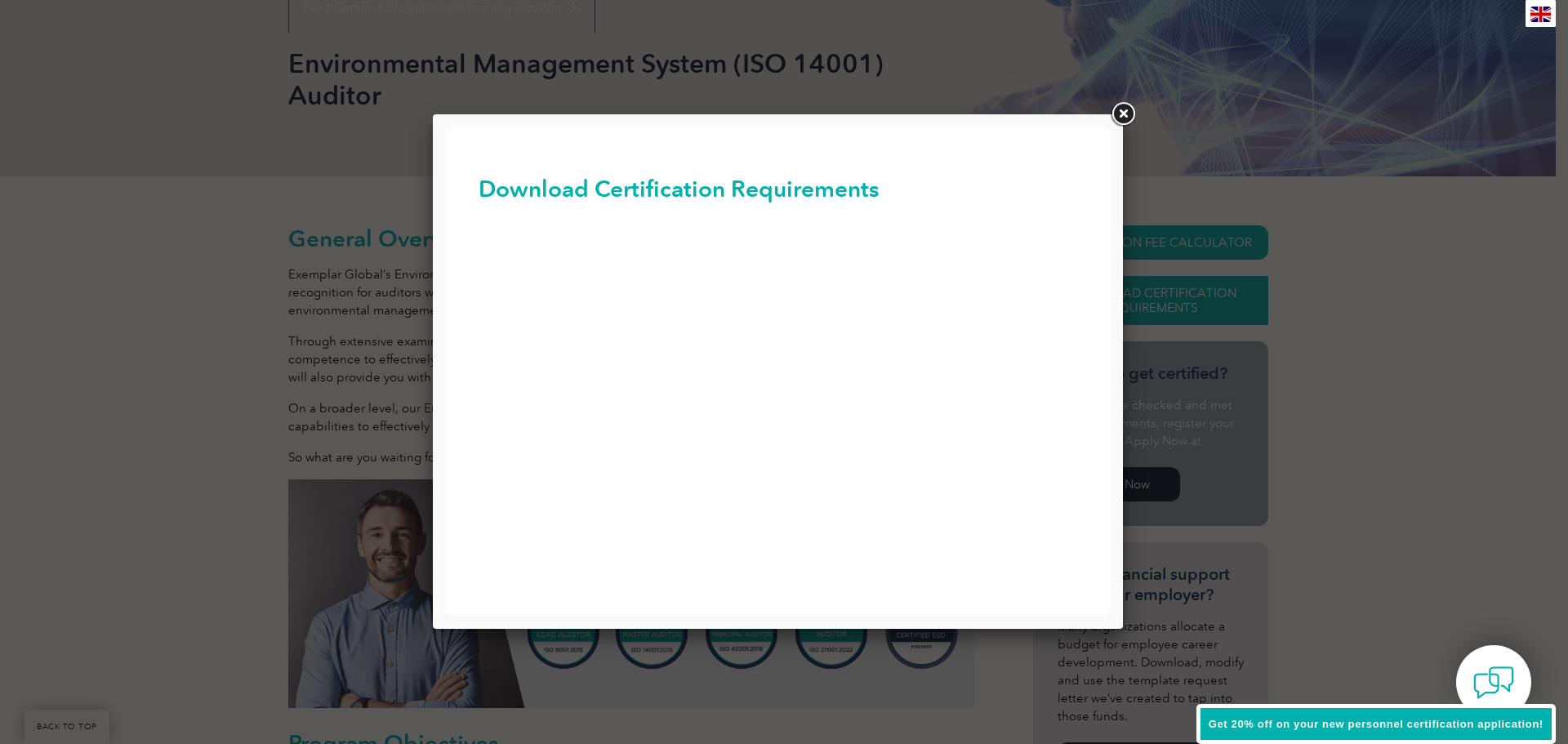
scroll to position [0, 0]
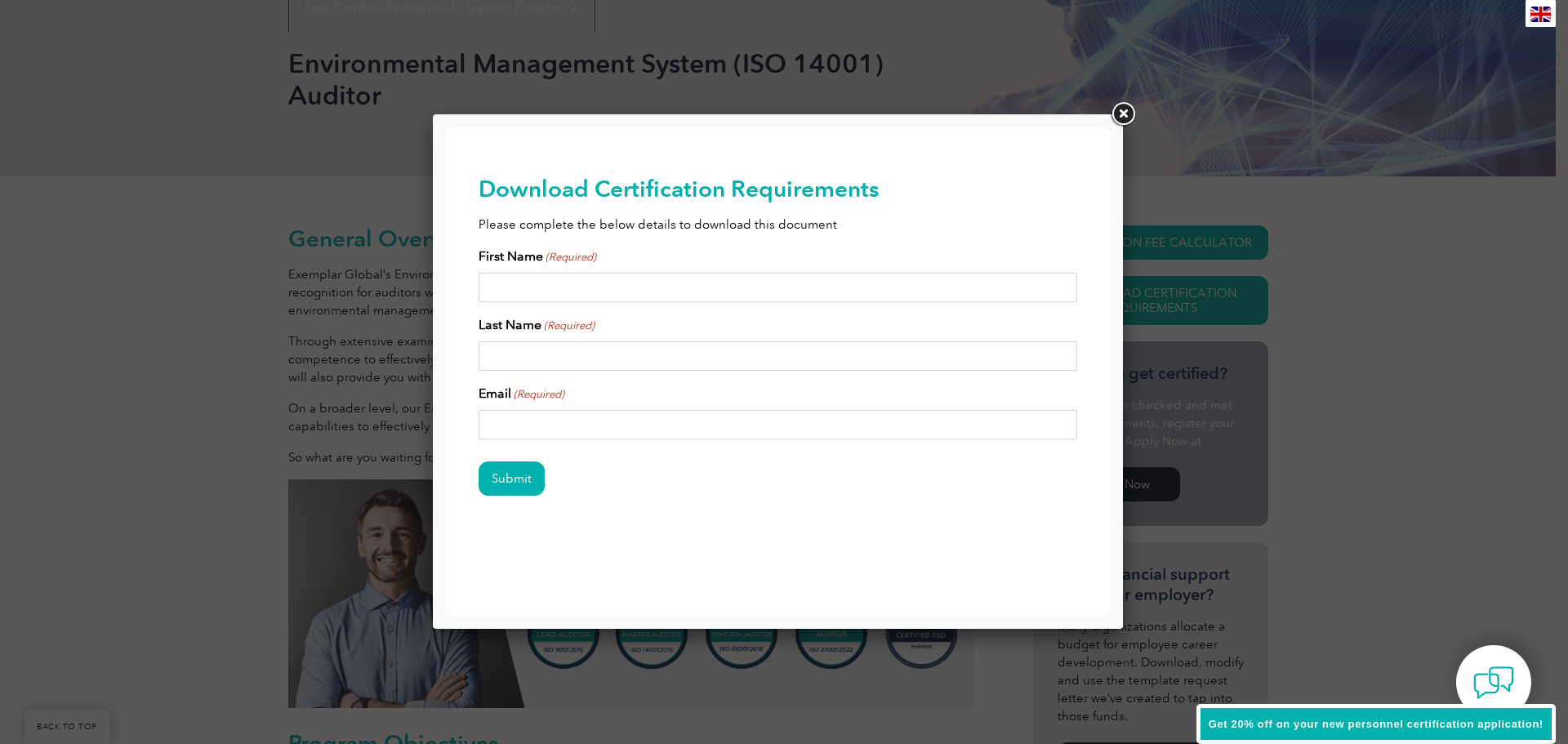
click at [584, 290] on input "First Name (Required)" at bounding box center [777, 287] width 599 height 30
type input "[PERSON_NAME]"
type input "e"
type input "Elkington"
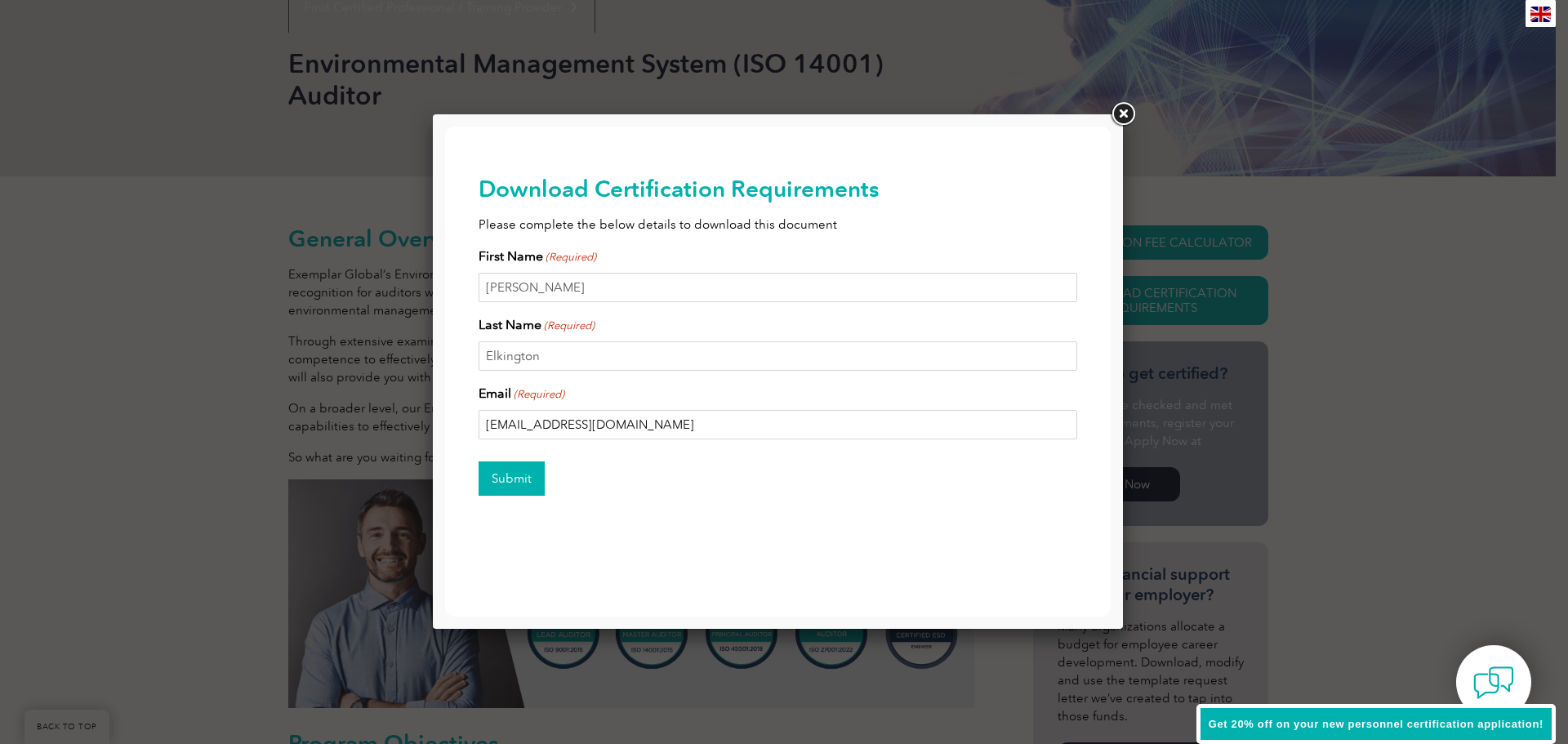
type input "[EMAIL_ADDRESS][DOMAIN_NAME]"
click at [534, 476] on input "Submit" at bounding box center [511, 478] width 66 height 34
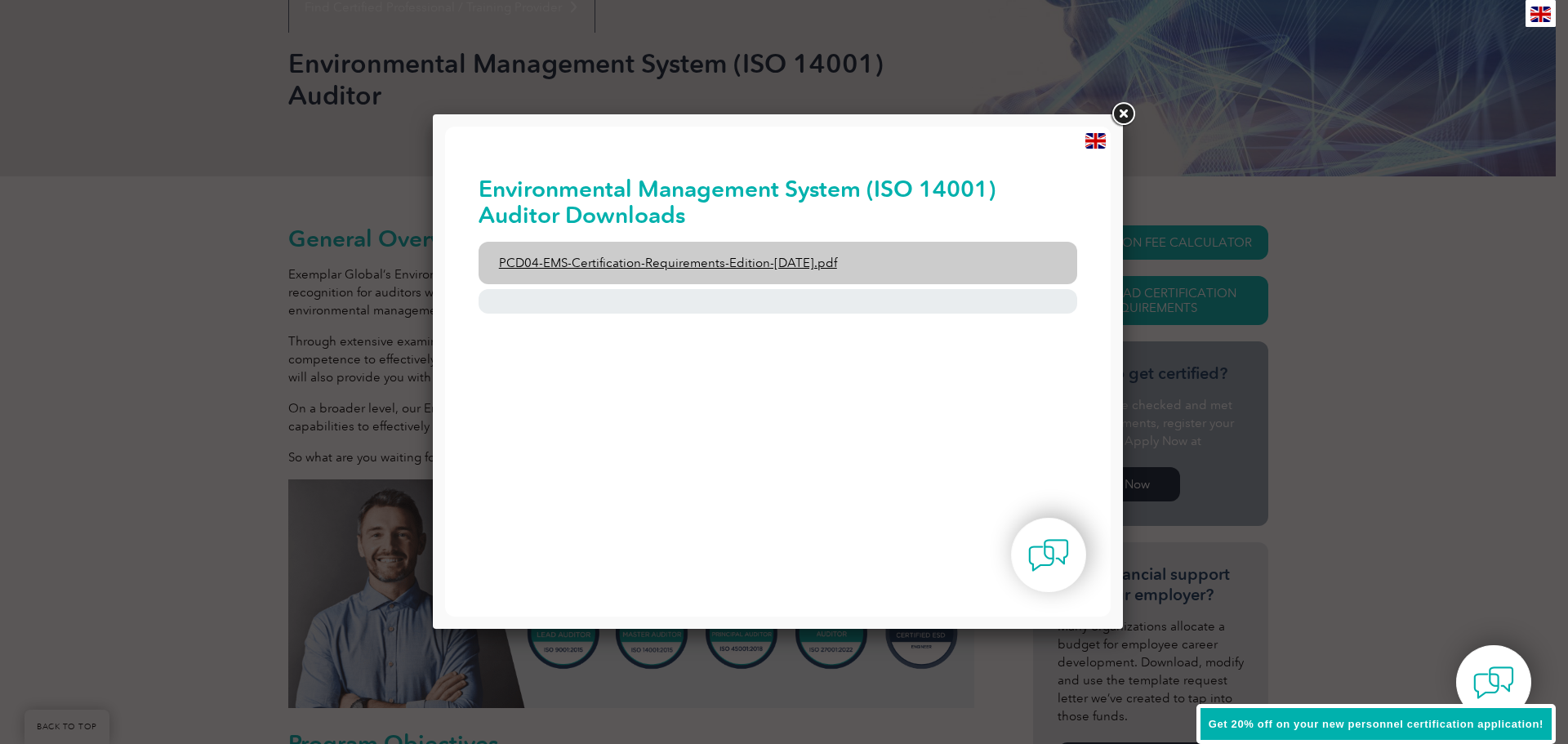
click at [739, 251] on link "PCD04-EMS-Certification-Requirements-Edition-[DATE].pdf" at bounding box center [777, 263] width 599 height 43
